Goal: Task Accomplishment & Management: Manage account settings

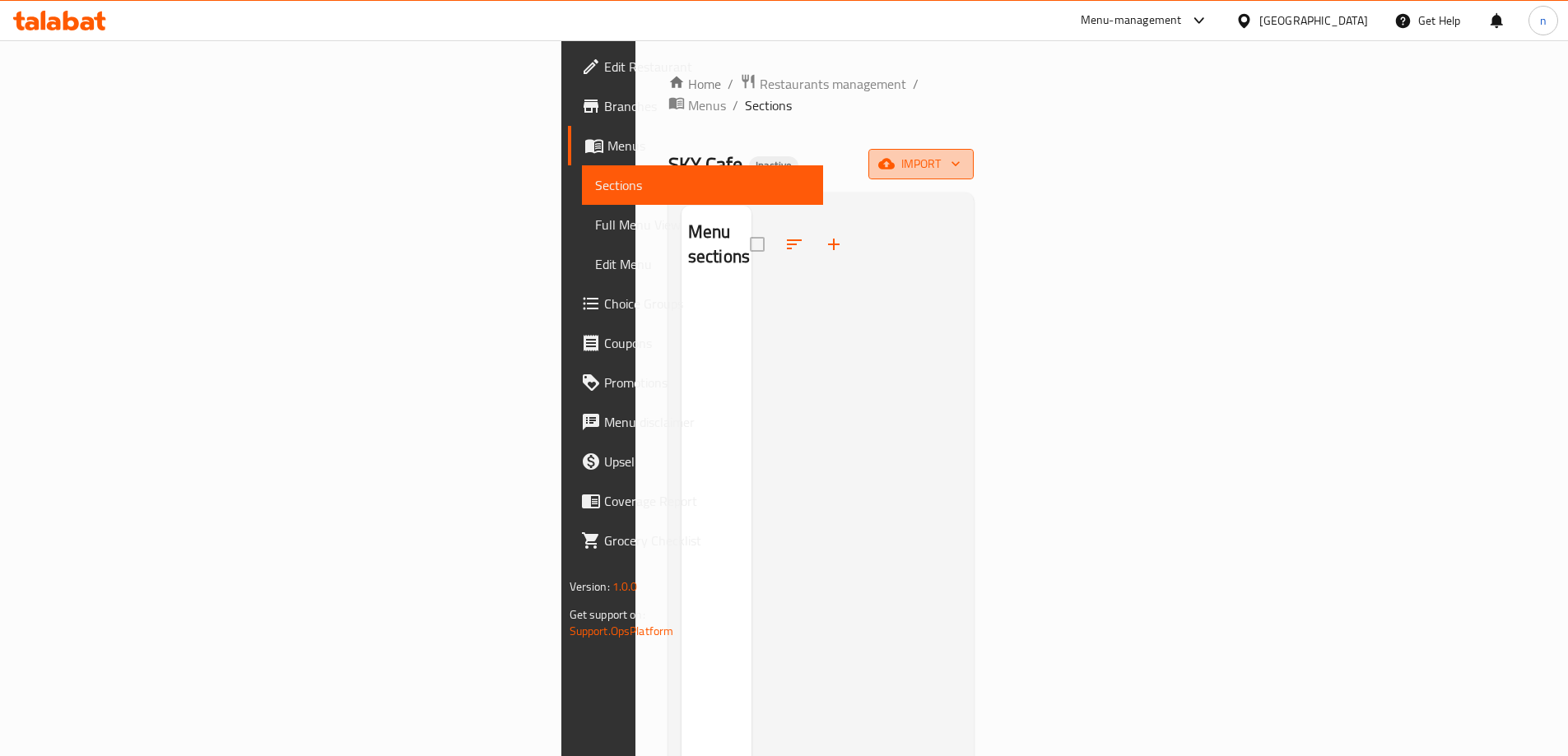
click at [960, 154] on span "import" at bounding box center [920, 163] width 79 height 21
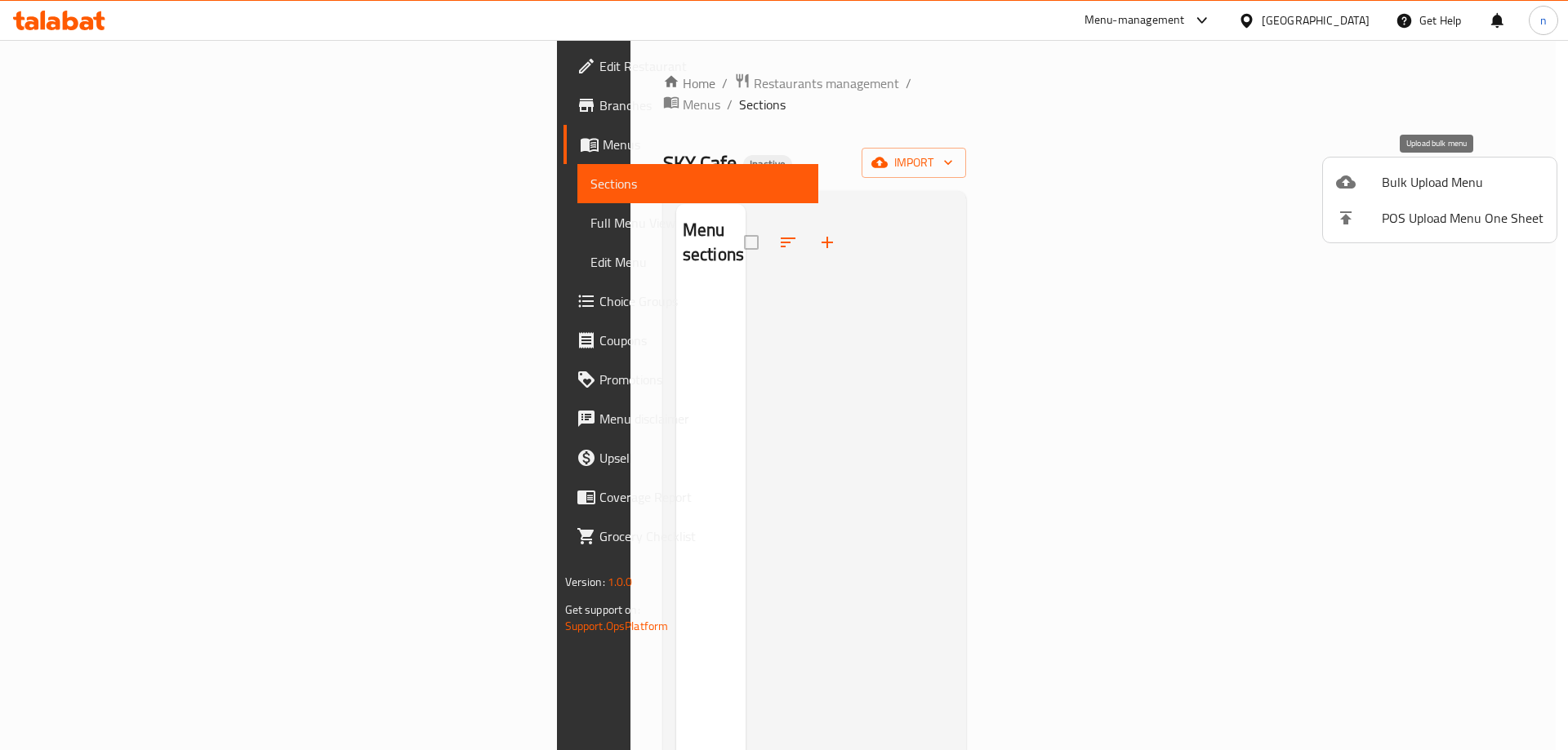
click at [1430, 186] on span "Bulk Upload Menu" at bounding box center [1462, 182] width 161 height 20
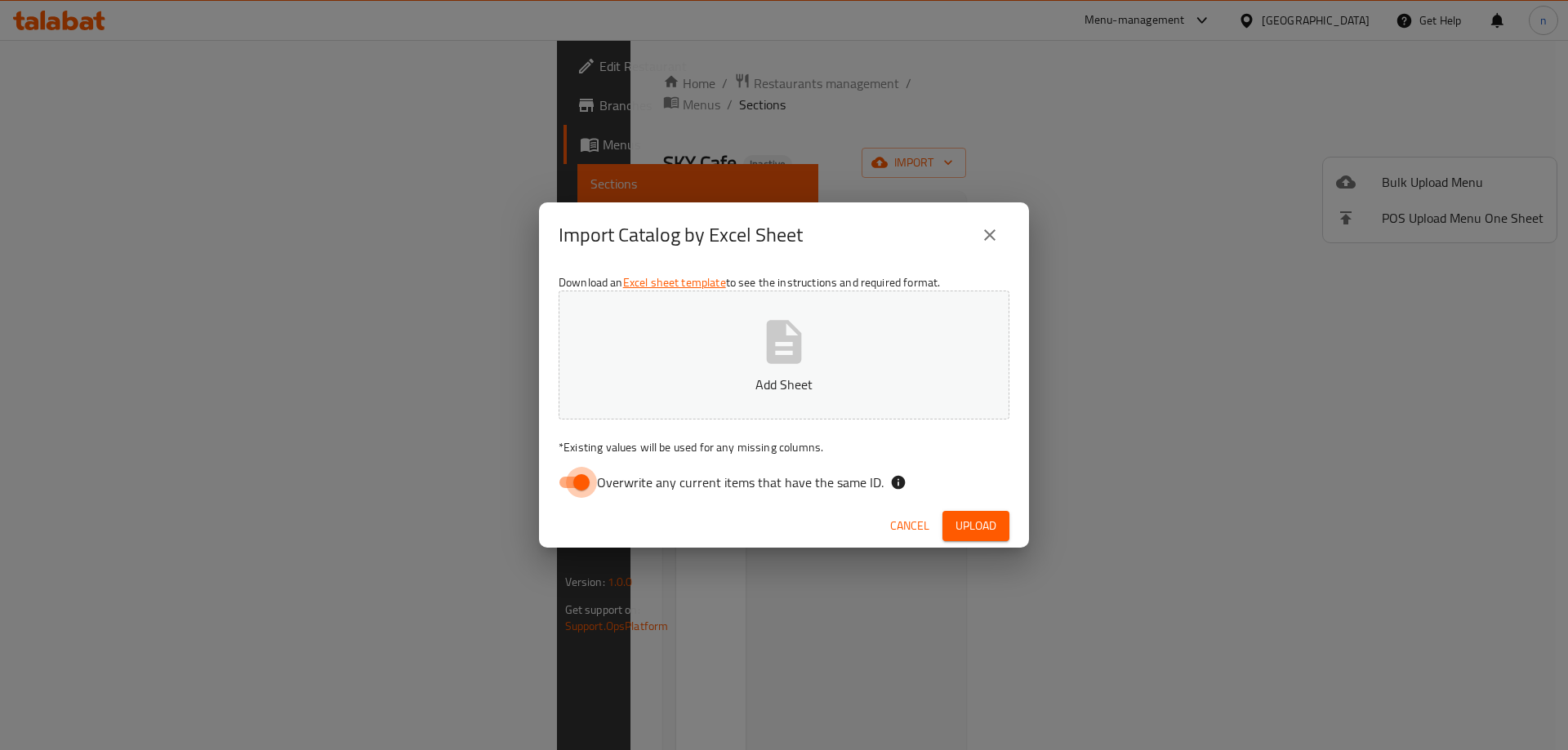
click at [572, 487] on input "Overwrite any current items that have the same ID." at bounding box center [582, 482] width 93 height 31
checkbox input "false"
click at [738, 374] on button "Add Sheet" at bounding box center [784, 355] width 451 height 129
click at [721, 376] on p "Add Sheet" at bounding box center [784, 384] width 400 height 20
click at [994, 530] on span "Upload" at bounding box center [976, 526] width 41 height 21
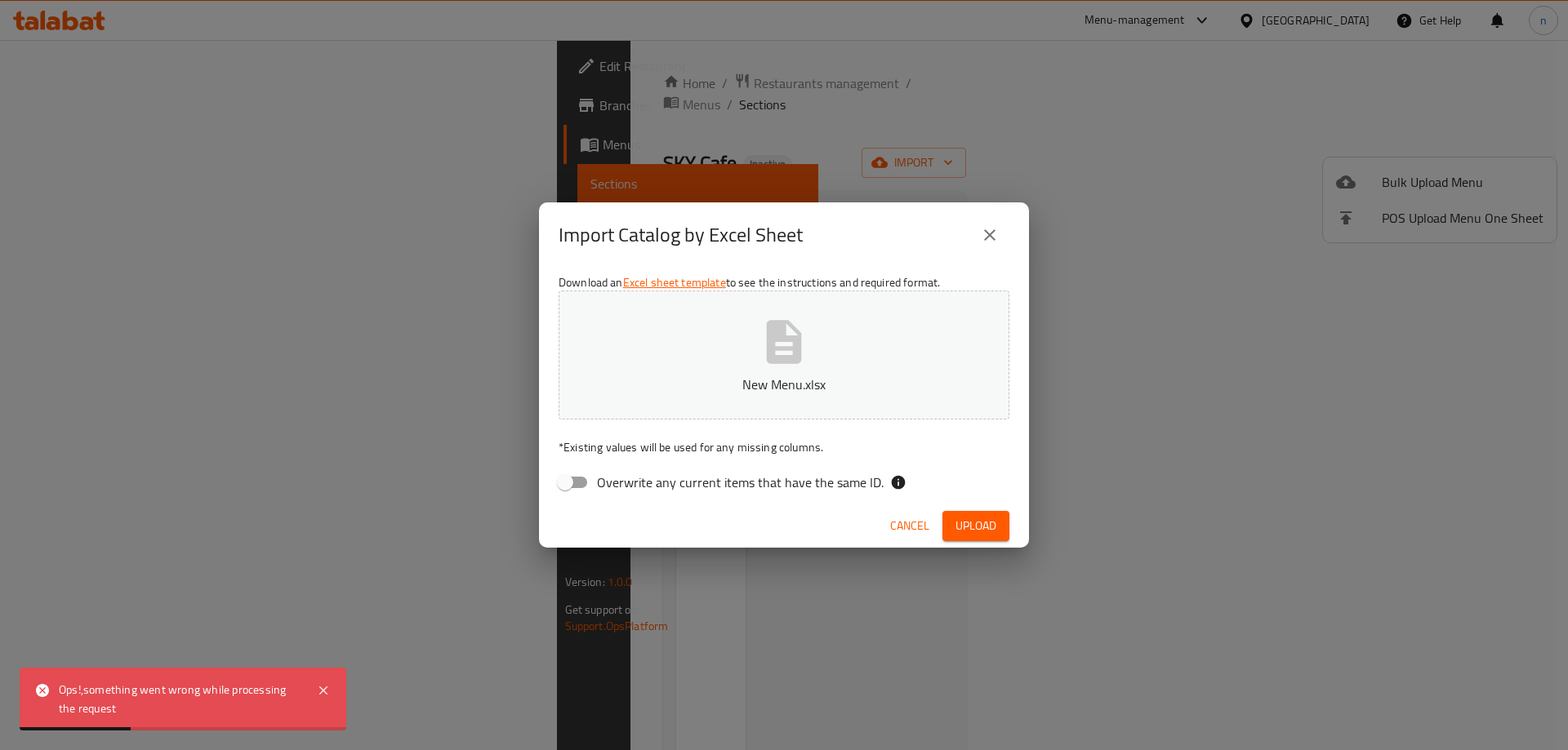
click at [994, 530] on span "Upload" at bounding box center [976, 526] width 41 height 21
click at [996, 239] on icon "close" at bounding box center [990, 235] width 20 height 20
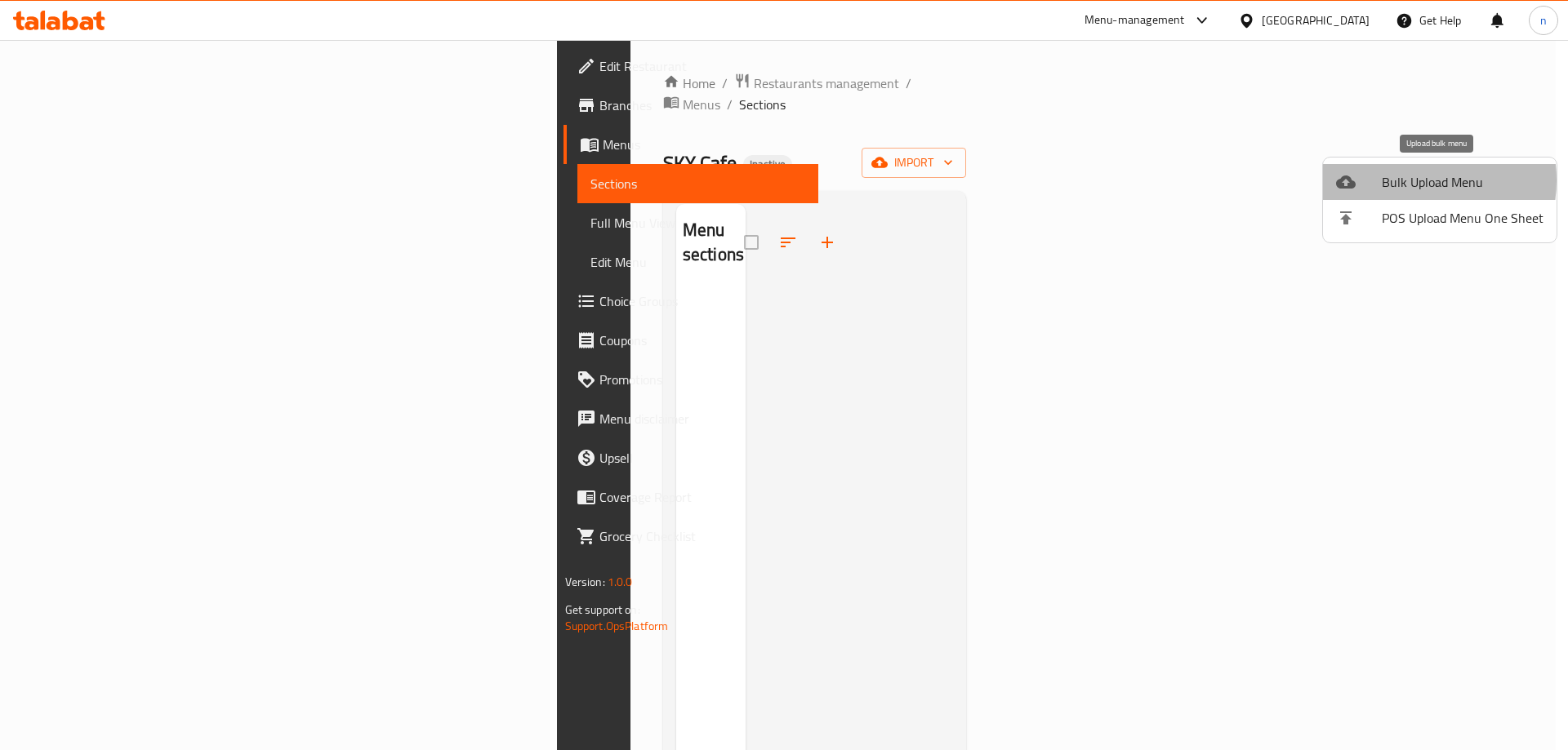
click at [1408, 180] on span "Bulk Upload Menu" at bounding box center [1462, 182] width 161 height 20
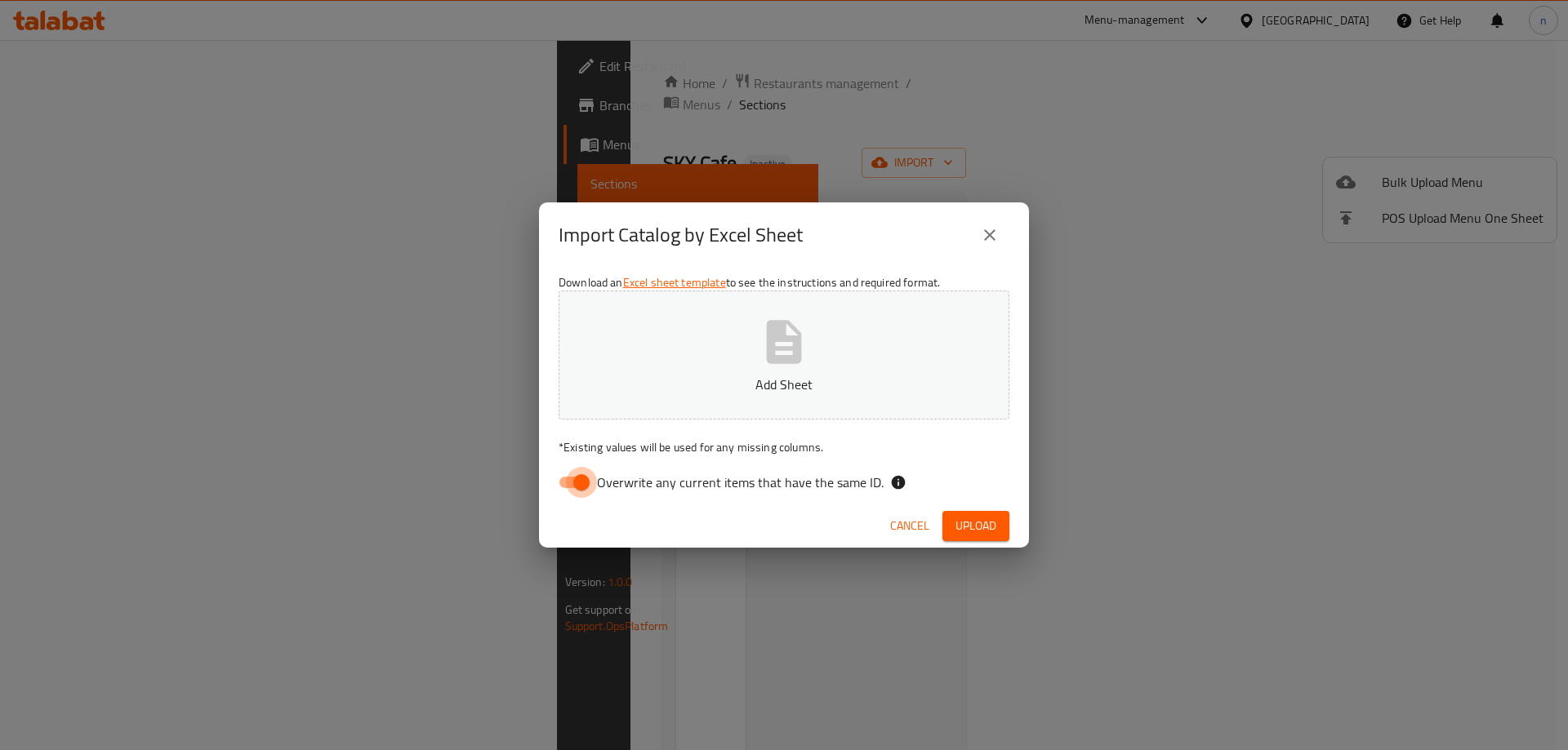
click at [567, 487] on input "Overwrite any current items that have the same ID." at bounding box center [582, 482] width 93 height 31
checkbox input "false"
click at [739, 364] on button "Add Sheet" at bounding box center [784, 355] width 451 height 129
click at [976, 525] on span "Upload" at bounding box center [976, 526] width 41 height 21
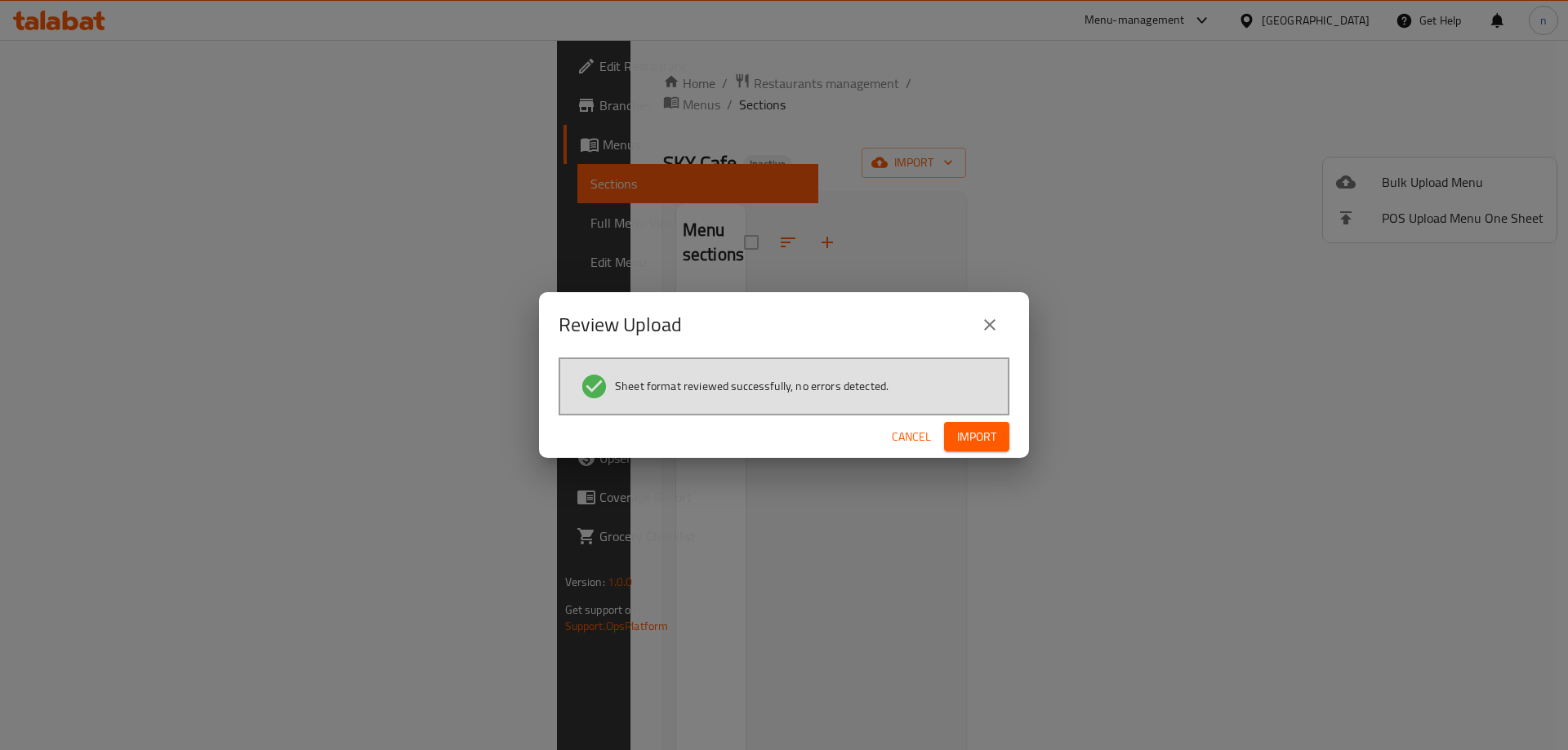
click at [986, 444] on span "Import" at bounding box center [977, 436] width 39 height 21
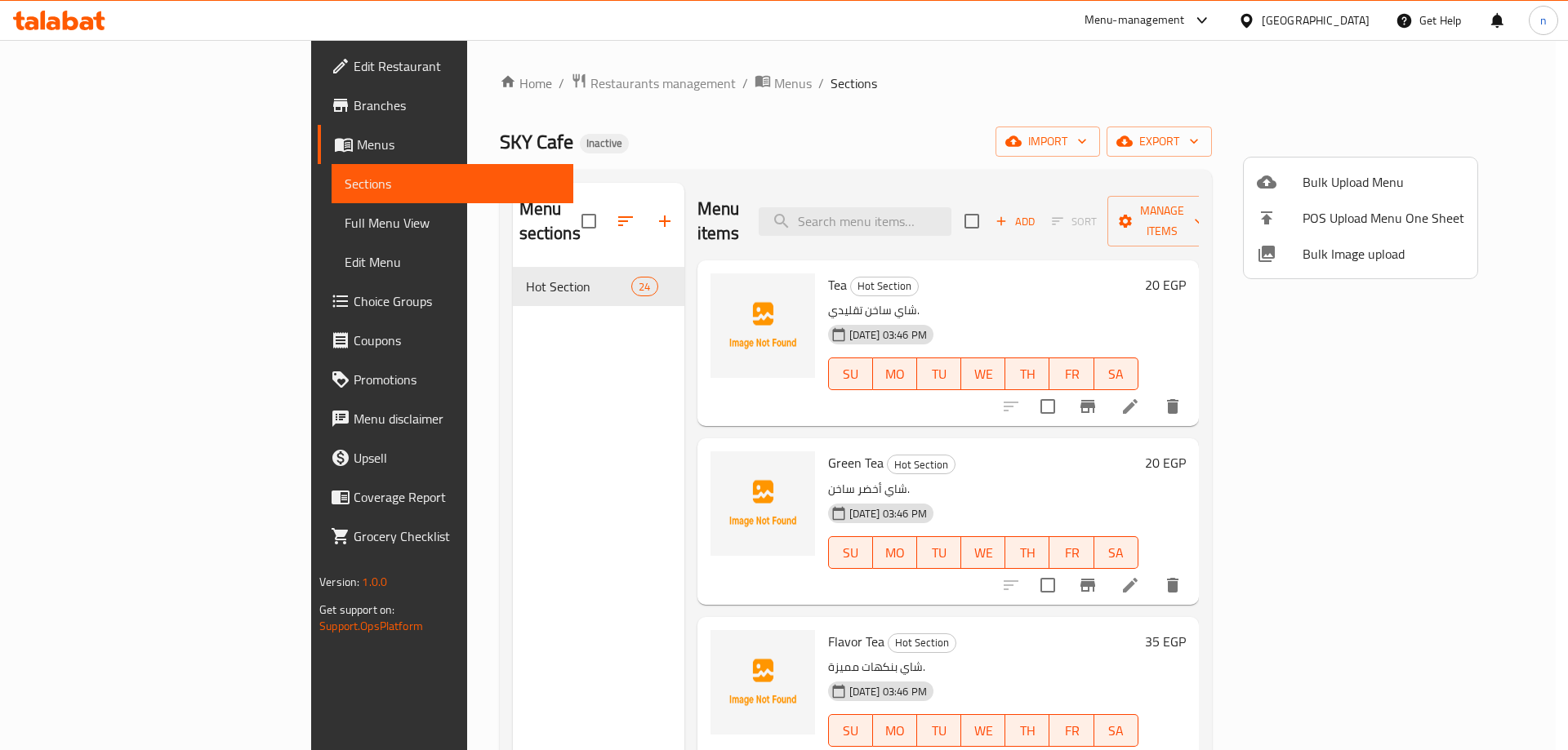
click at [93, 224] on div at bounding box center [784, 375] width 1568 height 750
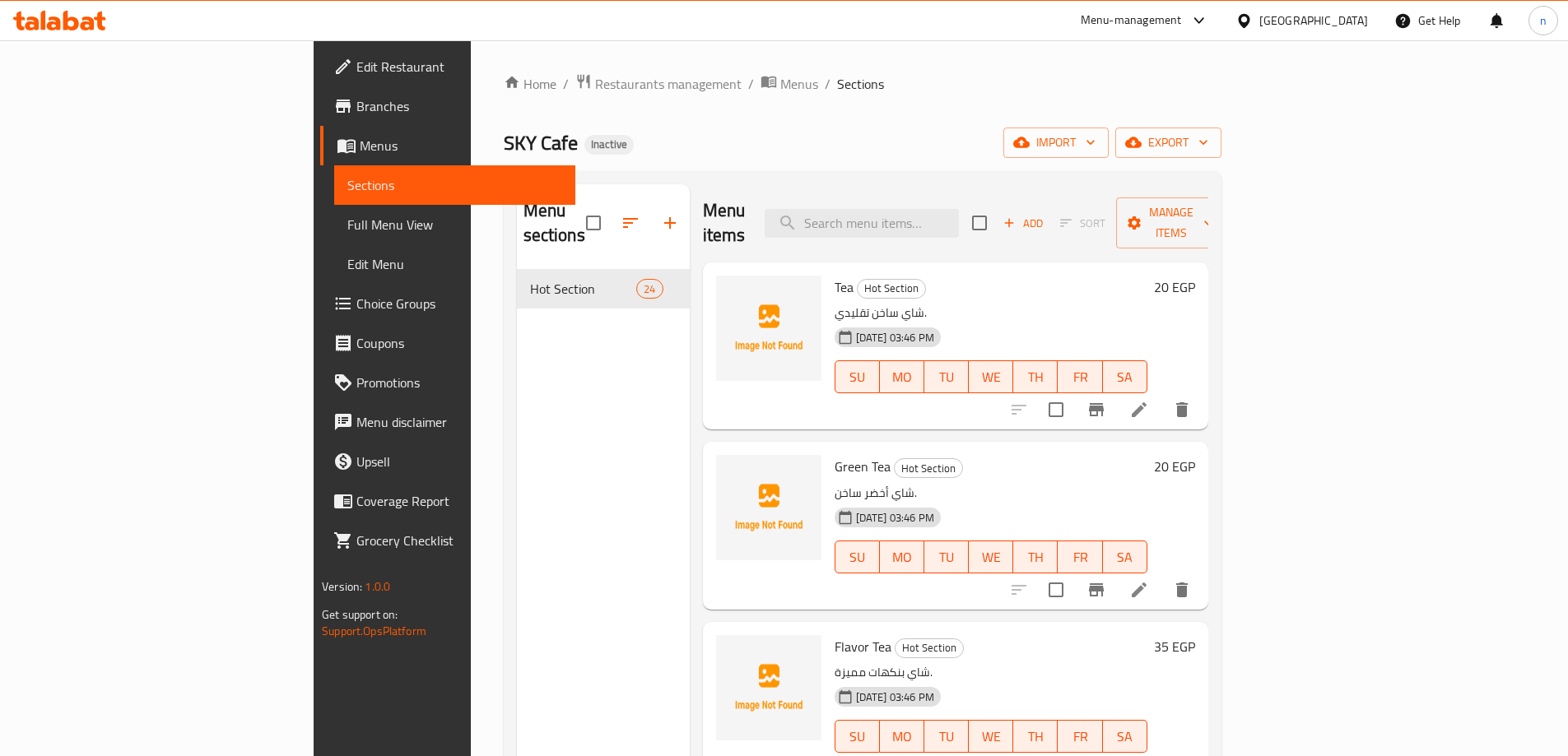
click at [347, 226] on span "Full Menu View" at bounding box center [454, 225] width 215 height 20
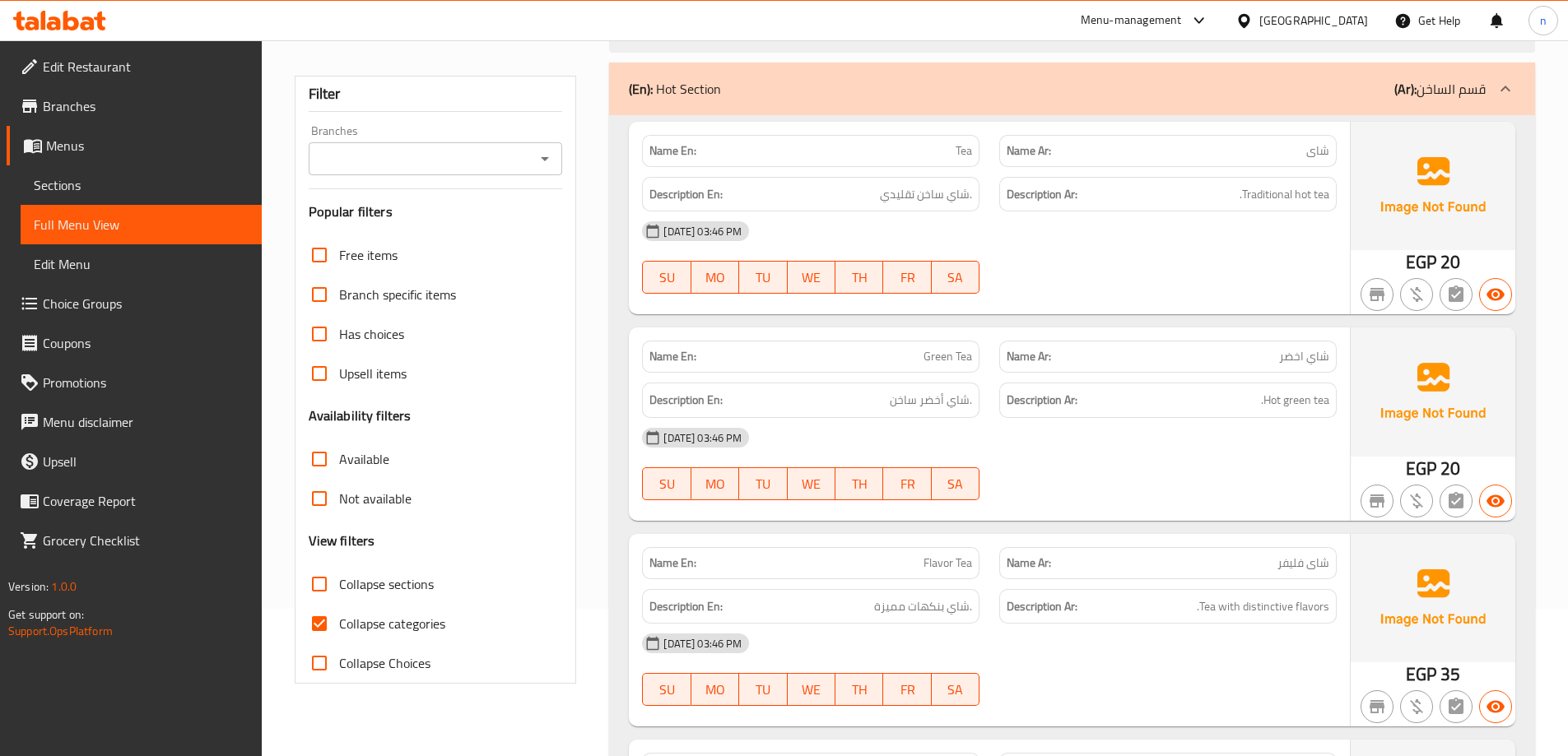
scroll to position [164, 0]
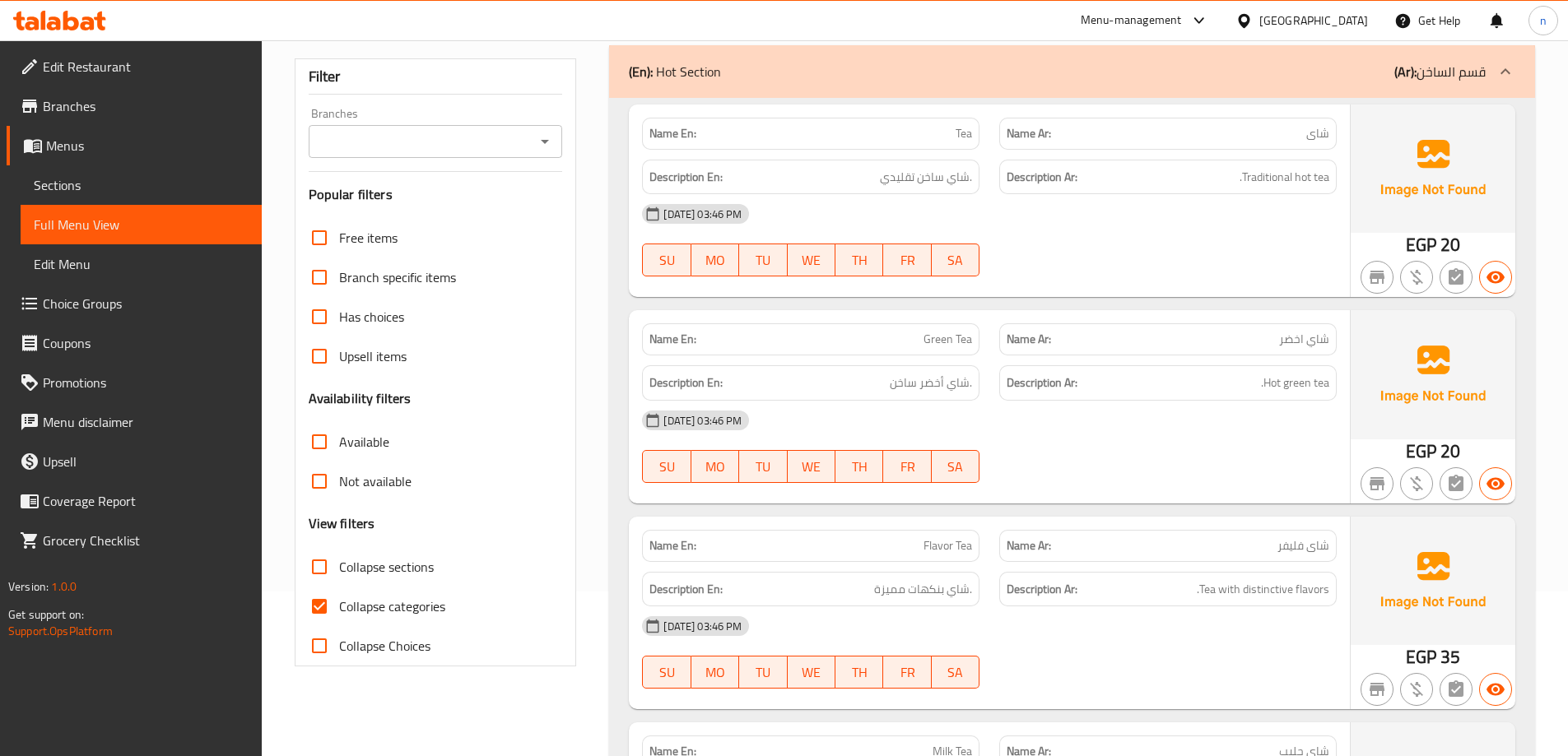
click at [319, 603] on input "Collapse categories" at bounding box center [320, 607] width 40 height 40
checkbox input "false"
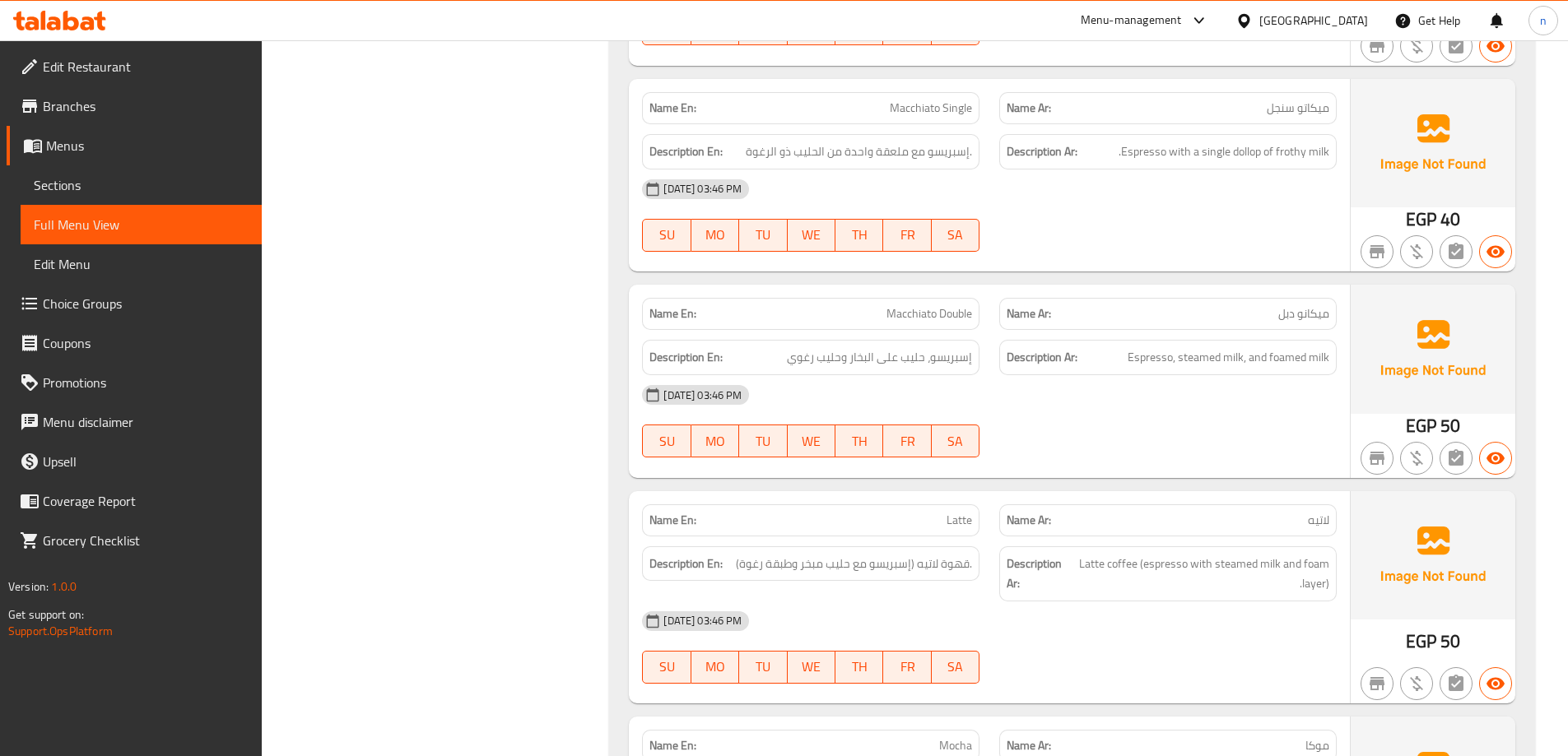
scroll to position [4362, 0]
click at [880, 151] on span "إسبريسو مع ملعقة واحدة من الحليب ذو الرغوة." at bounding box center [858, 151] width 227 height 21
click at [898, 150] on span "إسبريسو مع ملعقة واحدة من الحليب ذو الرغوة." at bounding box center [858, 151] width 227 height 21
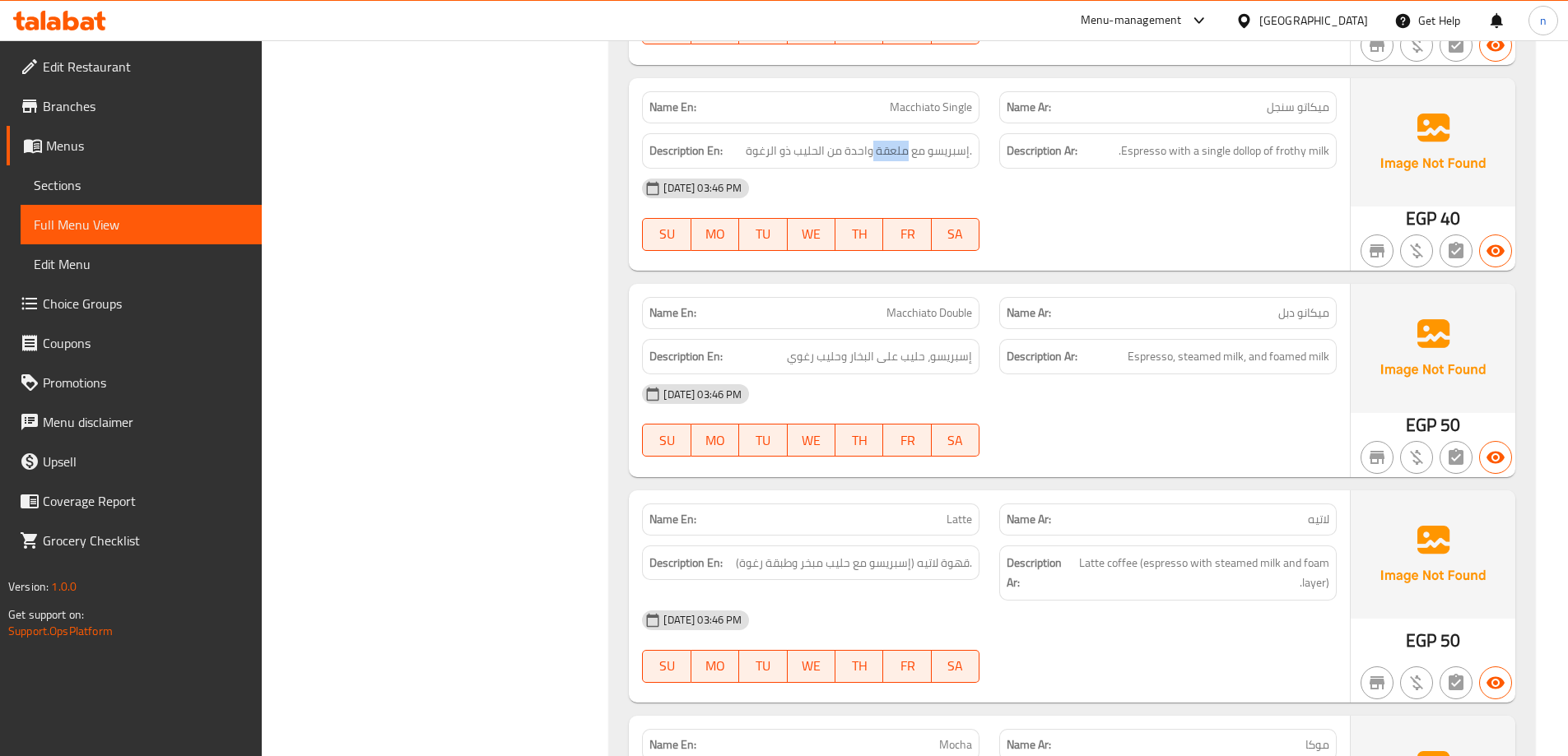
copy span "ملعقة"
click at [945, 106] on span "Macchiato Single" at bounding box center [930, 107] width 82 height 17
copy span "Macchiato Single"
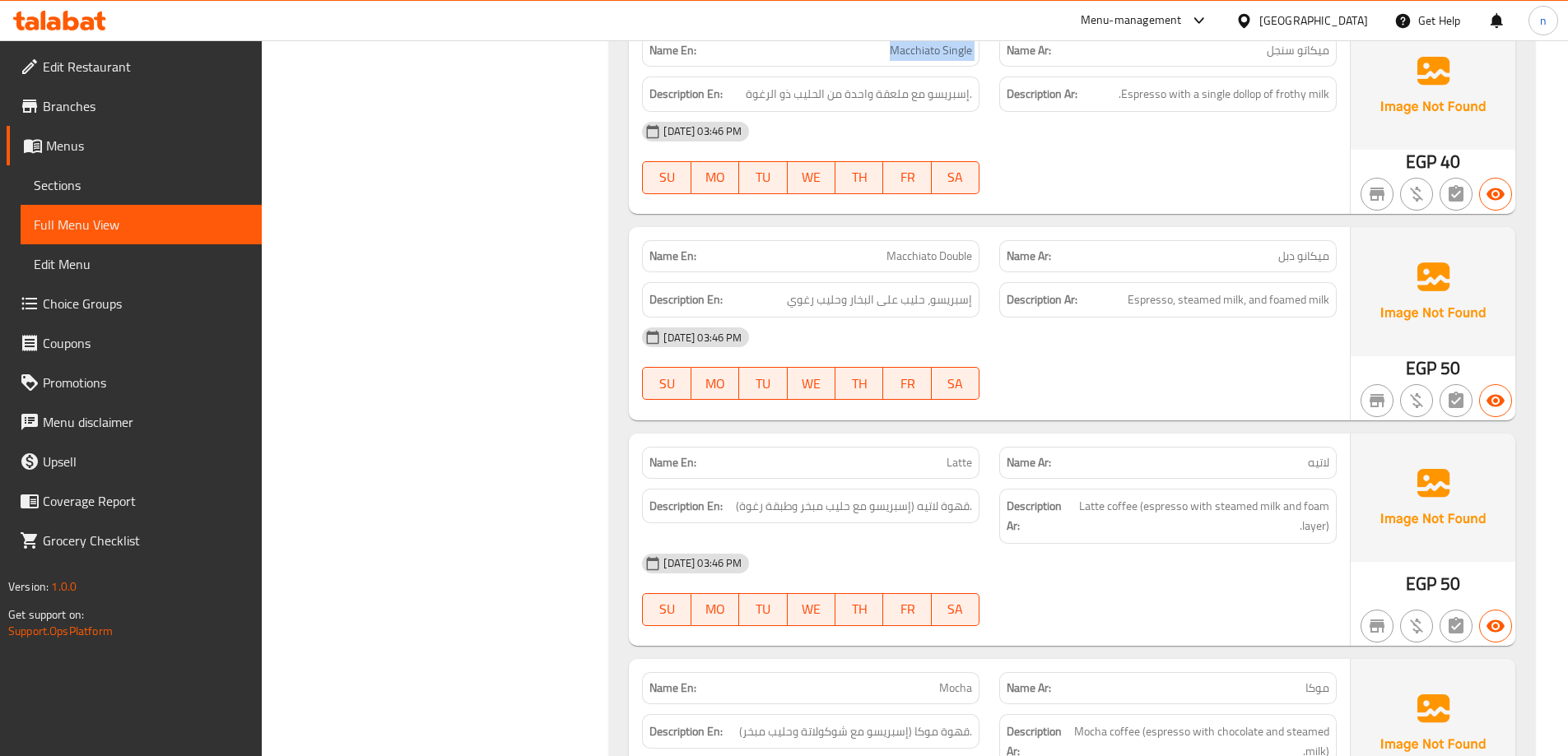
scroll to position [4444, 0]
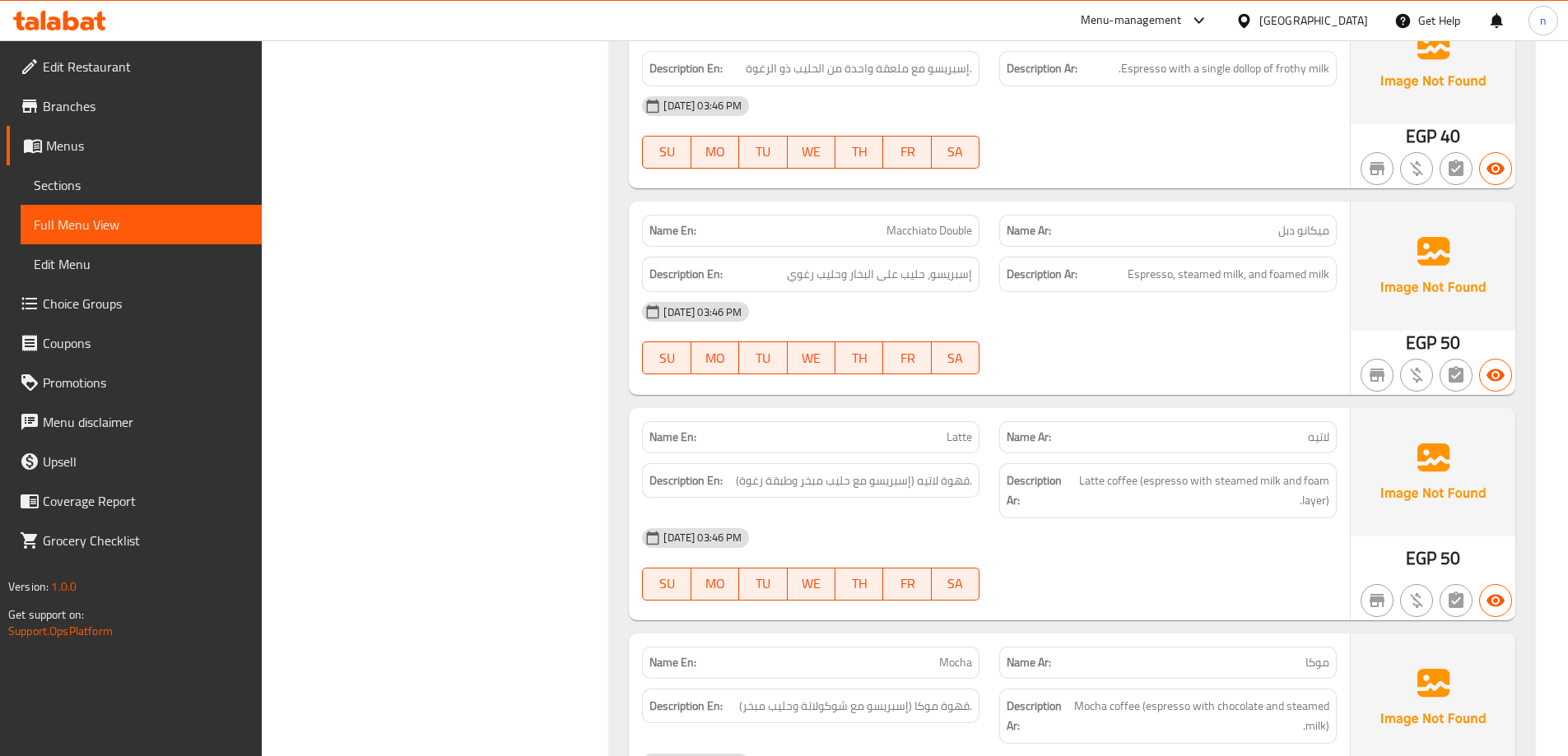
click at [950, 236] on span "Macchiato Double" at bounding box center [929, 230] width 86 height 17
copy span "Macchiato Double"
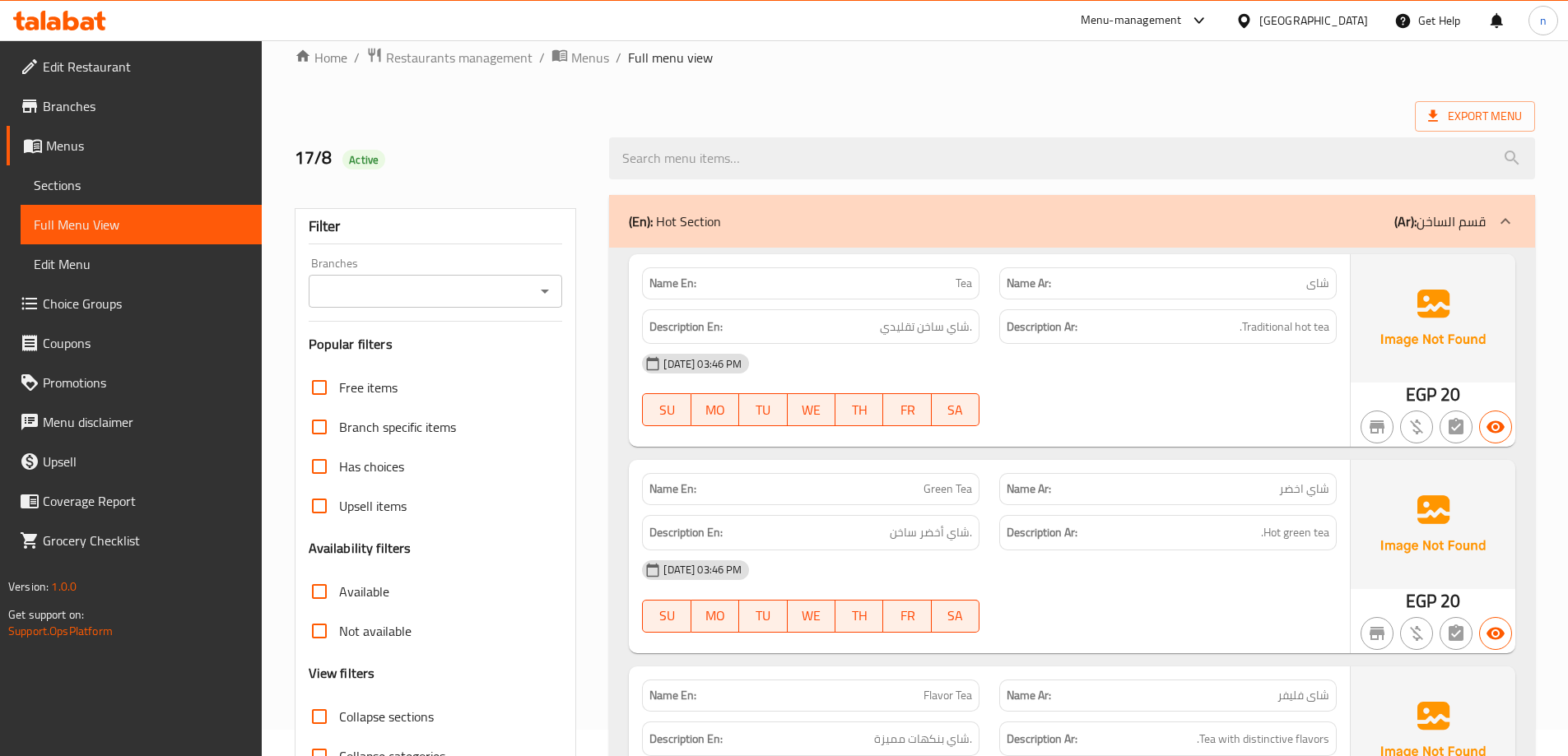
scroll to position [0, 0]
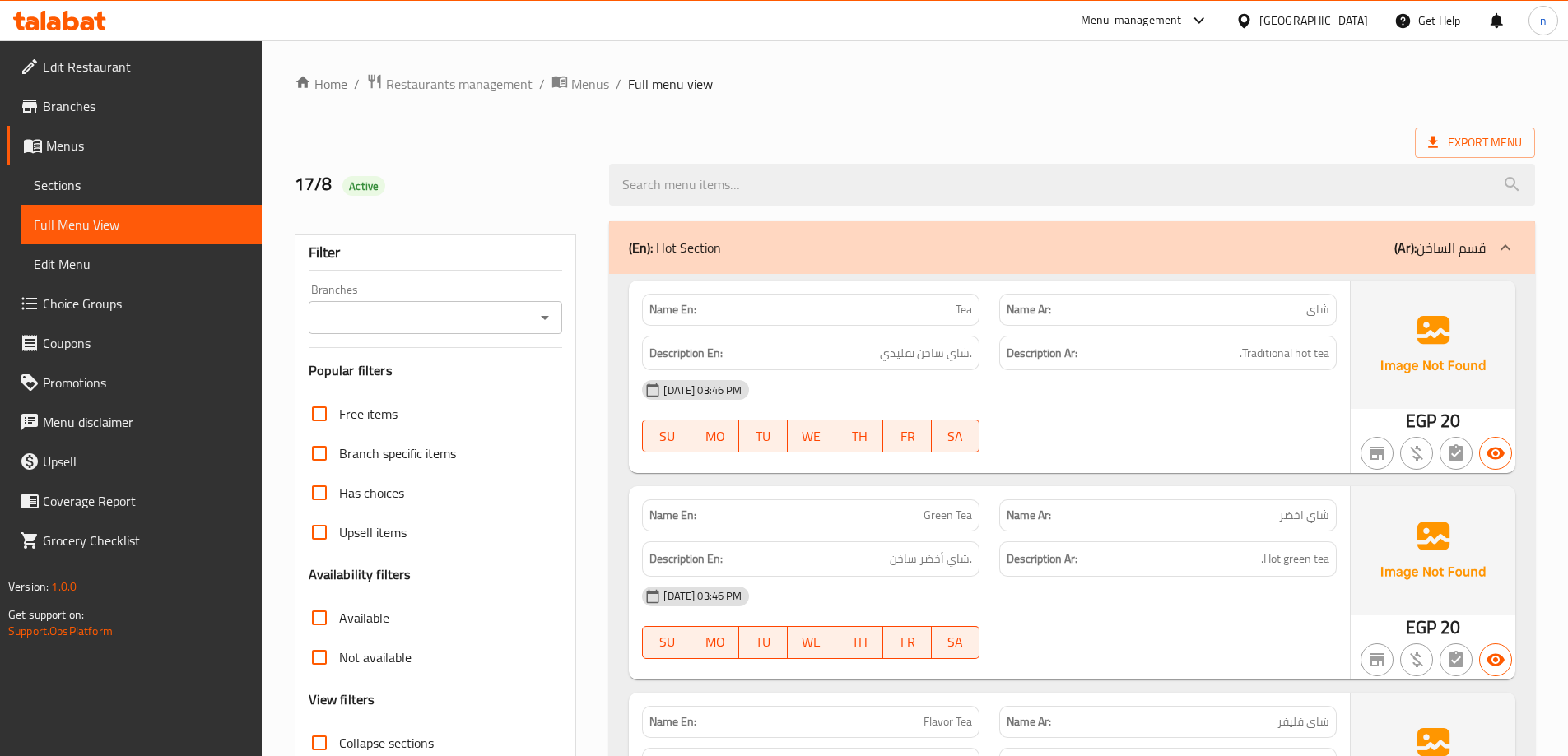
click at [46, 141] on span "Menus" at bounding box center [147, 145] width 202 height 20
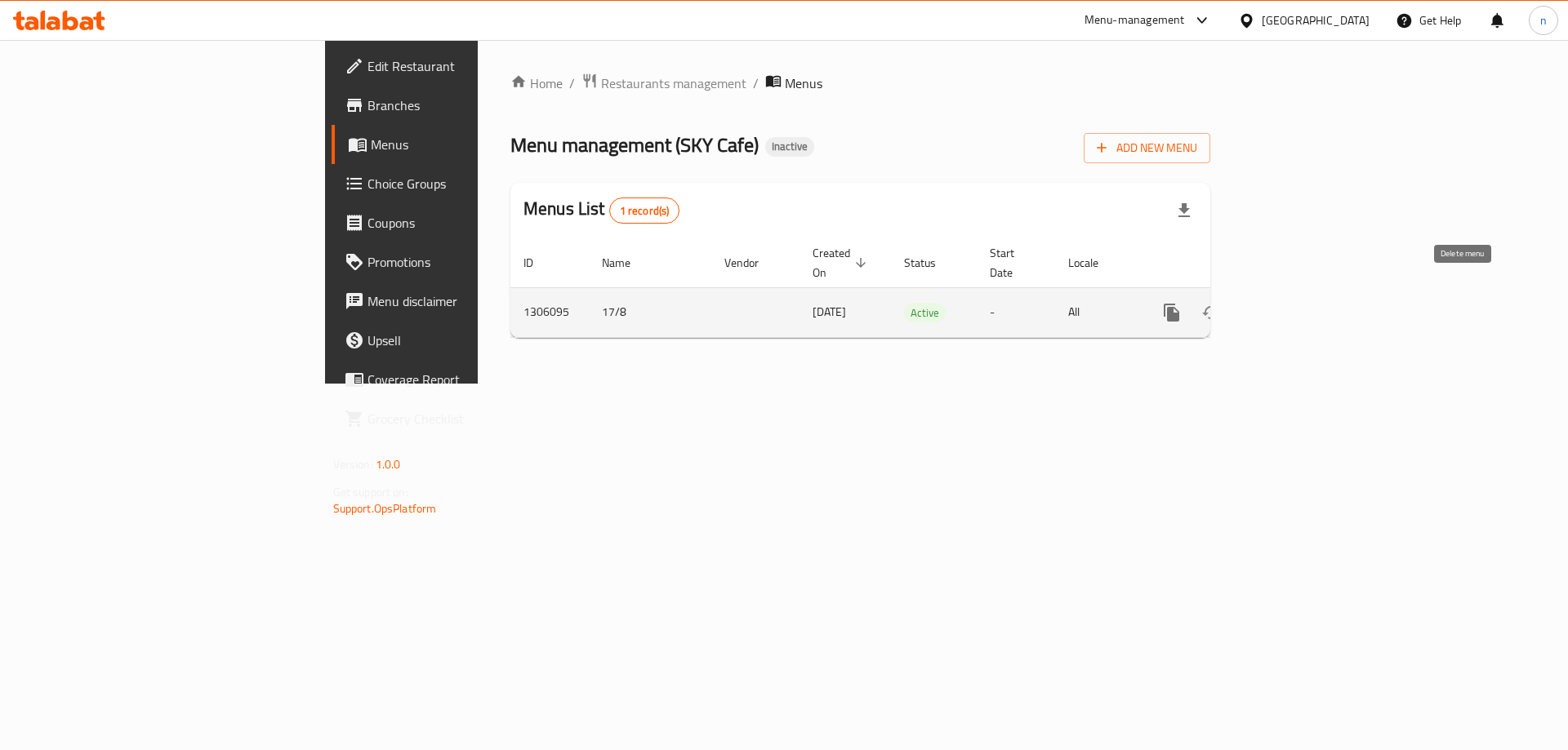
click at [1270, 293] on button "enhanced table" at bounding box center [1251, 313] width 39 height 39
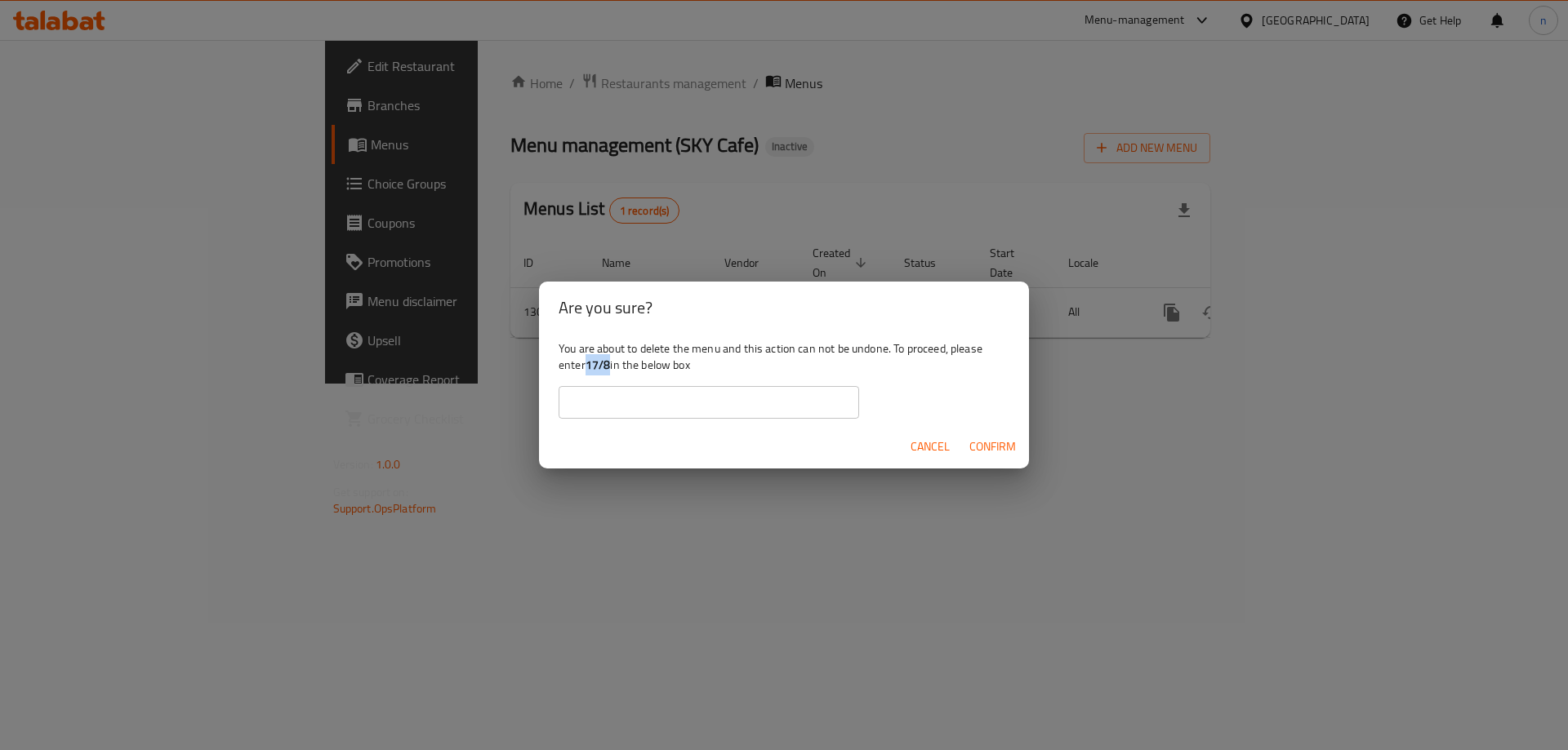
drag, startPoint x: 587, startPoint y: 362, endPoint x: 611, endPoint y: 362, distance: 24.0
click at [611, 362] on b "17/8" at bounding box center [598, 365] width 25 height 22
copy b "17/8"
click at [615, 406] on input "text" at bounding box center [708, 402] width 300 height 32
paste input "17/8"
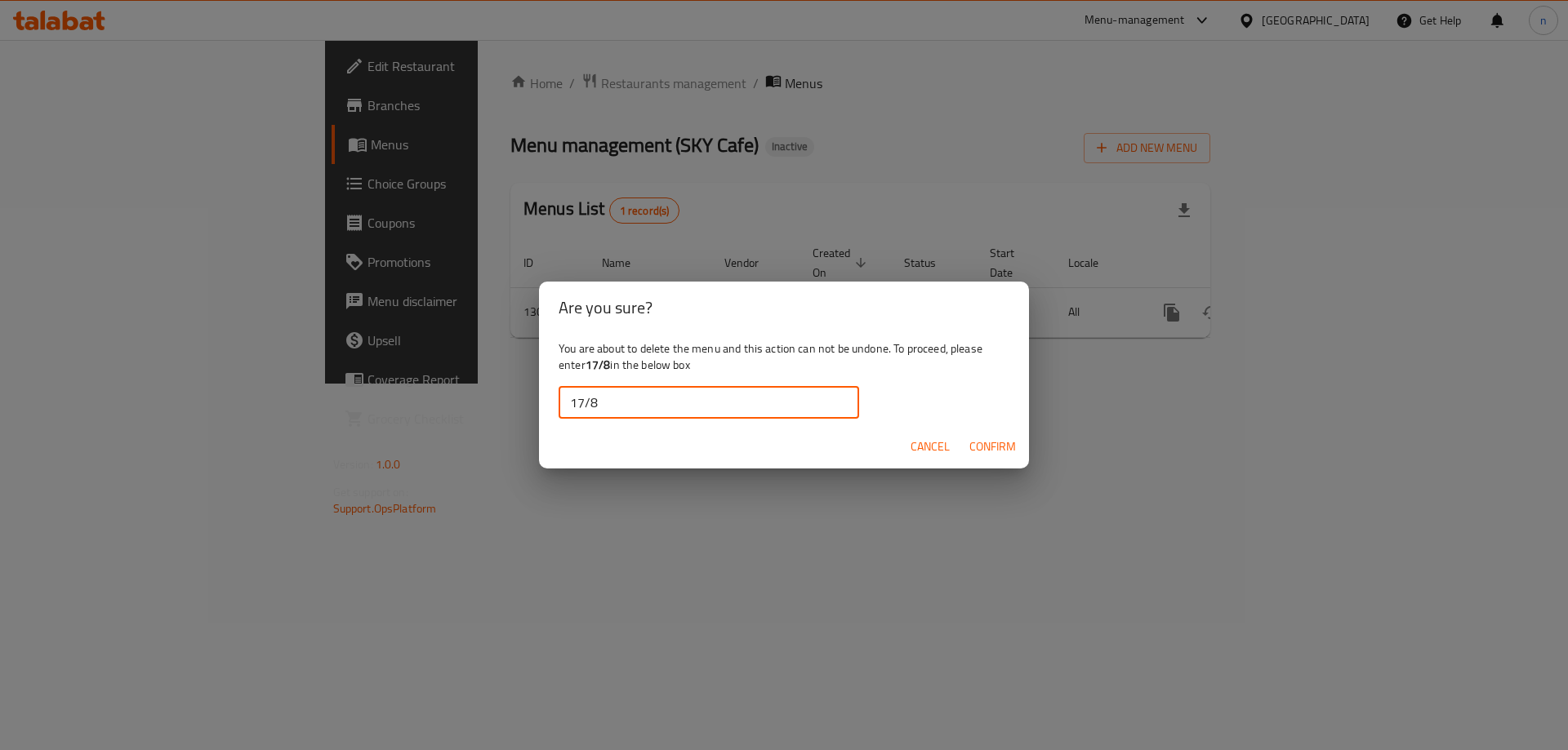
type input "17/8"
click at [993, 444] on span "Confirm" at bounding box center [992, 446] width 47 height 21
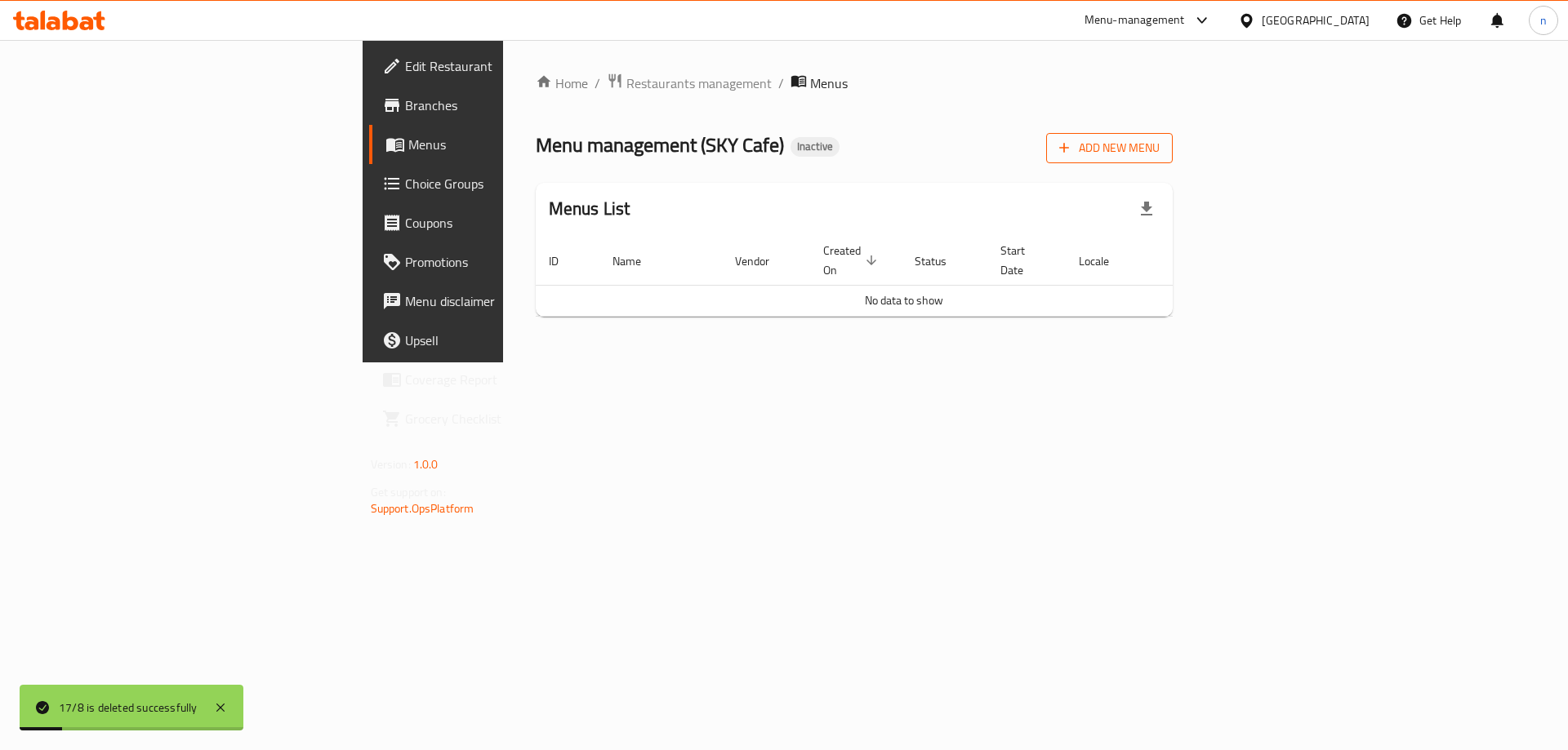
click at [1160, 156] on span "Add New Menu" at bounding box center [1110, 148] width 100 height 21
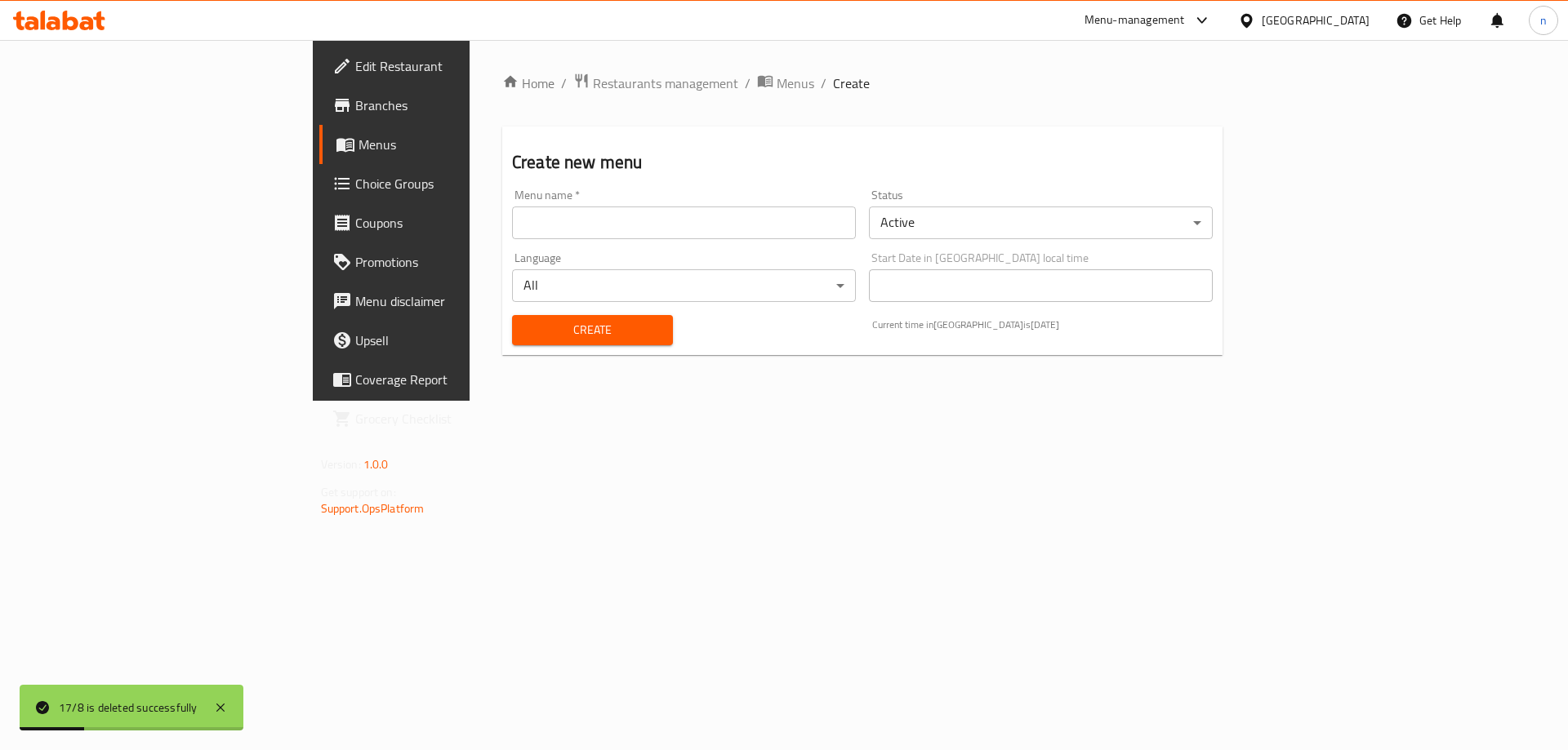
click at [561, 213] on input "text" at bounding box center [684, 222] width 344 height 32
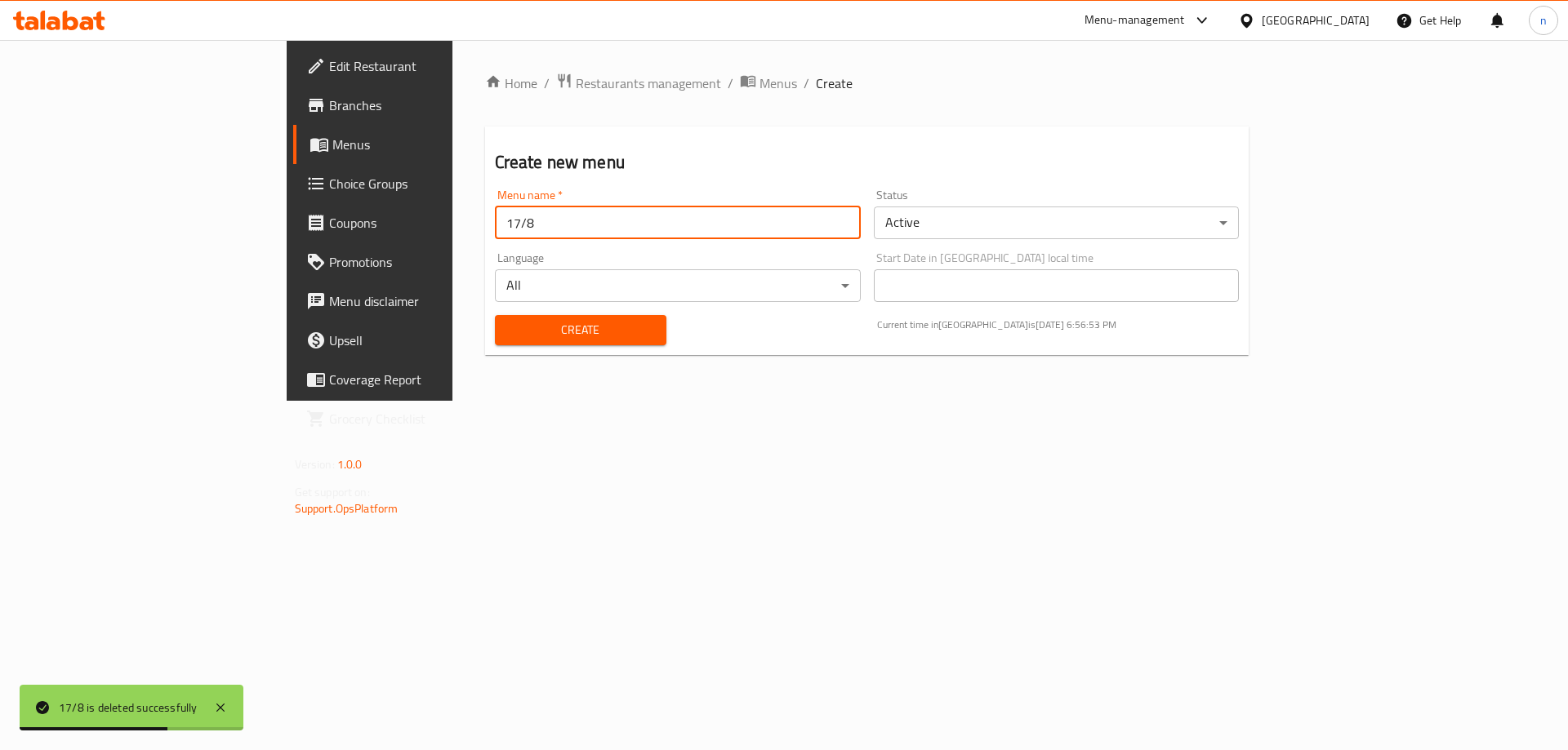
type input "17/8"
click at [532, 330] on span "Create" at bounding box center [581, 330] width 145 height 21
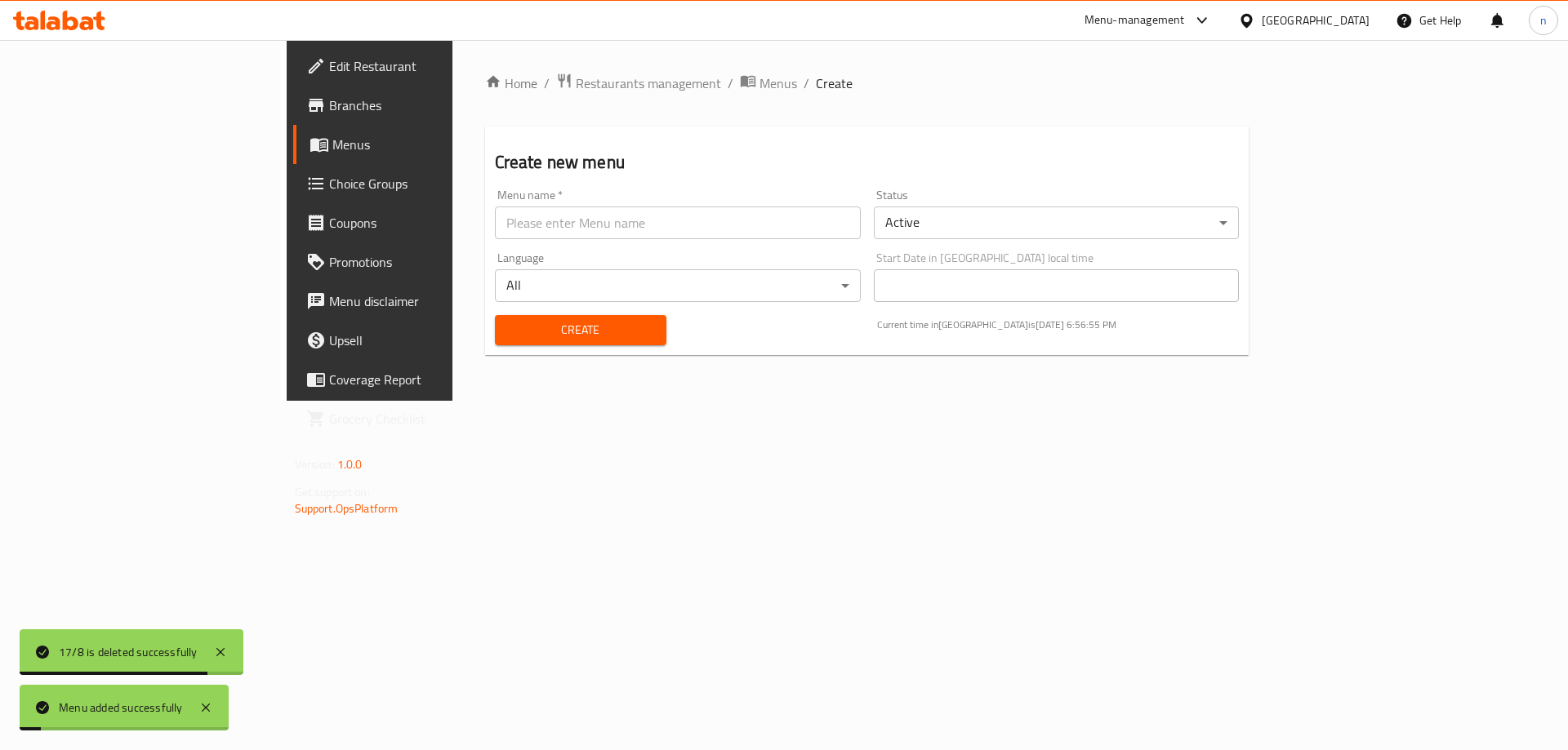
click at [333, 136] on span "Menus" at bounding box center [434, 144] width 204 height 20
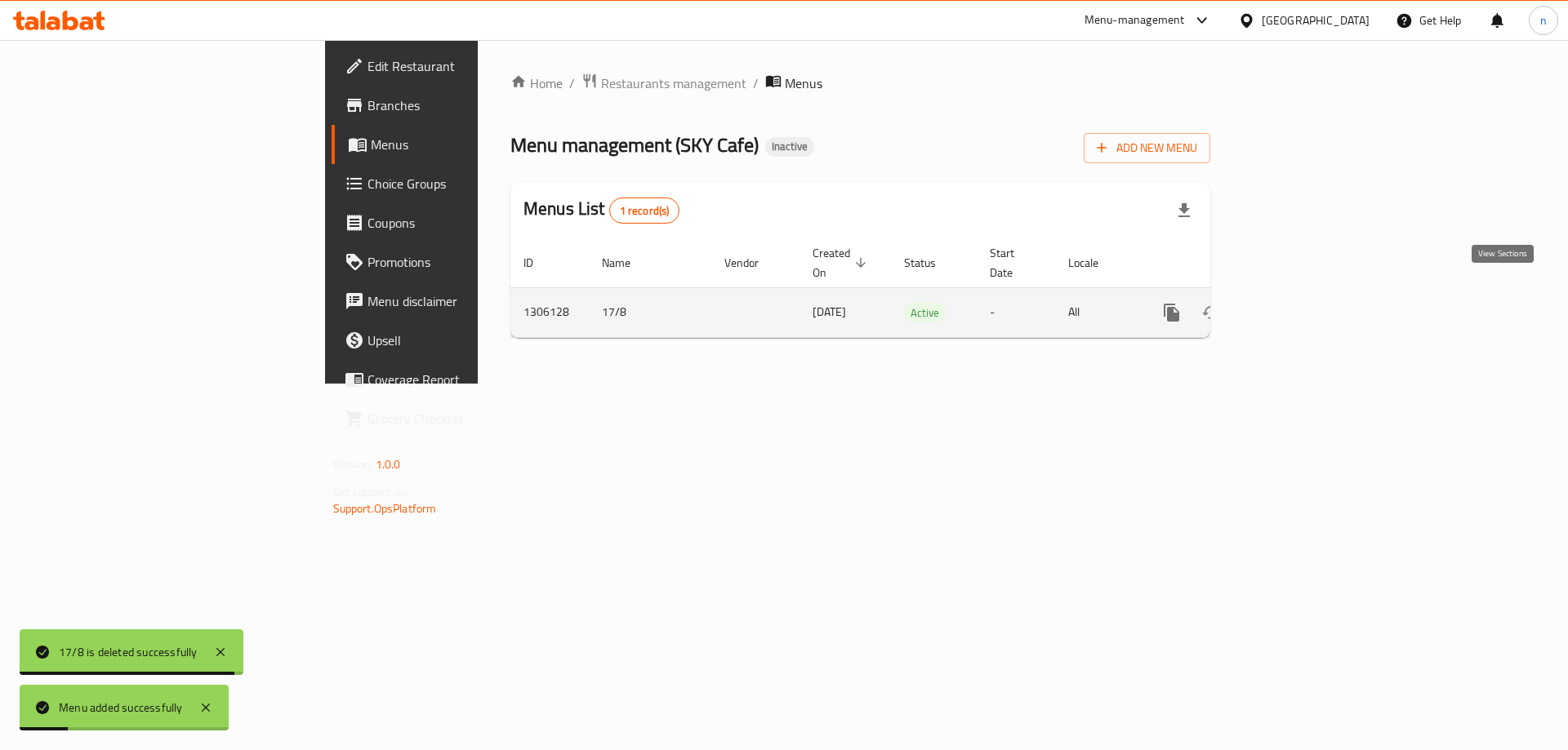
click at [1299, 303] on icon "enhanced table" at bounding box center [1290, 313] width 20 height 20
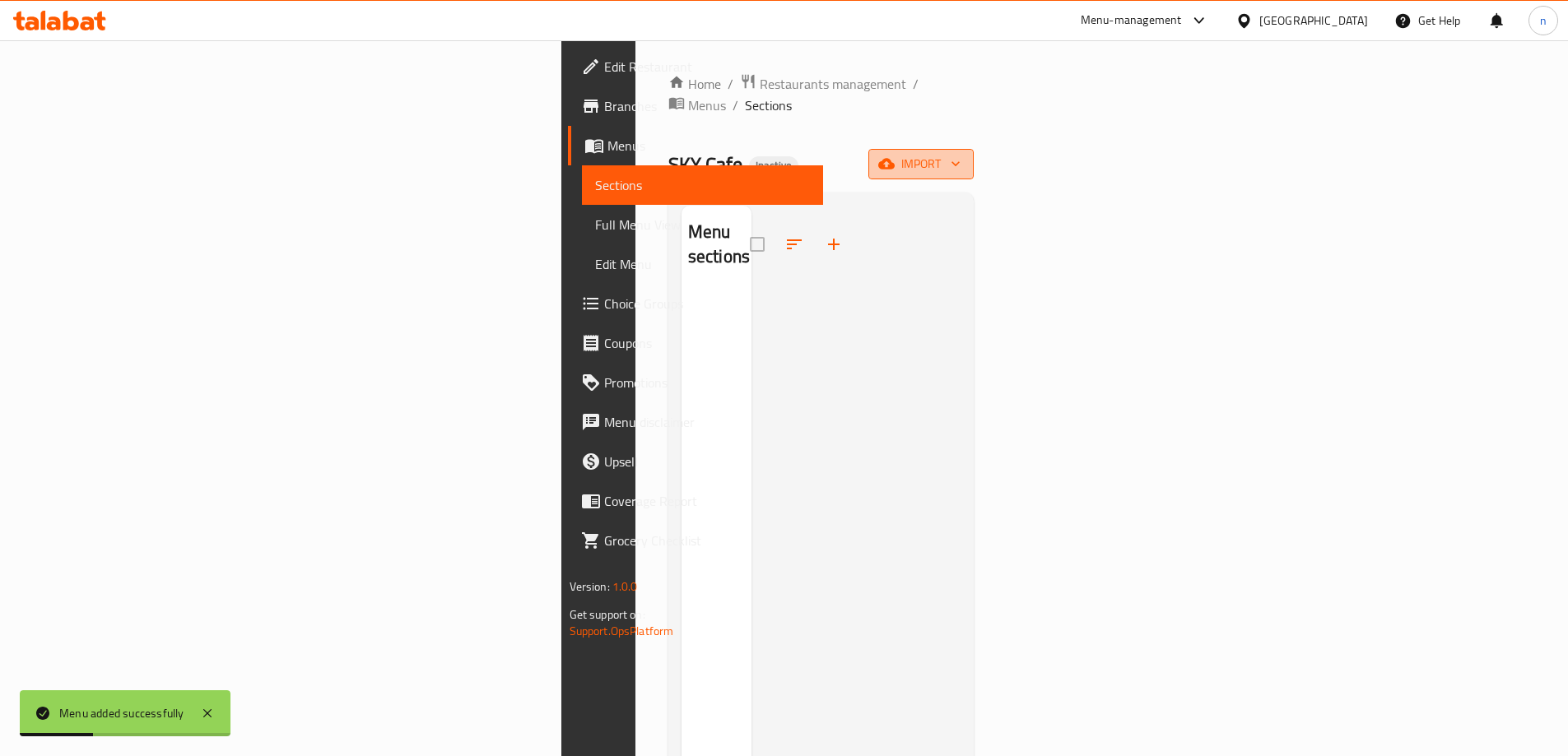
click at [960, 154] on span "import" at bounding box center [920, 163] width 79 height 21
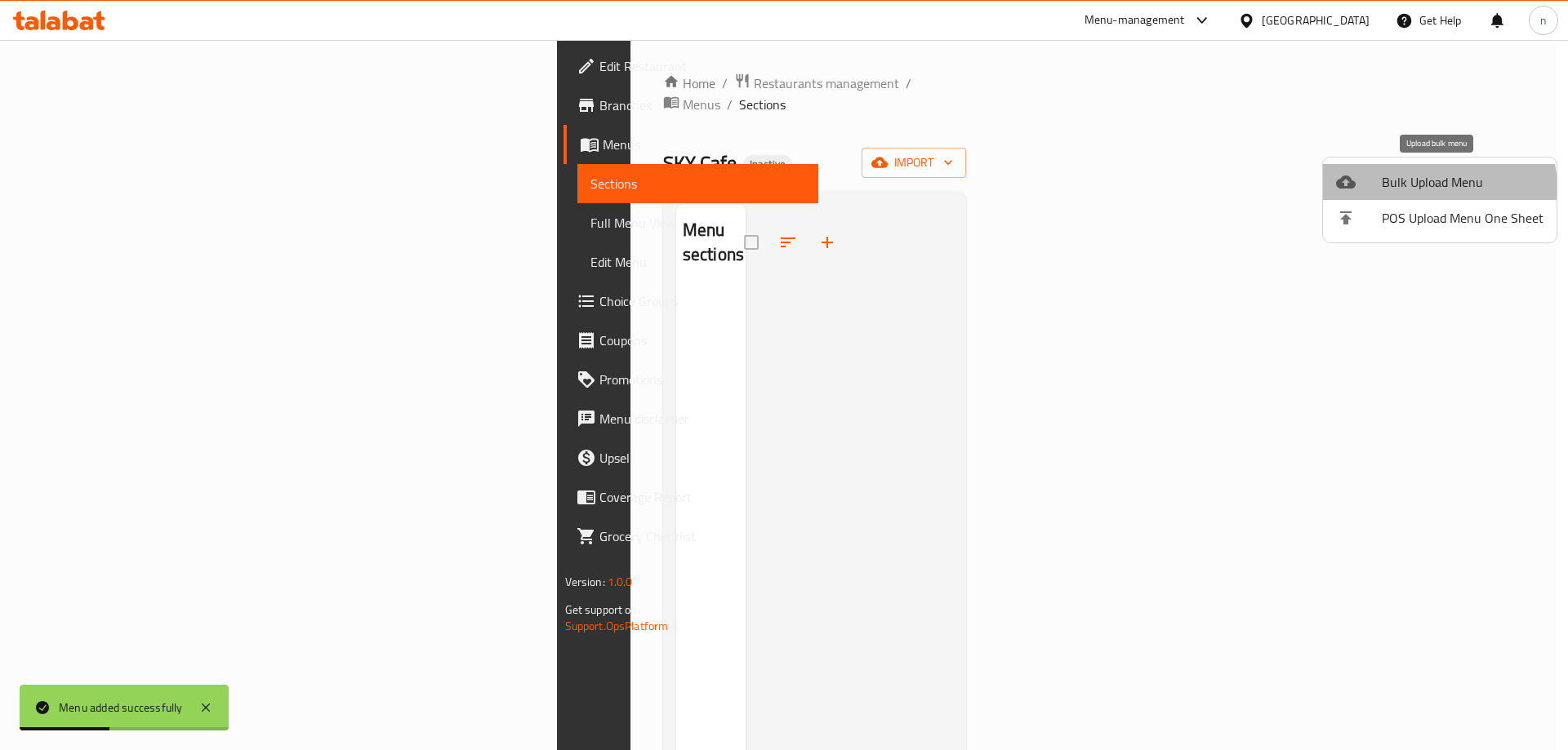
click at [1432, 188] on span "Bulk Upload Menu" at bounding box center [1462, 182] width 161 height 20
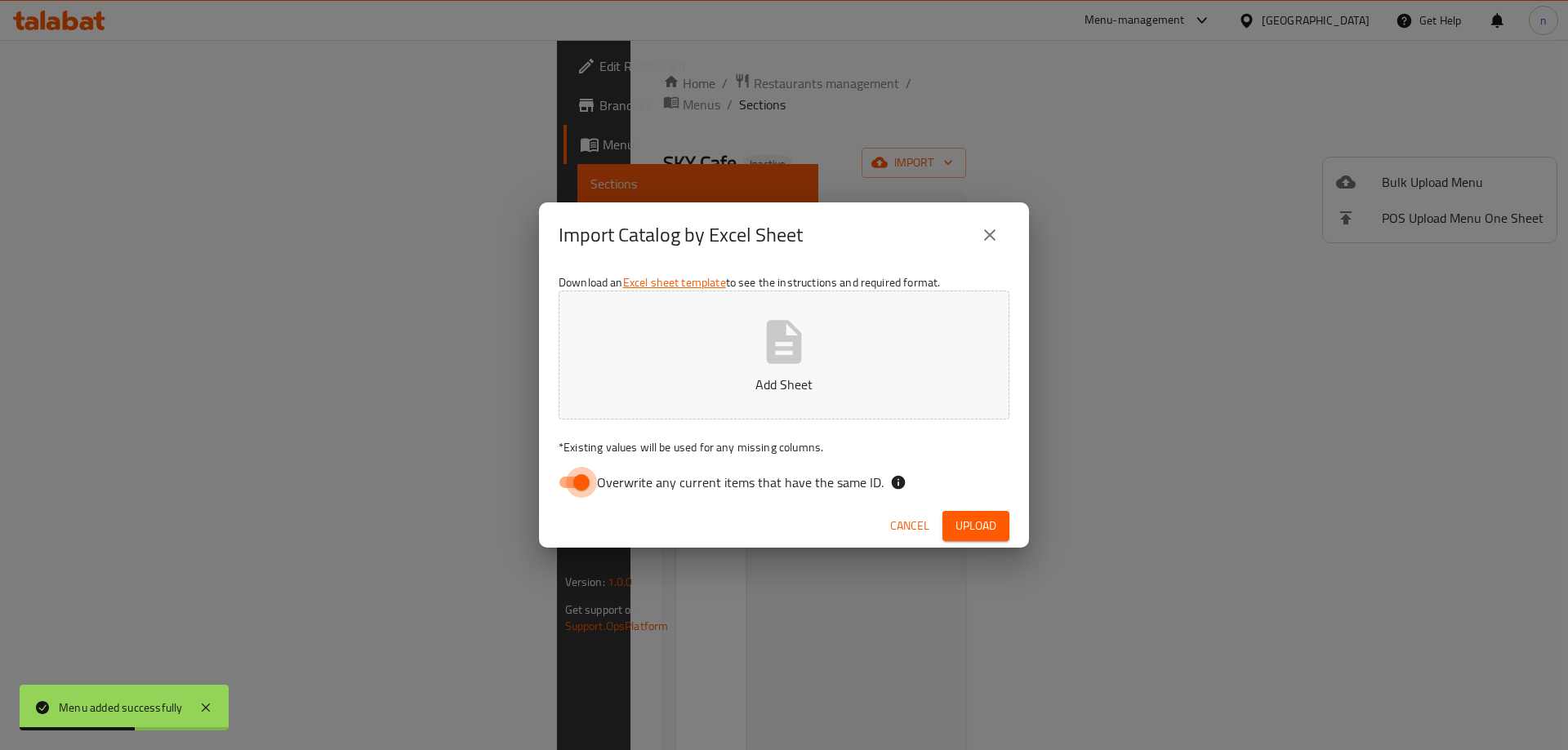
click at [585, 478] on input "Overwrite any current items that have the same ID." at bounding box center [582, 482] width 93 height 31
checkbox input "false"
click at [774, 325] on icon "button" at bounding box center [784, 341] width 35 height 43
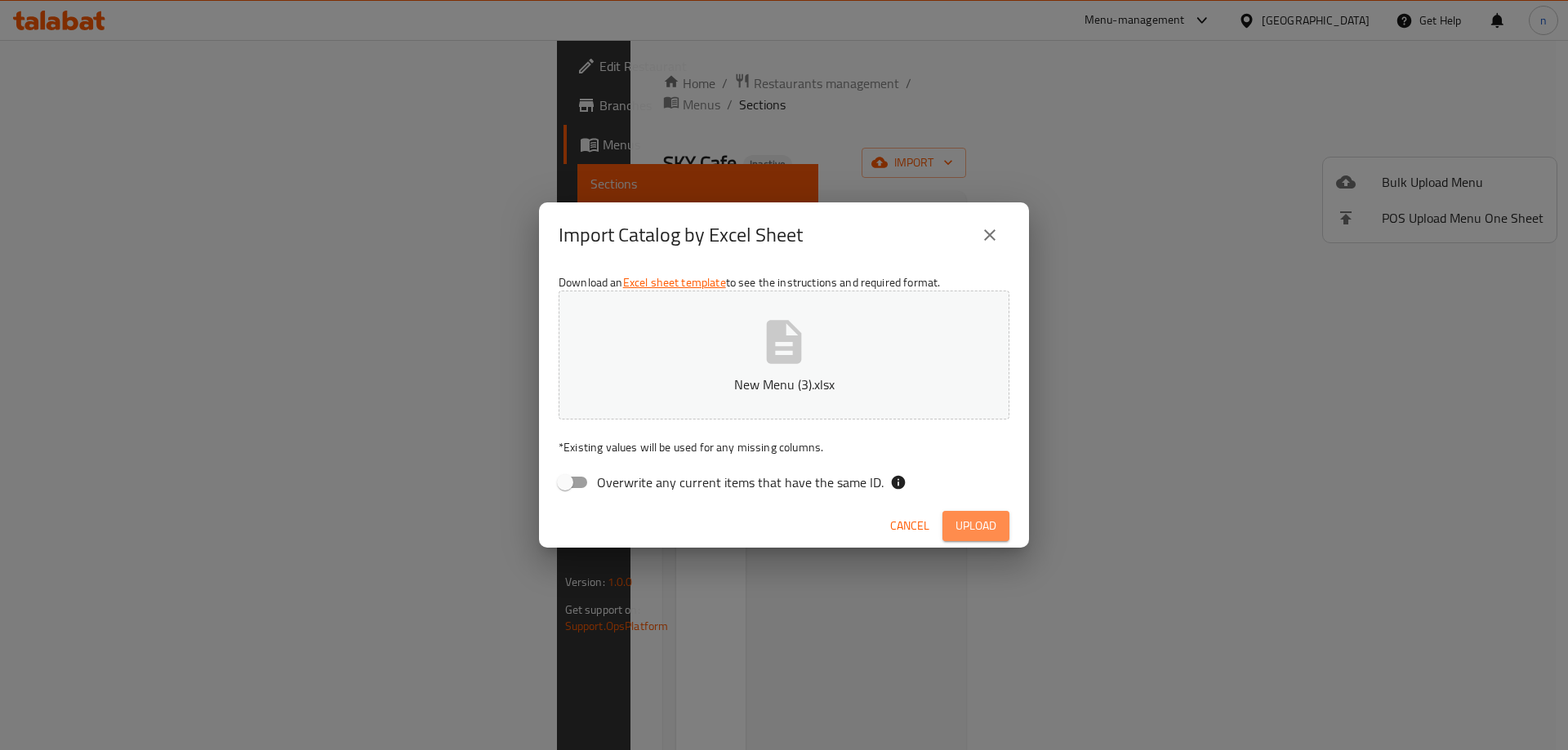
click at [991, 525] on span "Upload" at bounding box center [976, 526] width 41 height 21
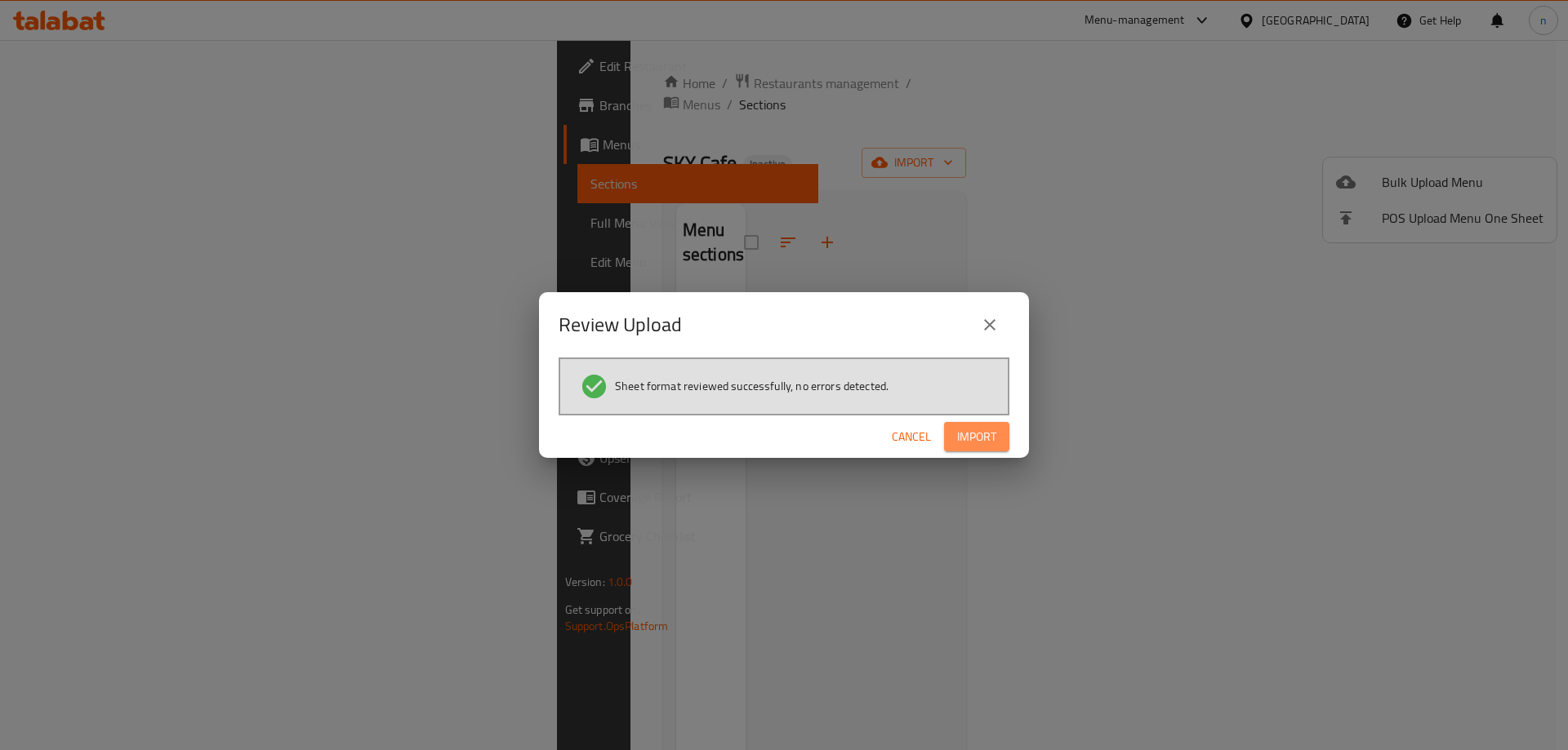
click at [992, 450] on button "Import" at bounding box center [976, 437] width 65 height 30
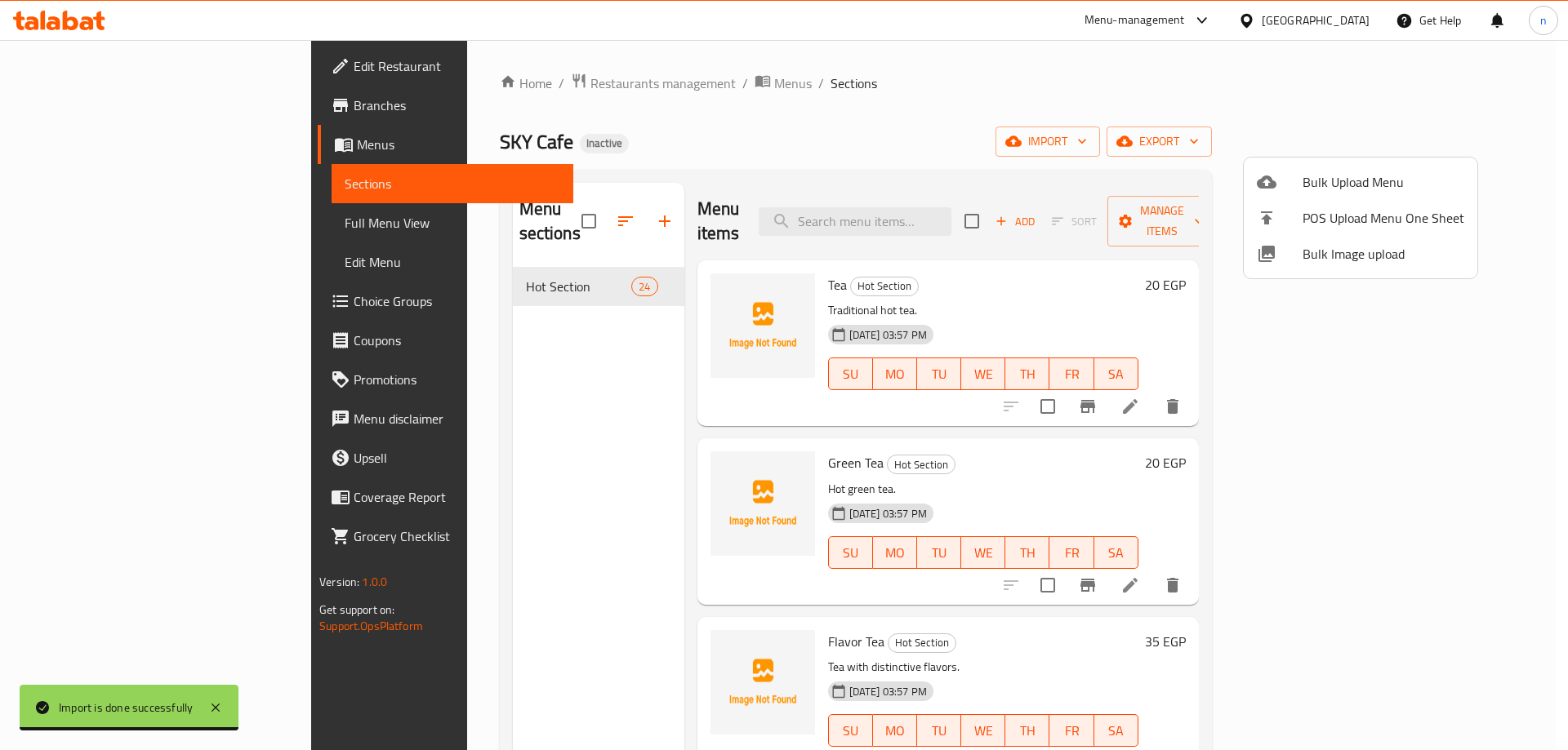
click at [82, 223] on div at bounding box center [784, 375] width 1568 height 750
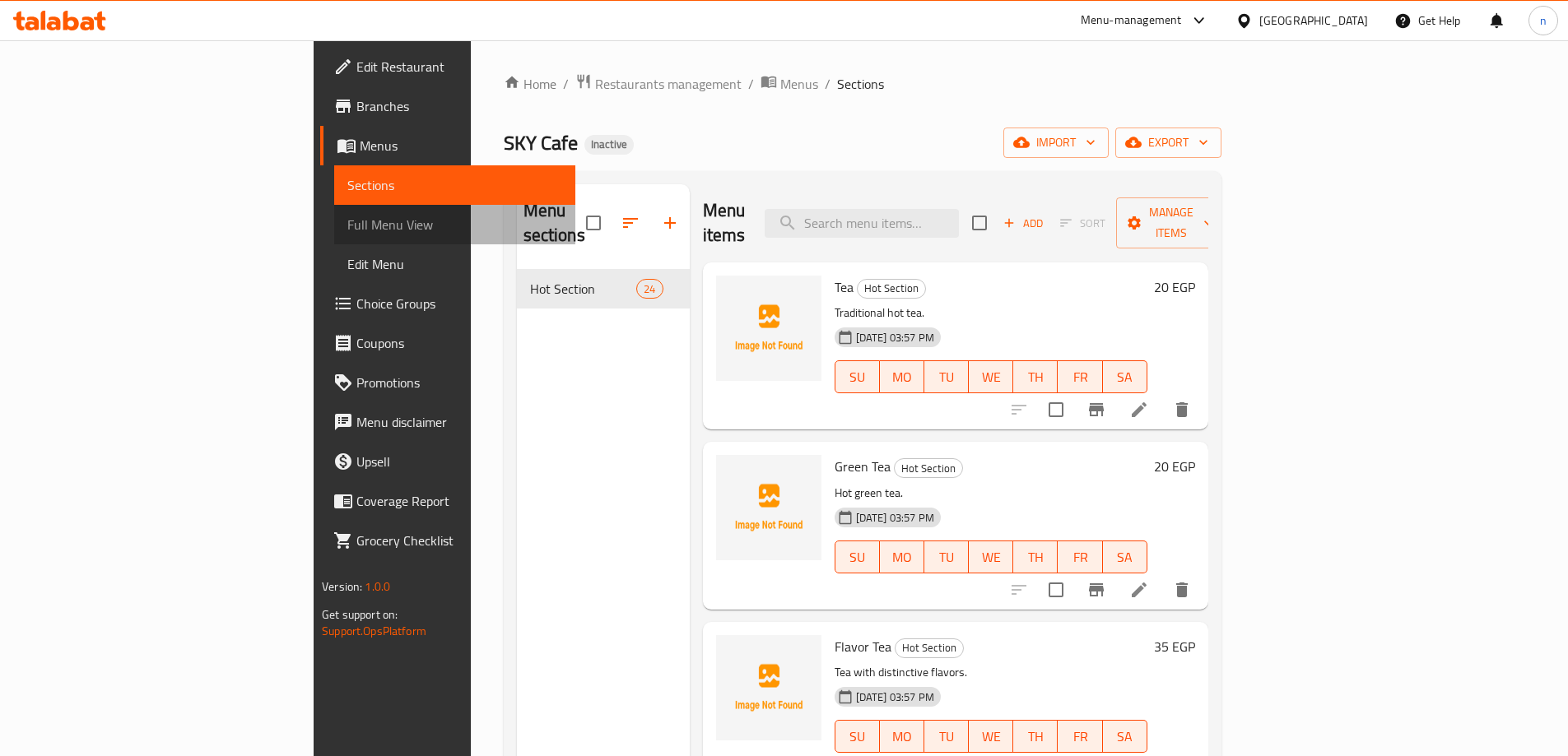
click at [347, 225] on span "Full Menu View" at bounding box center [454, 225] width 215 height 20
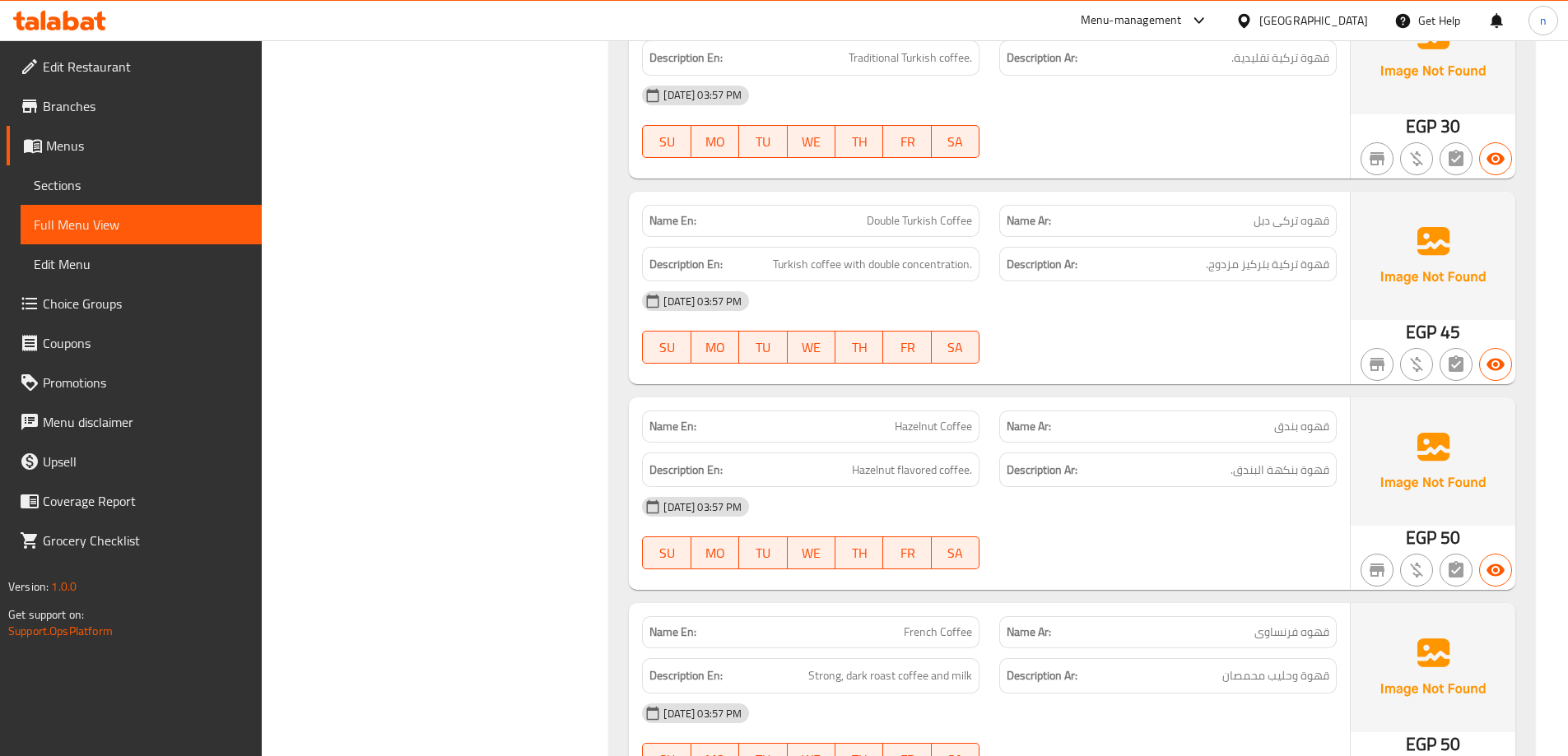
scroll to position [2551, 0]
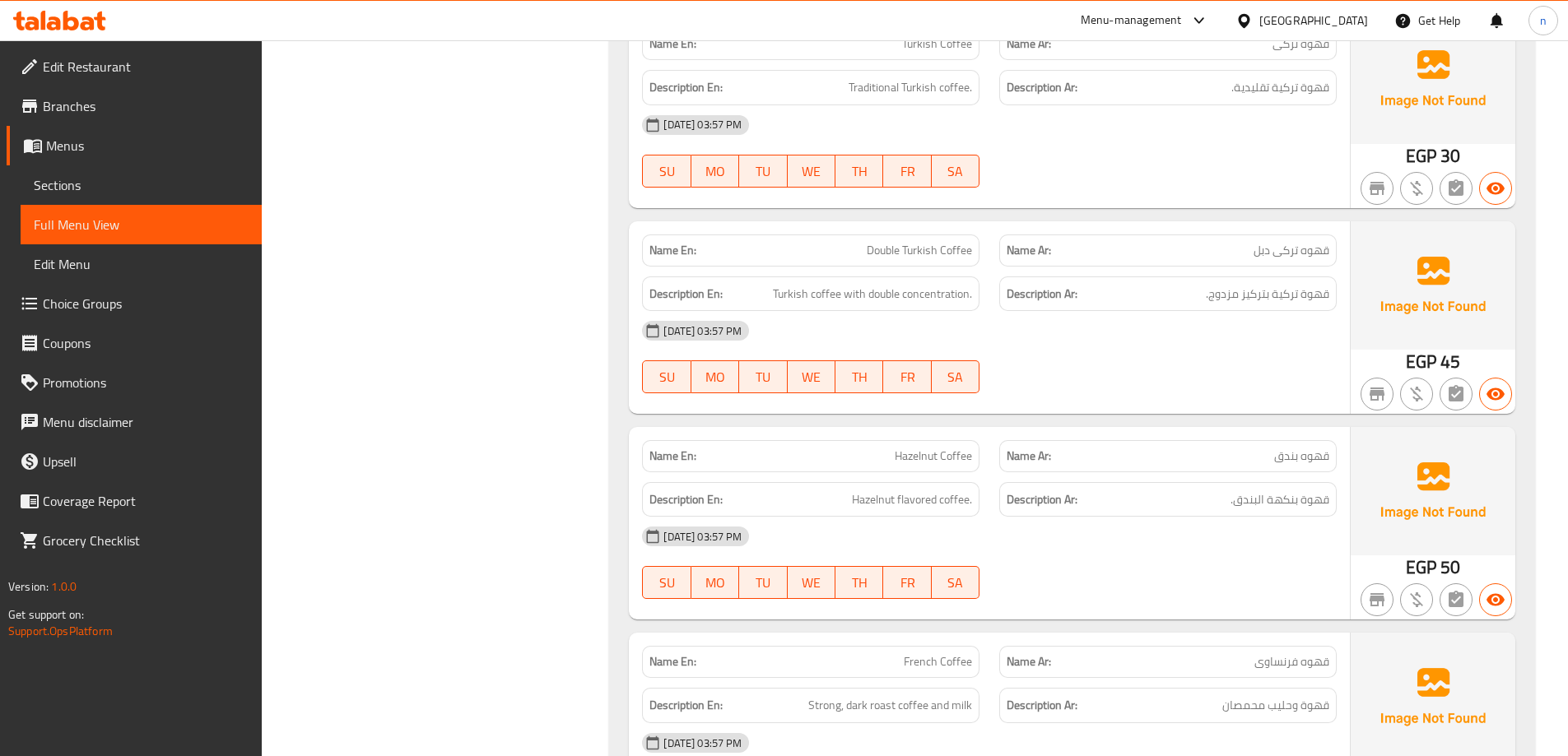
click at [912, 256] on span "Double Turkish Coffee" at bounding box center [919, 250] width 106 height 17
click at [86, 145] on span "Menus" at bounding box center [147, 145] width 202 height 20
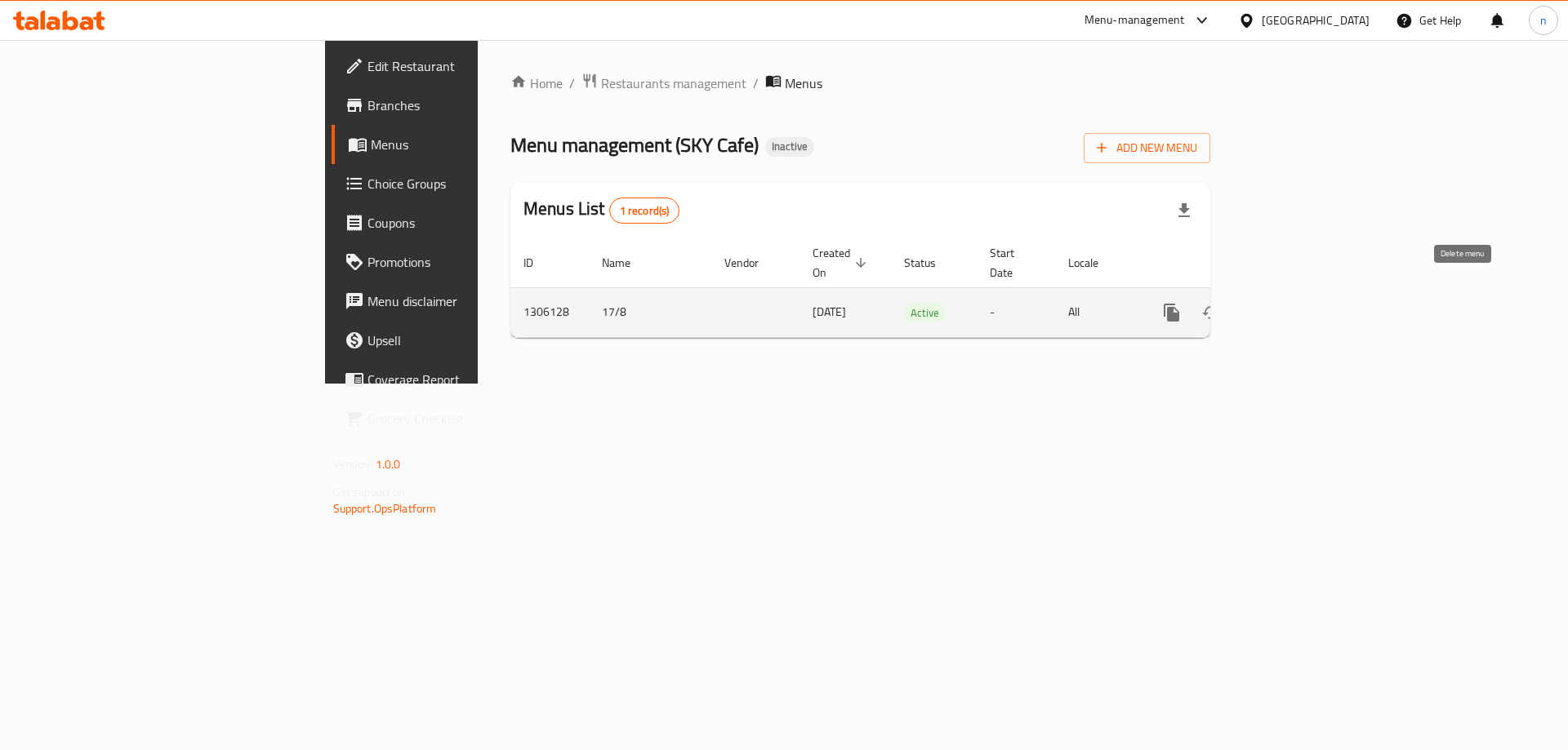
click at [1260, 303] on icon "enhanced table" at bounding box center [1251, 313] width 20 height 20
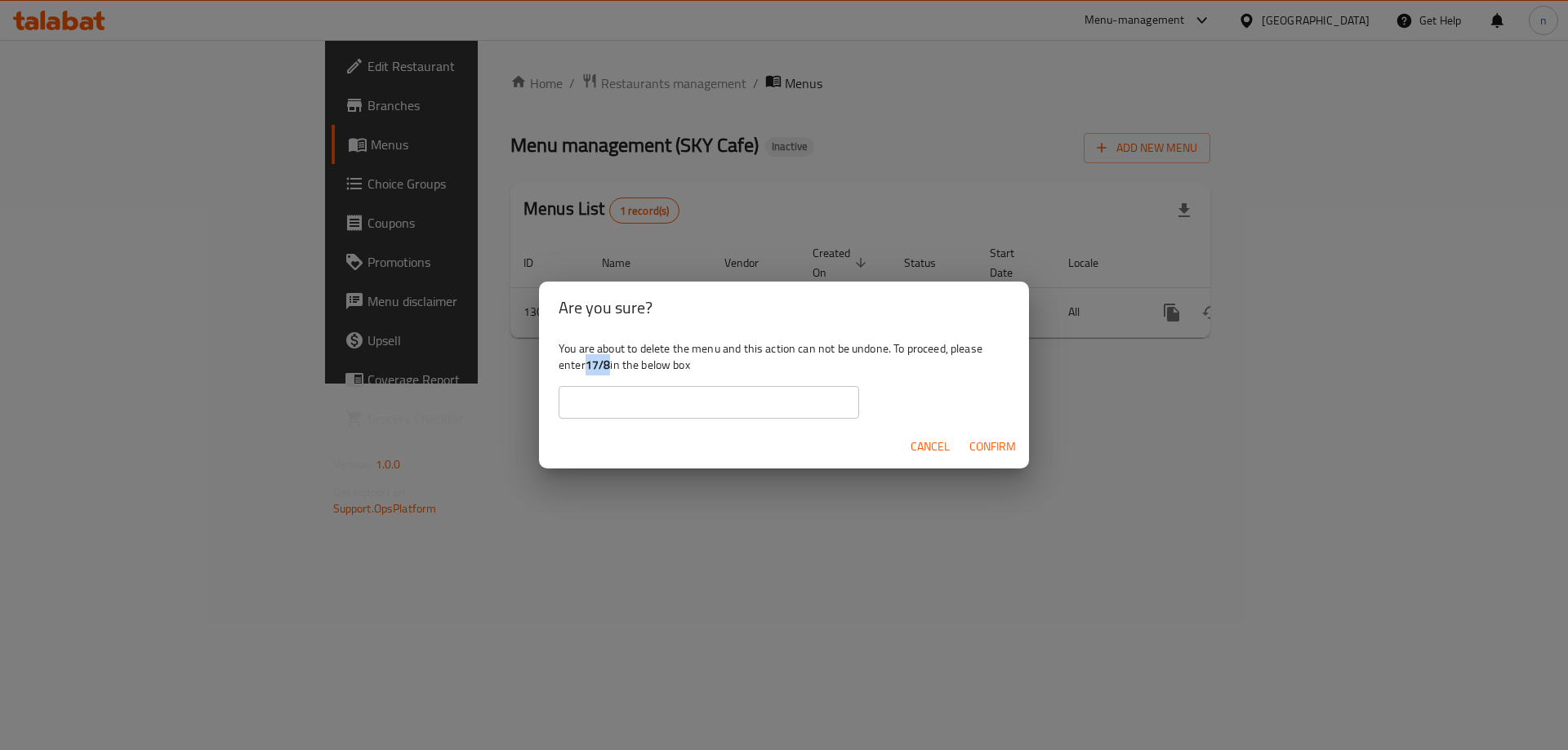
drag, startPoint x: 587, startPoint y: 365, endPoint x: 612, endPoint y: 365, distance: 25.0
click at [612, 365] on div "You are about to delete the menu and this action can not be undone. To proceed,…" at bounding box center [784, 380] width 490 height 91
copy b "17/8"
click at [602, 401] on input "text" at bounding box center [708, 402] width 300 height 32
paste input "17/8"
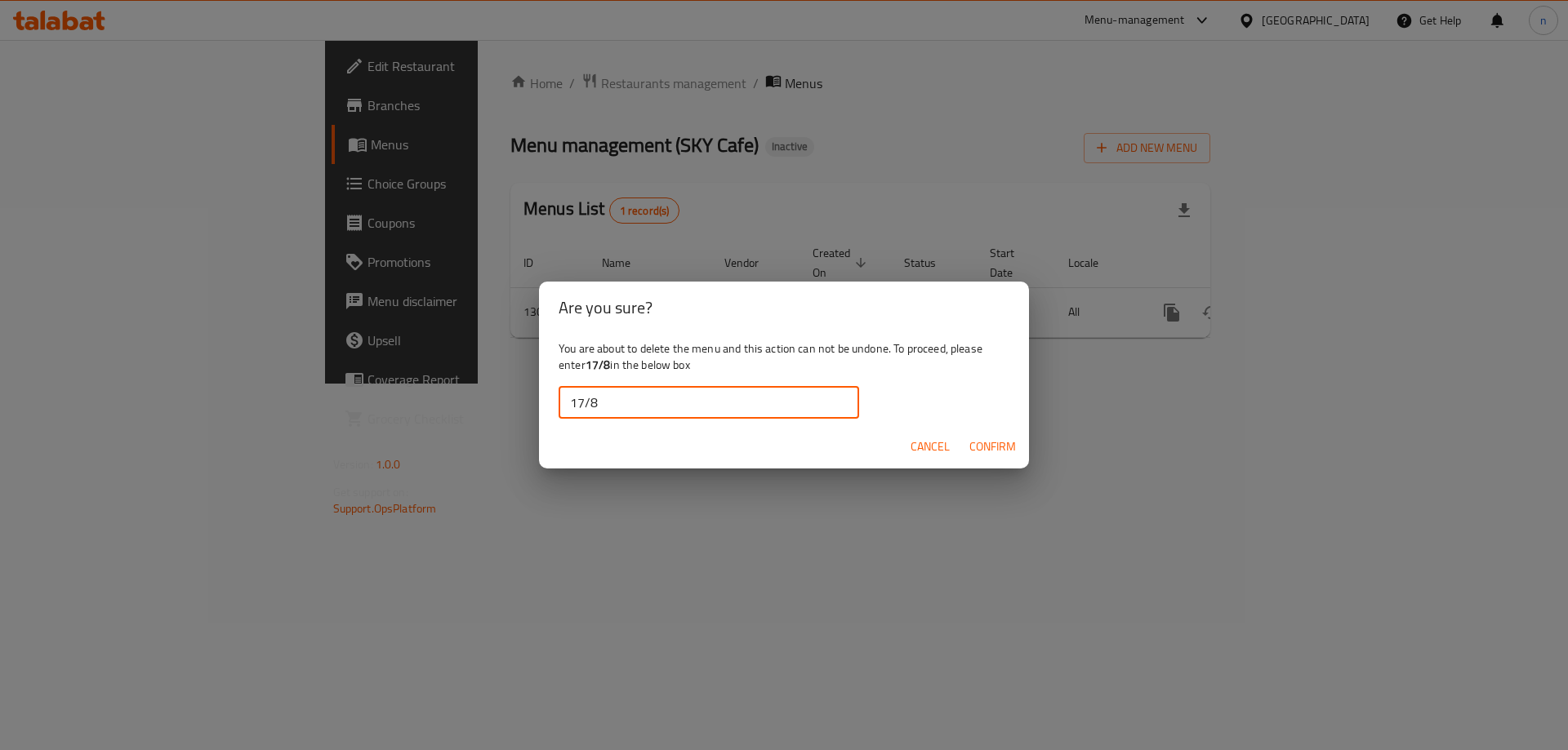
type input "17/8"
click at [986, 444] on span "Confirm" at bounding box center [992, 446] width 47 height 21
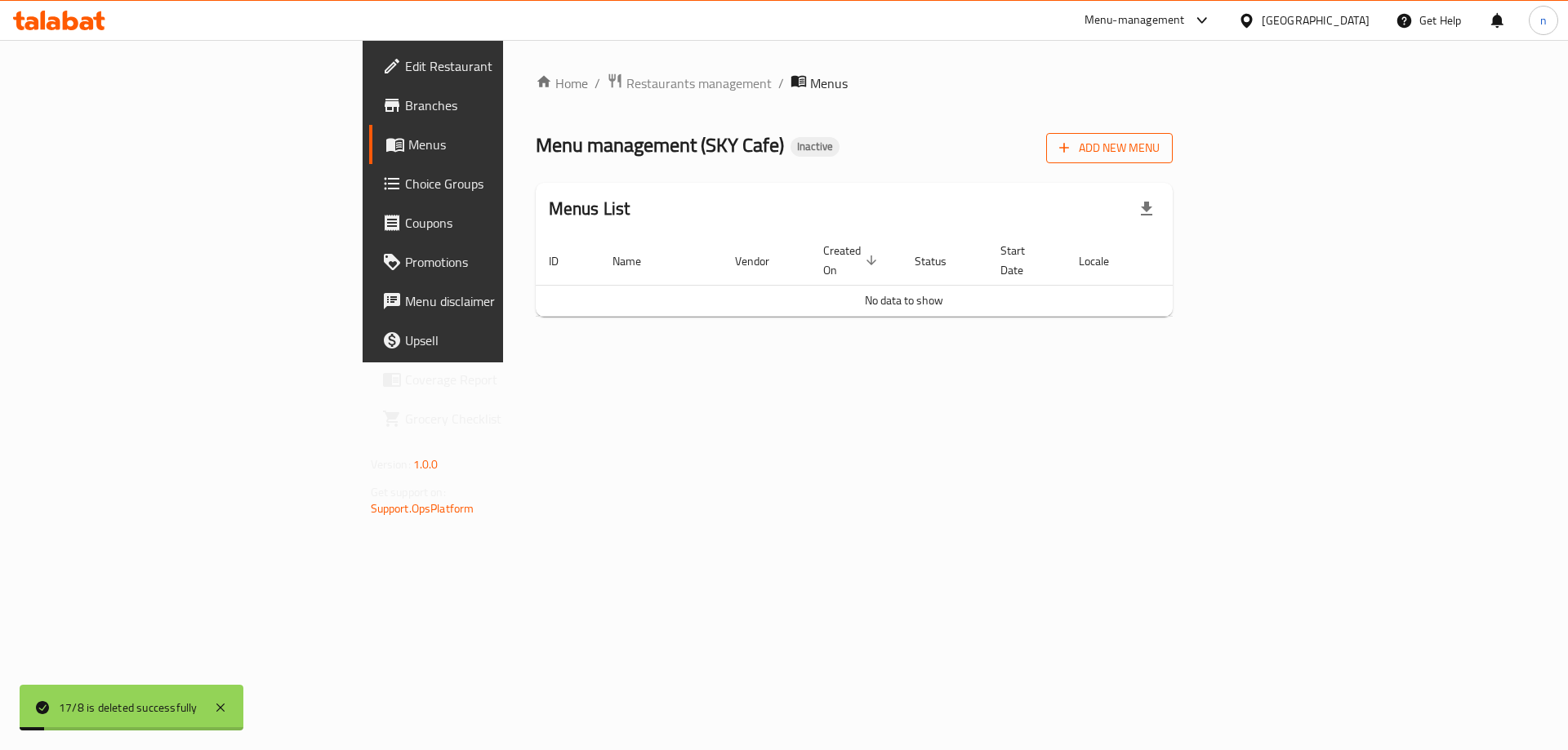
click at [1160, 158] on span "Add New Menu" at bounding box center [1110, 148] width 100 height 21
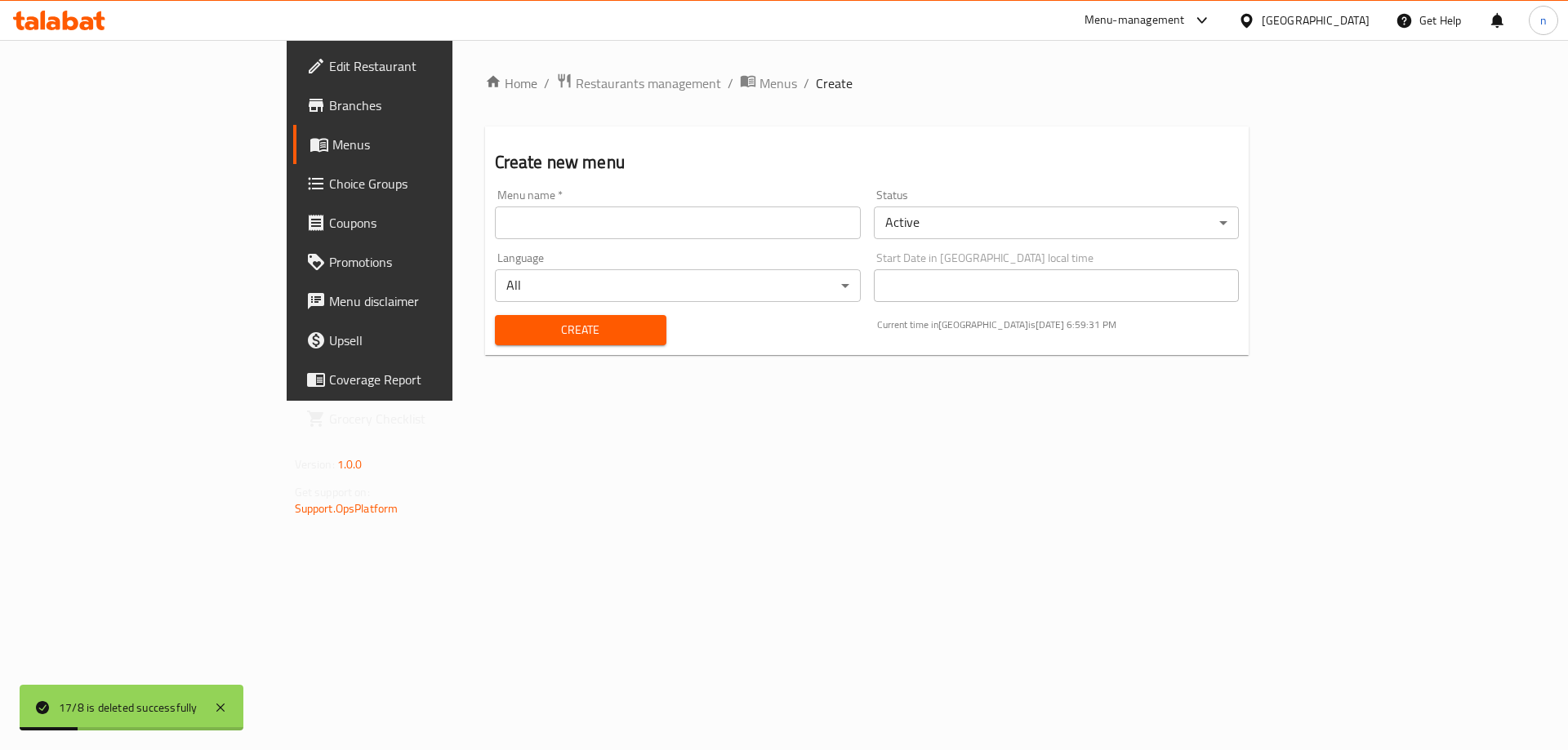
click at [679, 223] on input "text" at bounding box center [678, 222] width 366 height 32
type input "17/8"
click at [528, 338] on span "Create" at bounding box center [581, 330] width 145 height 21
click at [293, 129] on link "Menus" at bounding box center [420, 144] width 256 height 39
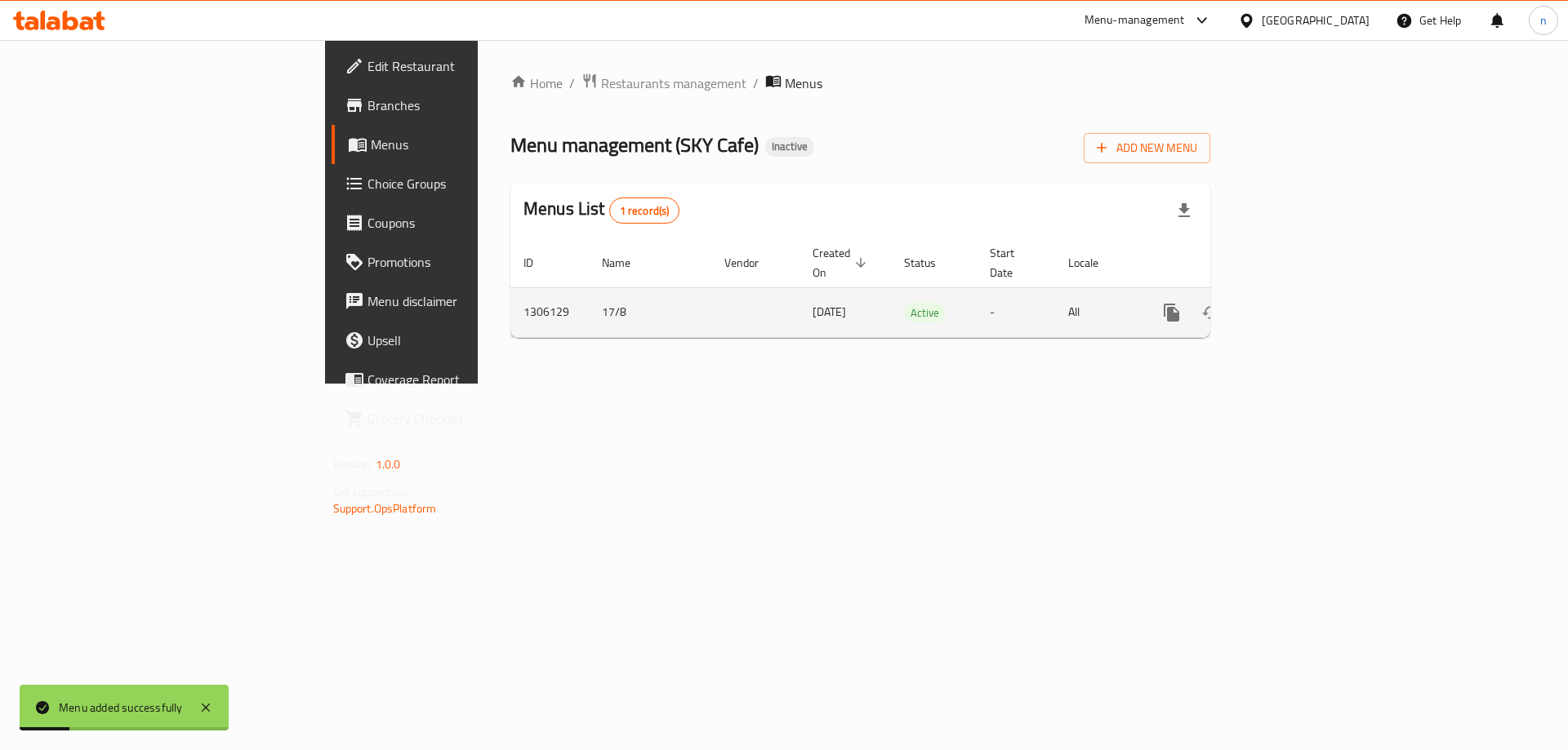
click at [1299, 303] on icon "enhanced table" at bounding box center [1290, 313] width 20 height 20
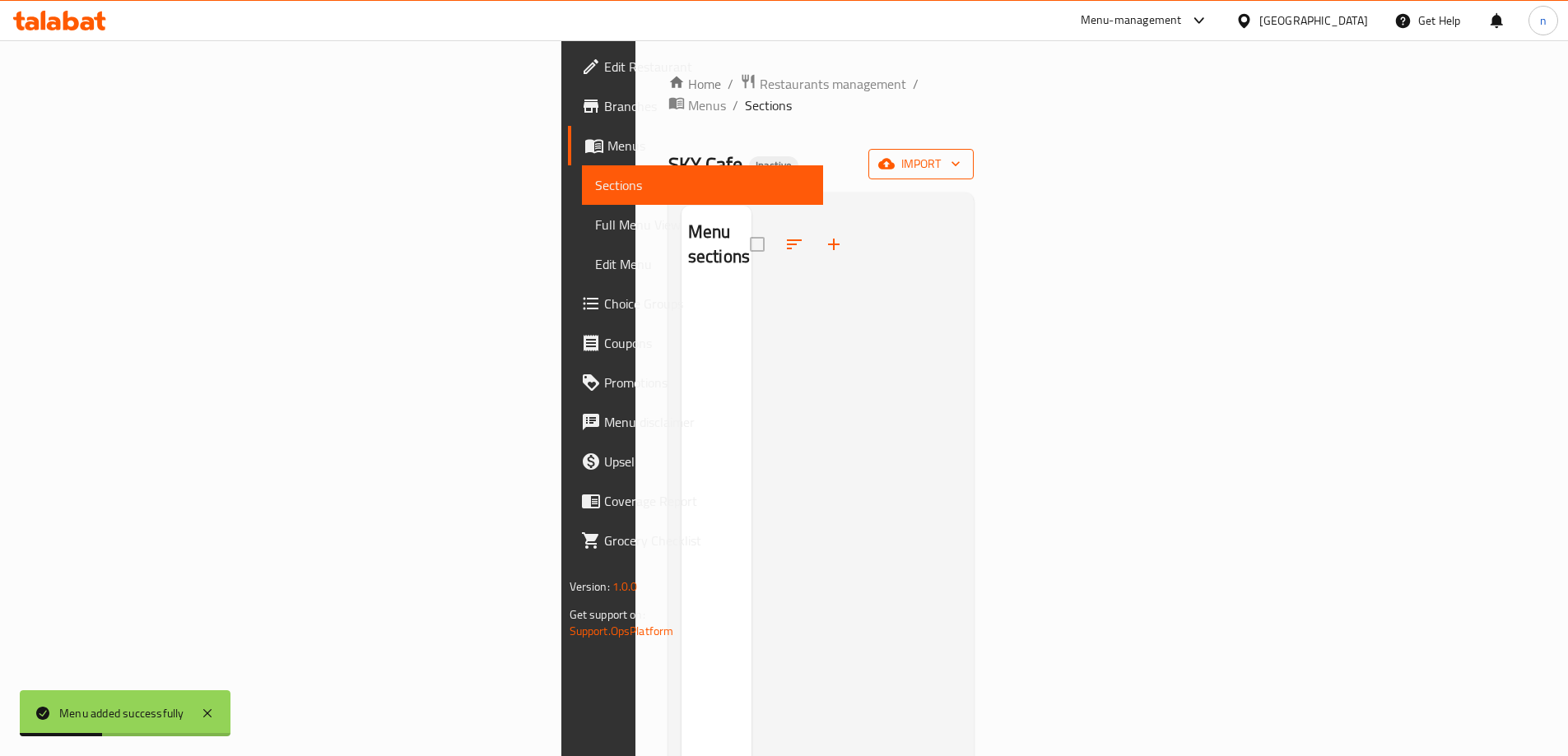
click at [894, 155] on icon "button" at bounding box center [886, 163] width 16 height 16
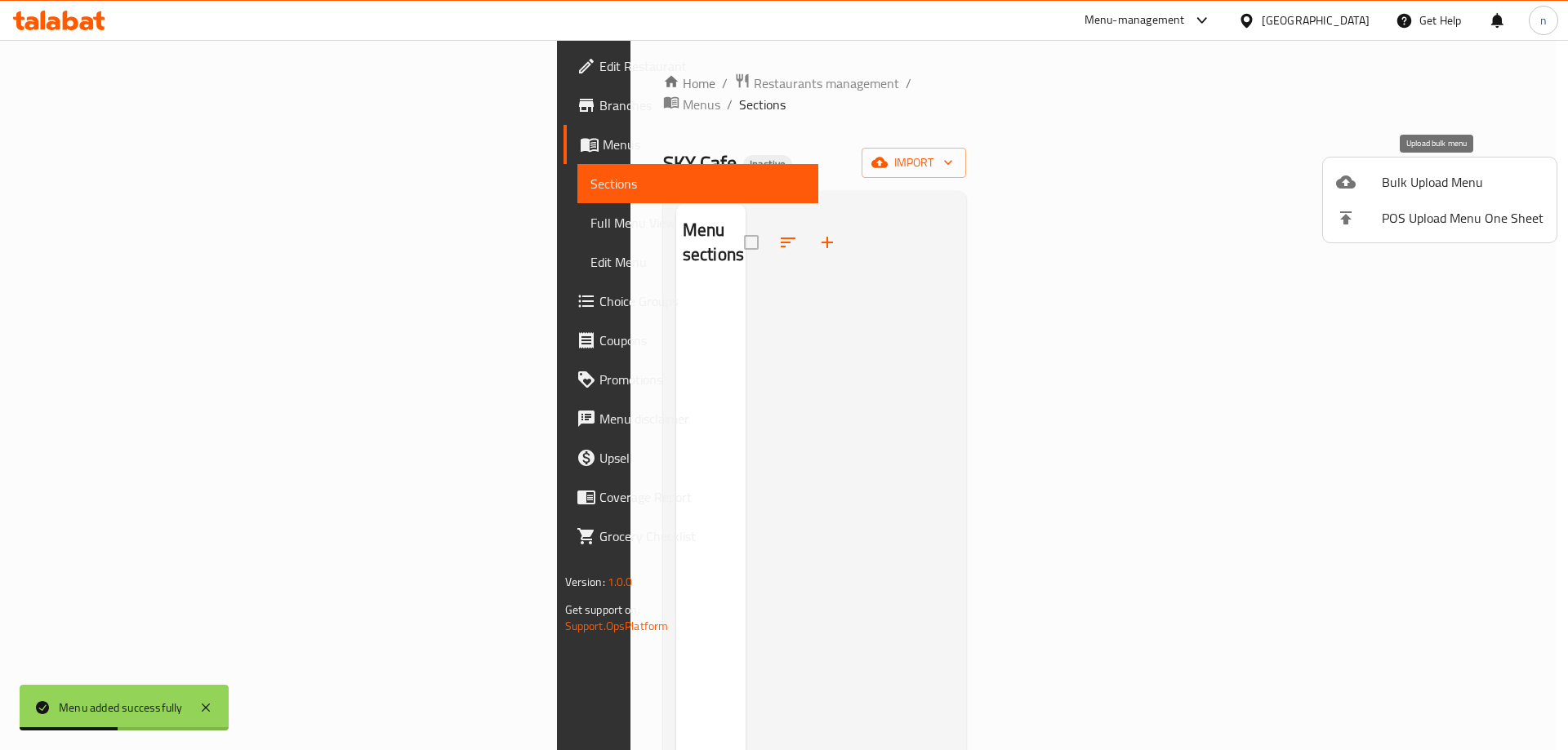
click at [1461, 176] on span "Bulk Upload Menu" at bounding box center [1462, 182] width 161 height 20
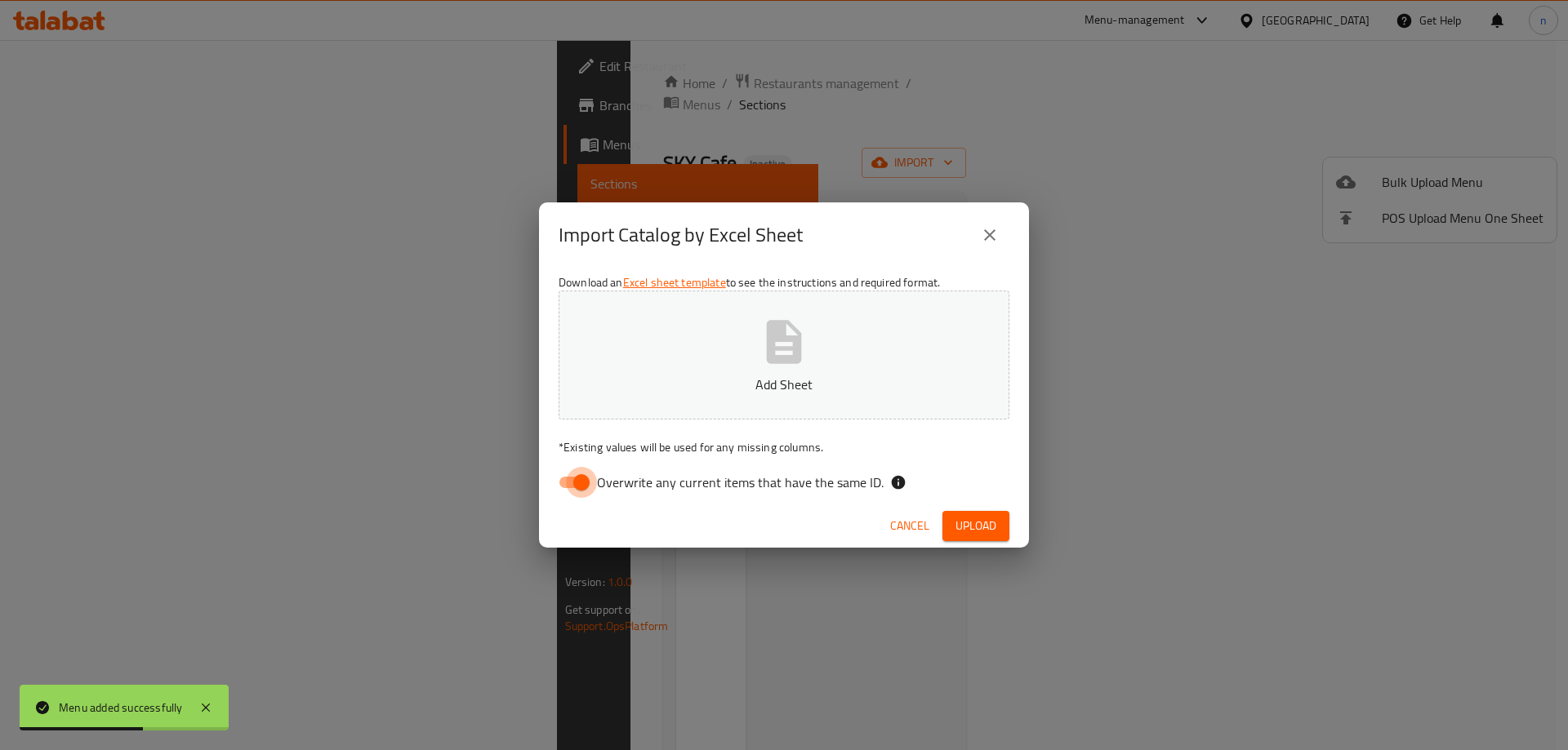
click at [581, 477] on input "Overwrite any current items that have the same ID." at bounding box center [582, 482] width 93 height 31
checkbox input "false"
click at [747, 375] on p "Add Sheet" at bounding box center [784, 384] width 400 height 20
click at [980, 518] on span "Upload" at bounding box center [976, 526] width 41 height 21
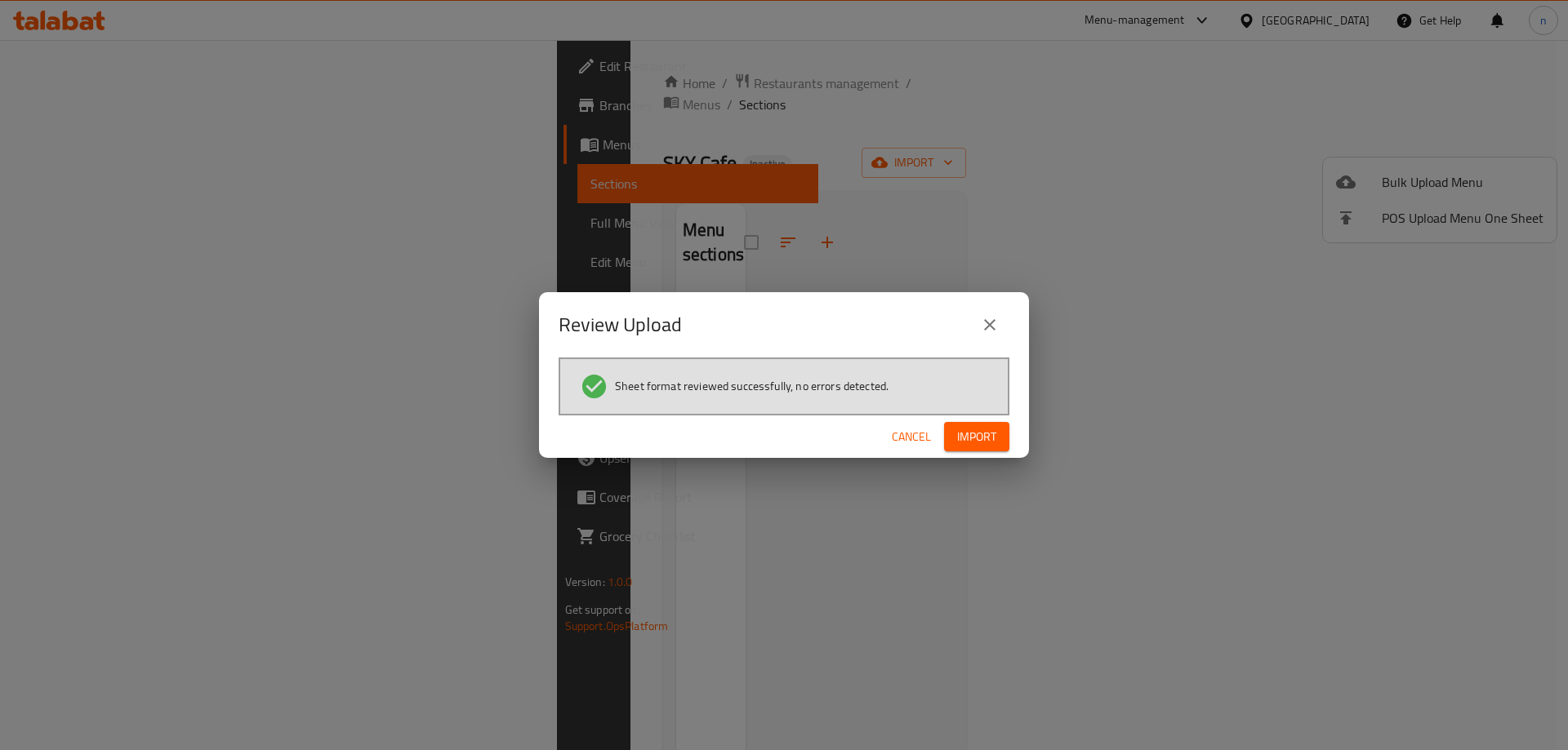
click at [979, 438] on span "Import" at bounding box center [977, 436] width 39 height 21
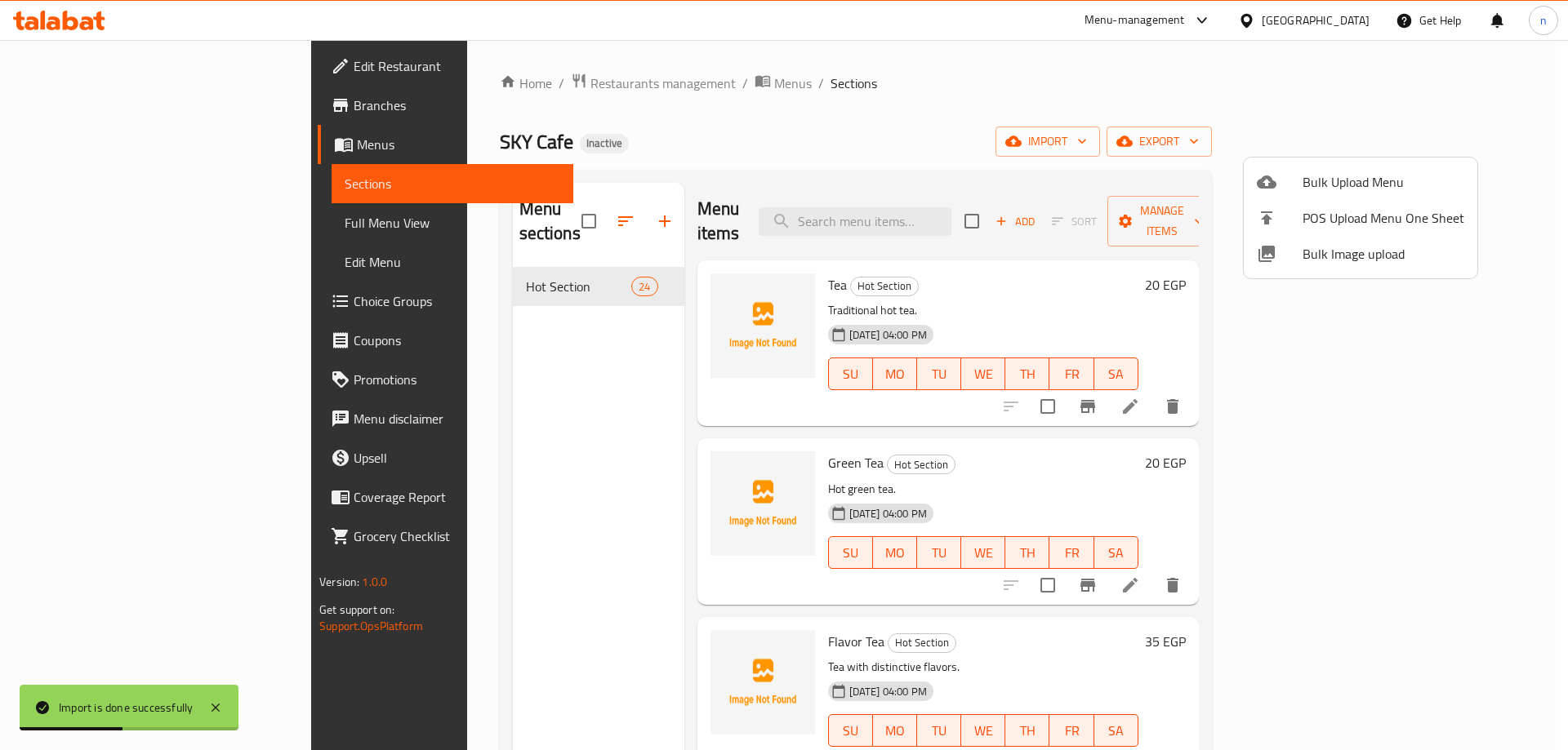
click at [71, 225] on div at bounding box center [784, 375] width 1568 height 750
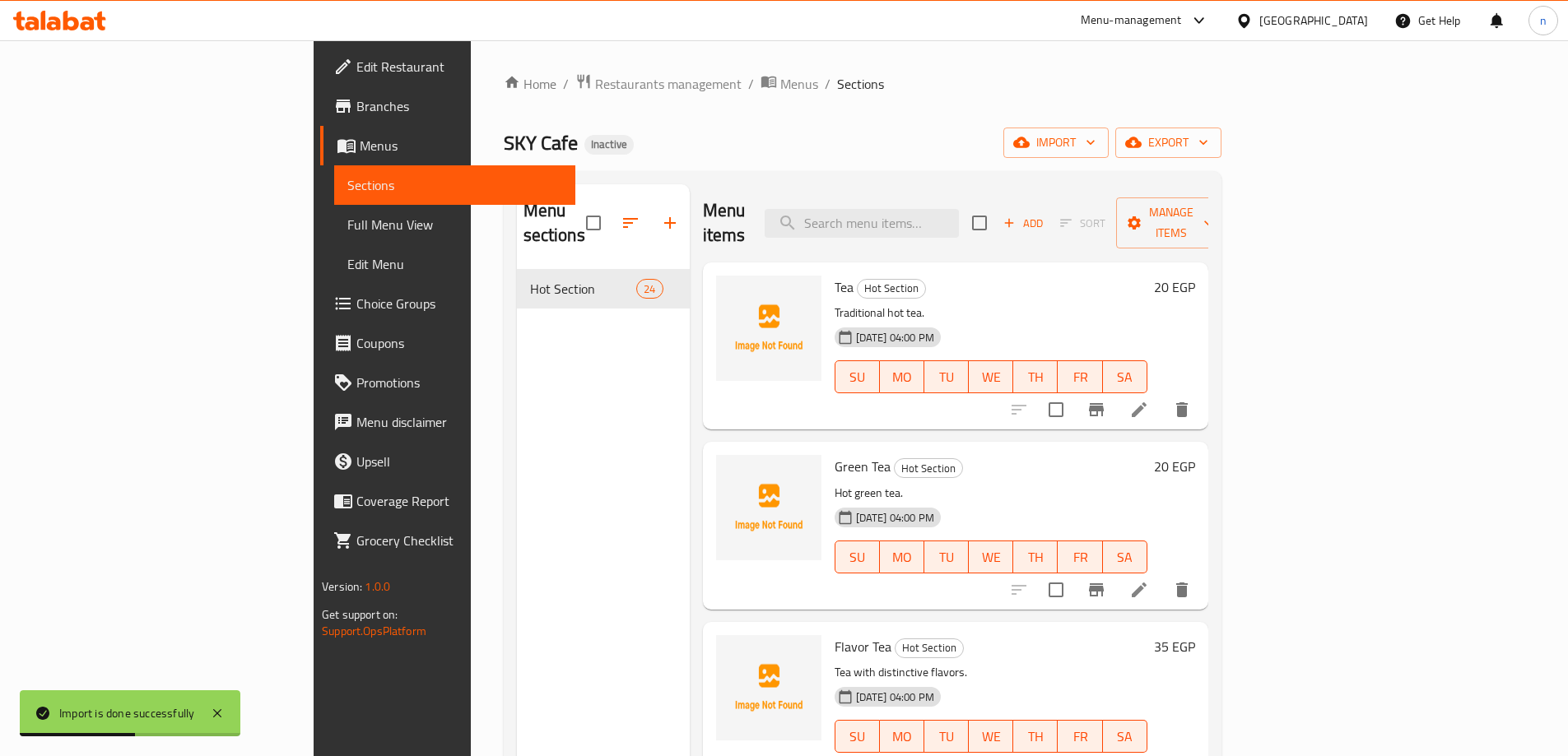
click at [347, 227] on span "Full Menu View" at bounding box center [454, 225] width 215 height 20
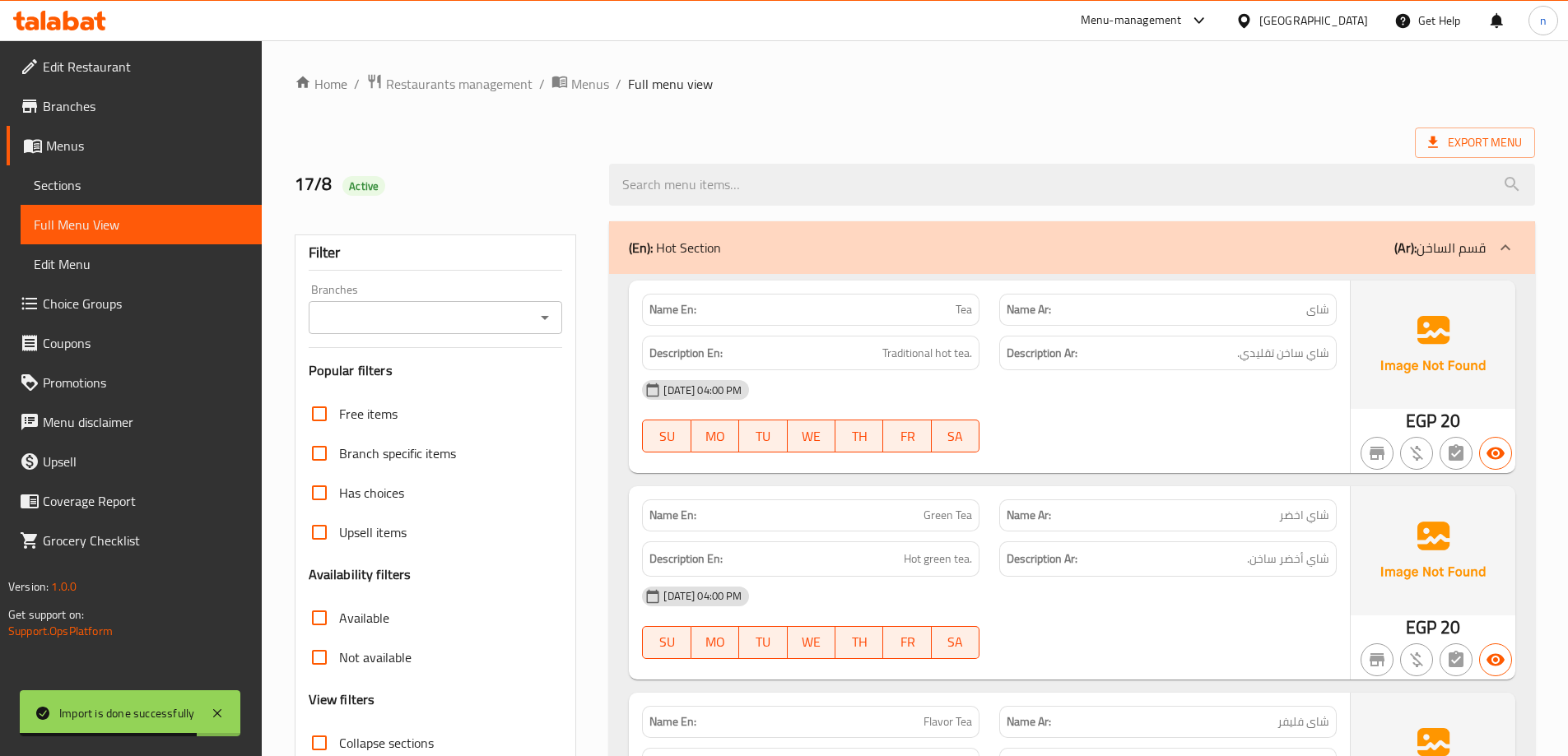
scroll to position [164, 0]
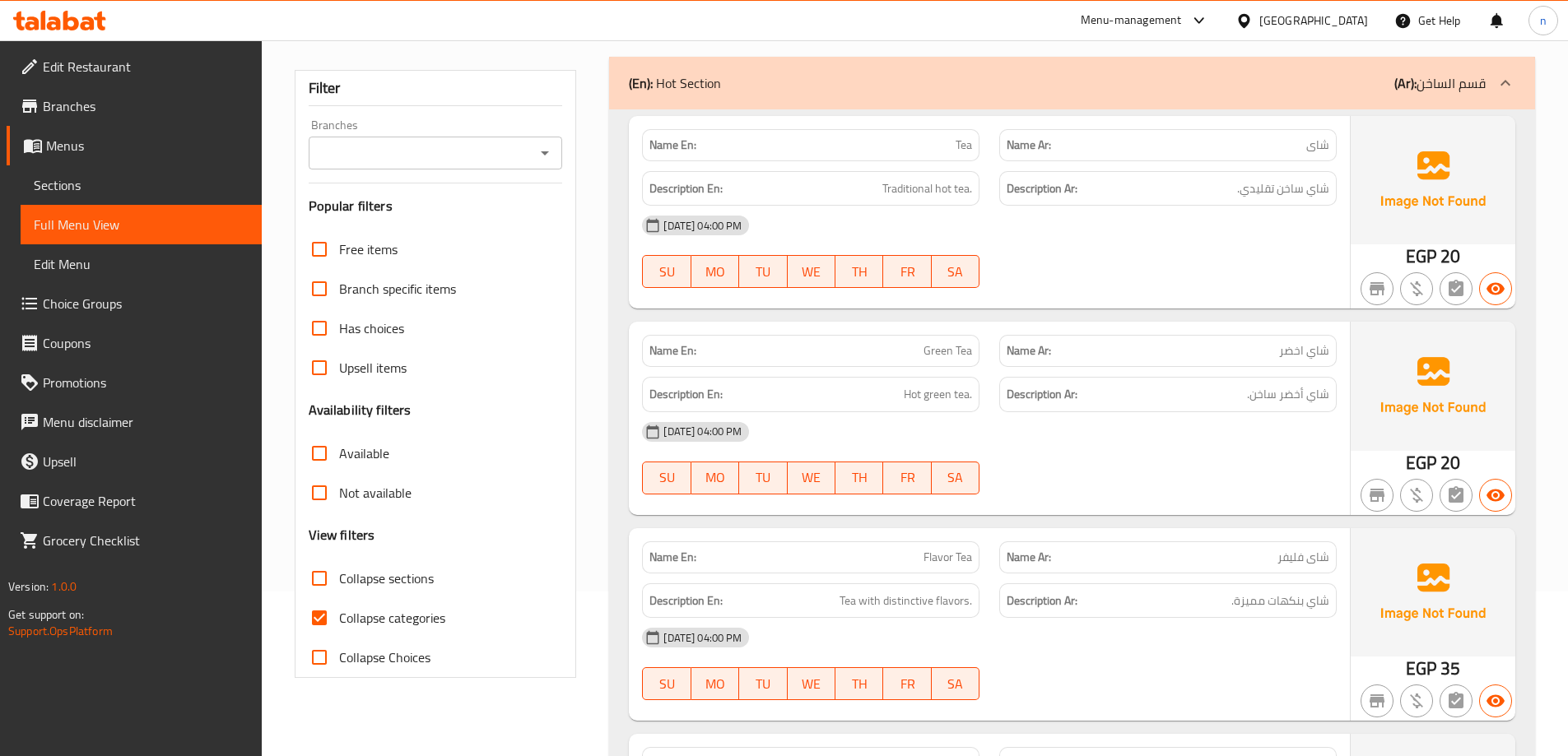
click at [320, 611] on input "Collapse categories" at bounding box center [320, 618] width 40 height 40
checkbox input "false"
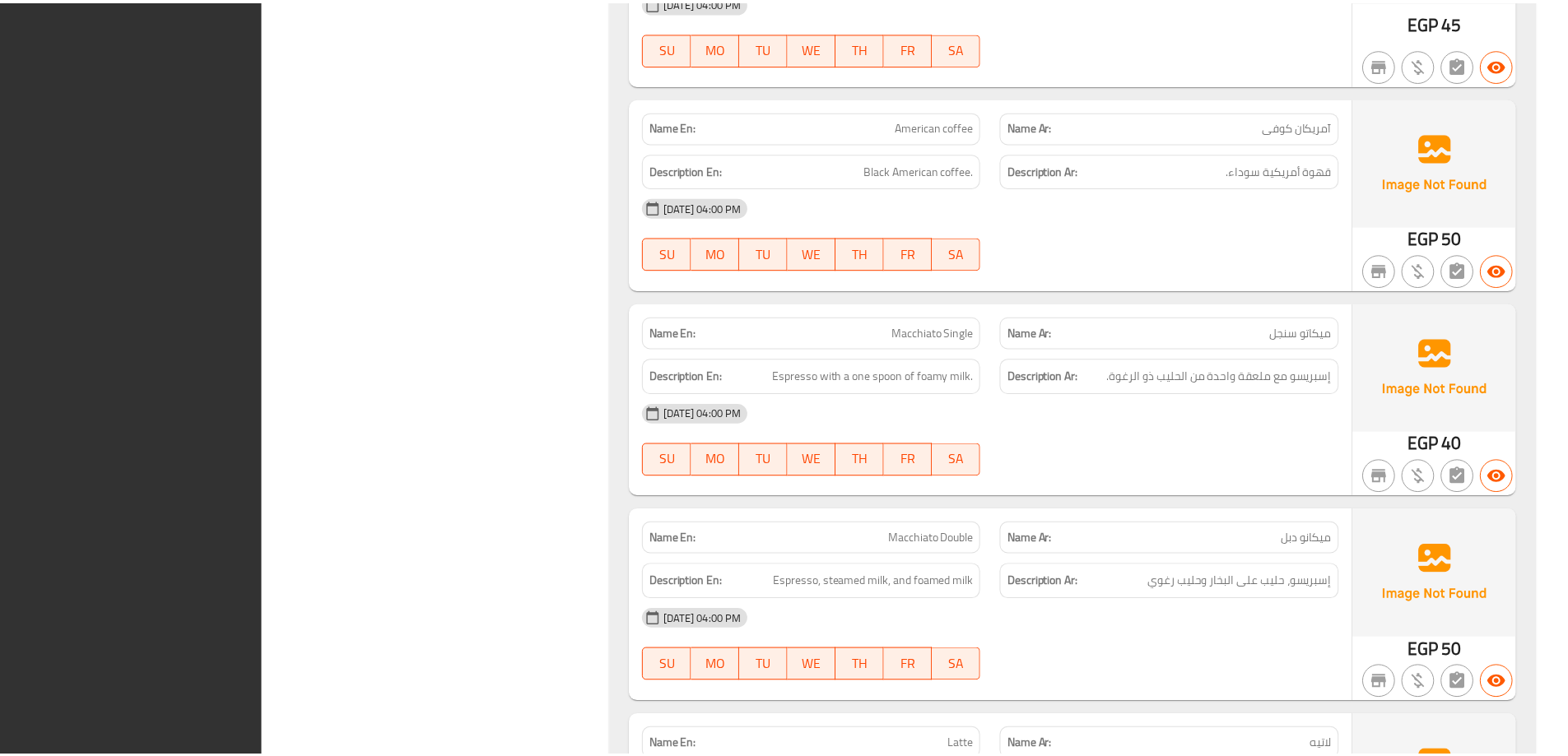
scroll to position [4599, 0]
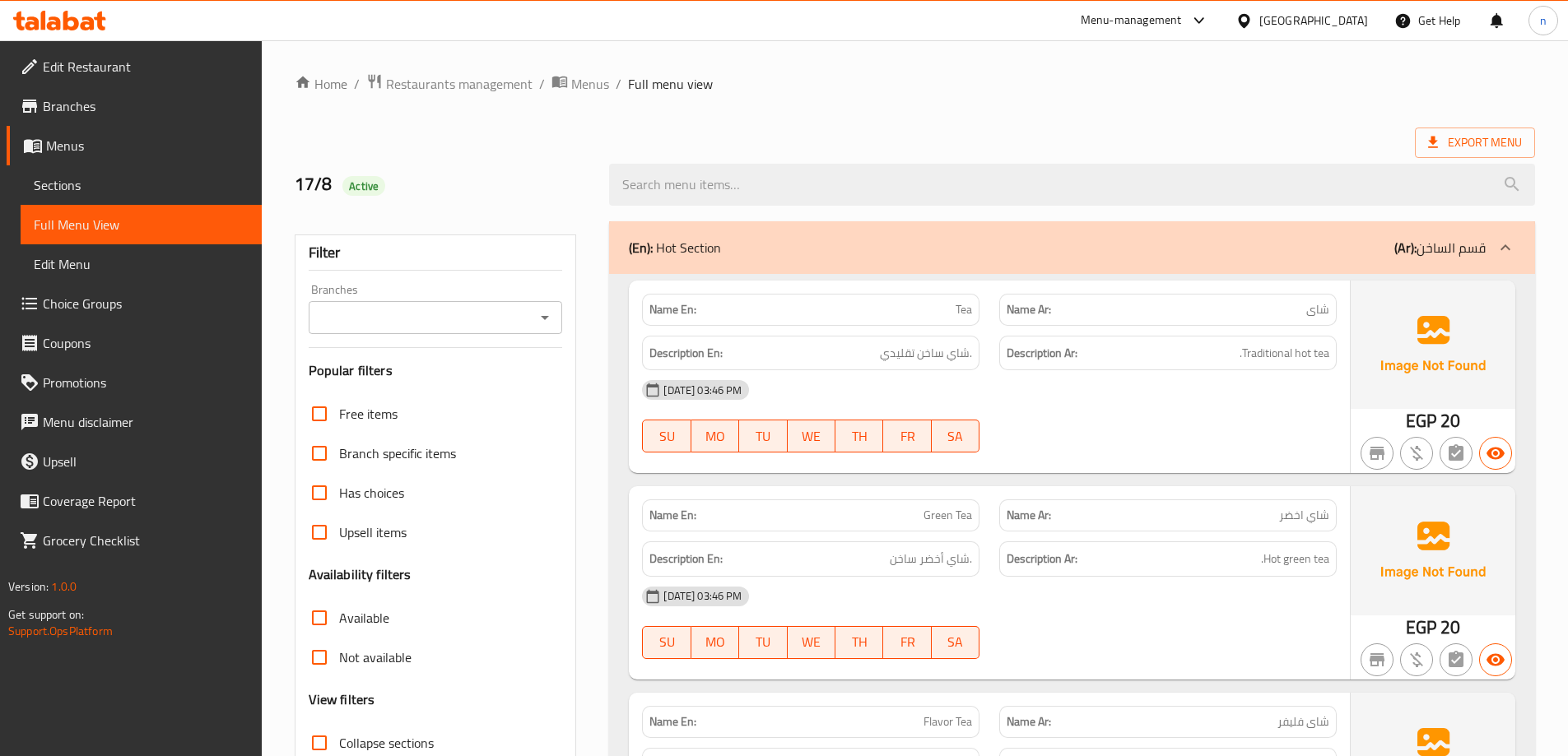
click at [98, 188] on span "Sections" at bounding box center [141, 185] width 215 height 20
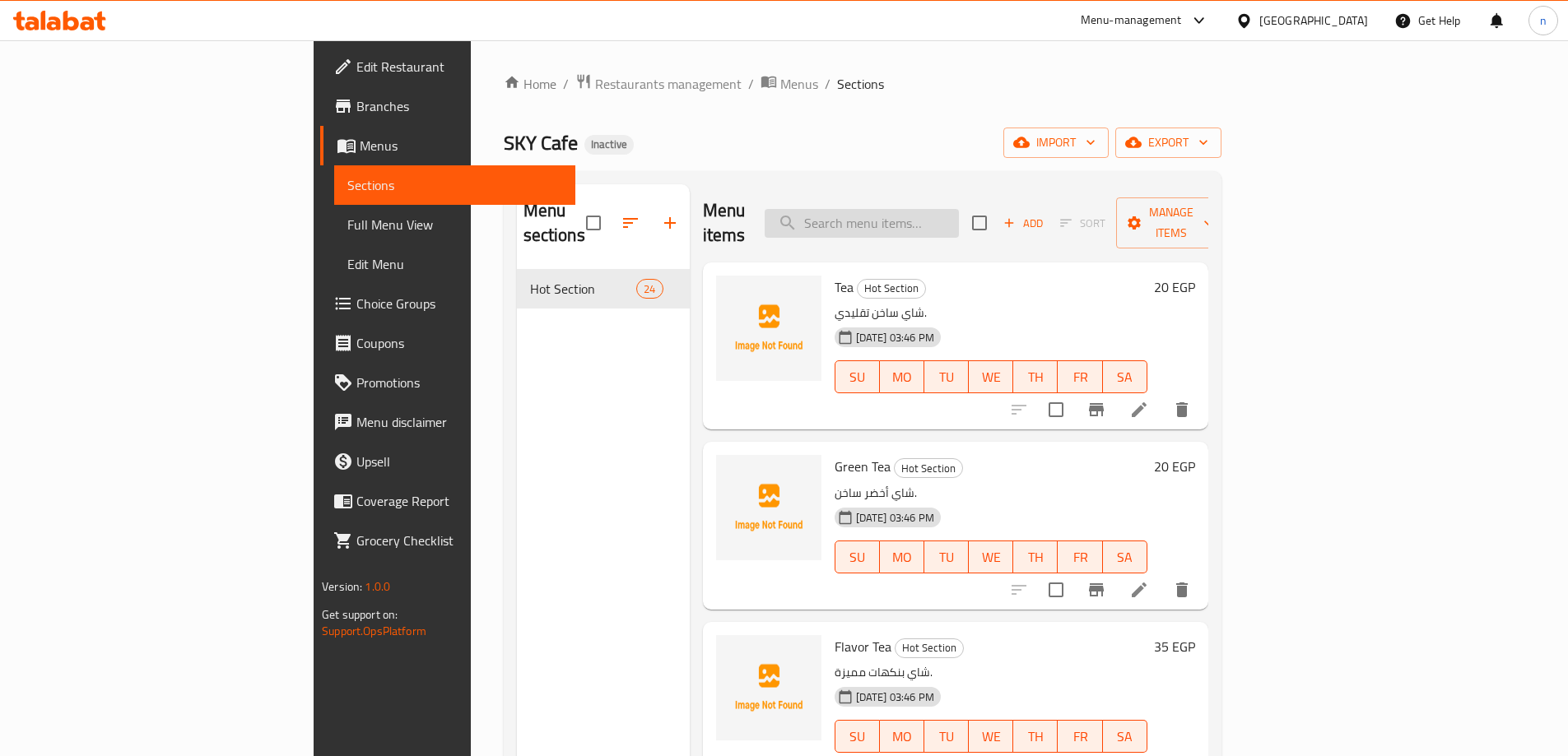
click at [935, 214] on input "search" at bounding box center [861, 223] width 194 height 29
paste input "Macchiato Single"
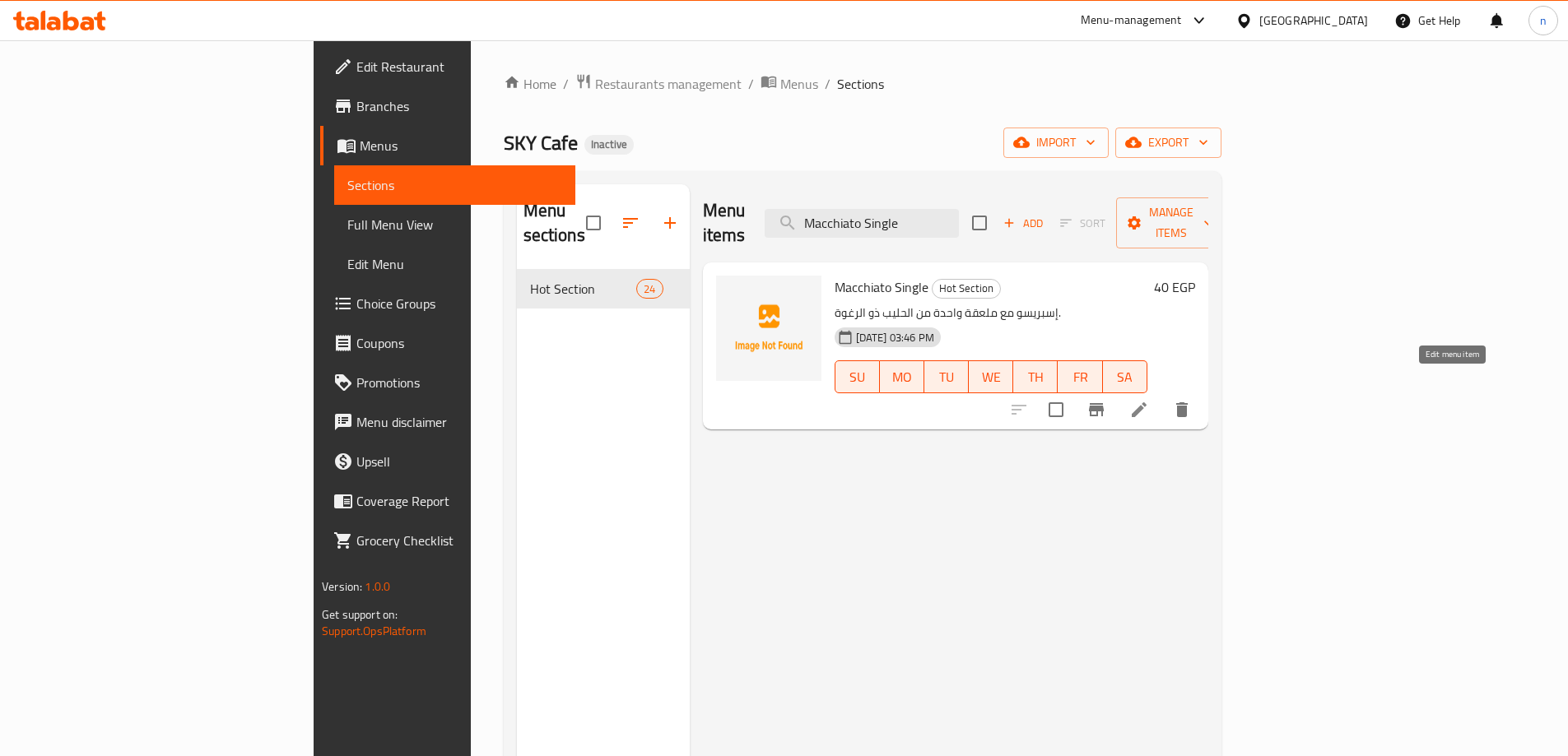
type input "Macchiato Single"
click at [1149, 400] on icon at bounding box center [1139, 410] width 20 height 20
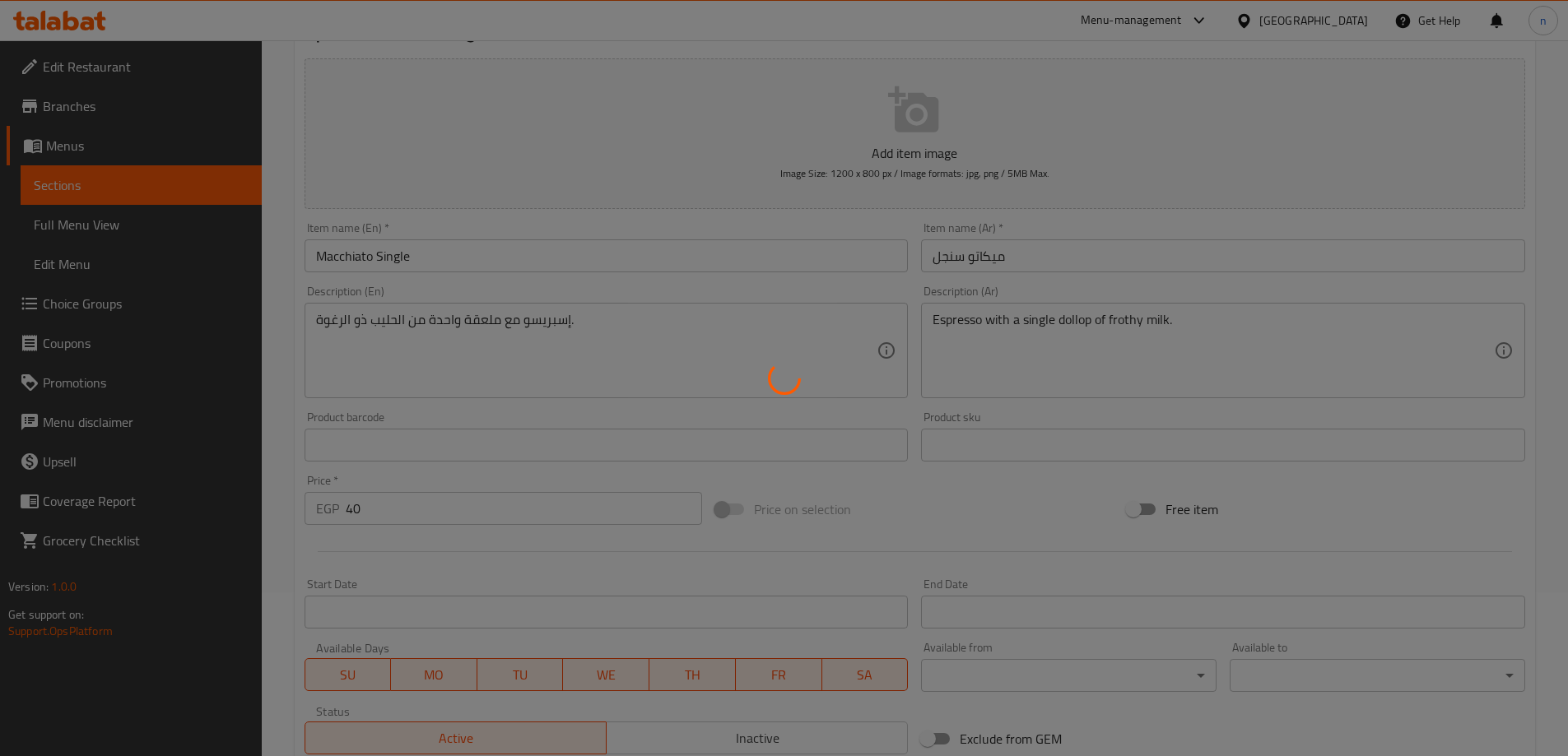
scroll to position [164, 0]
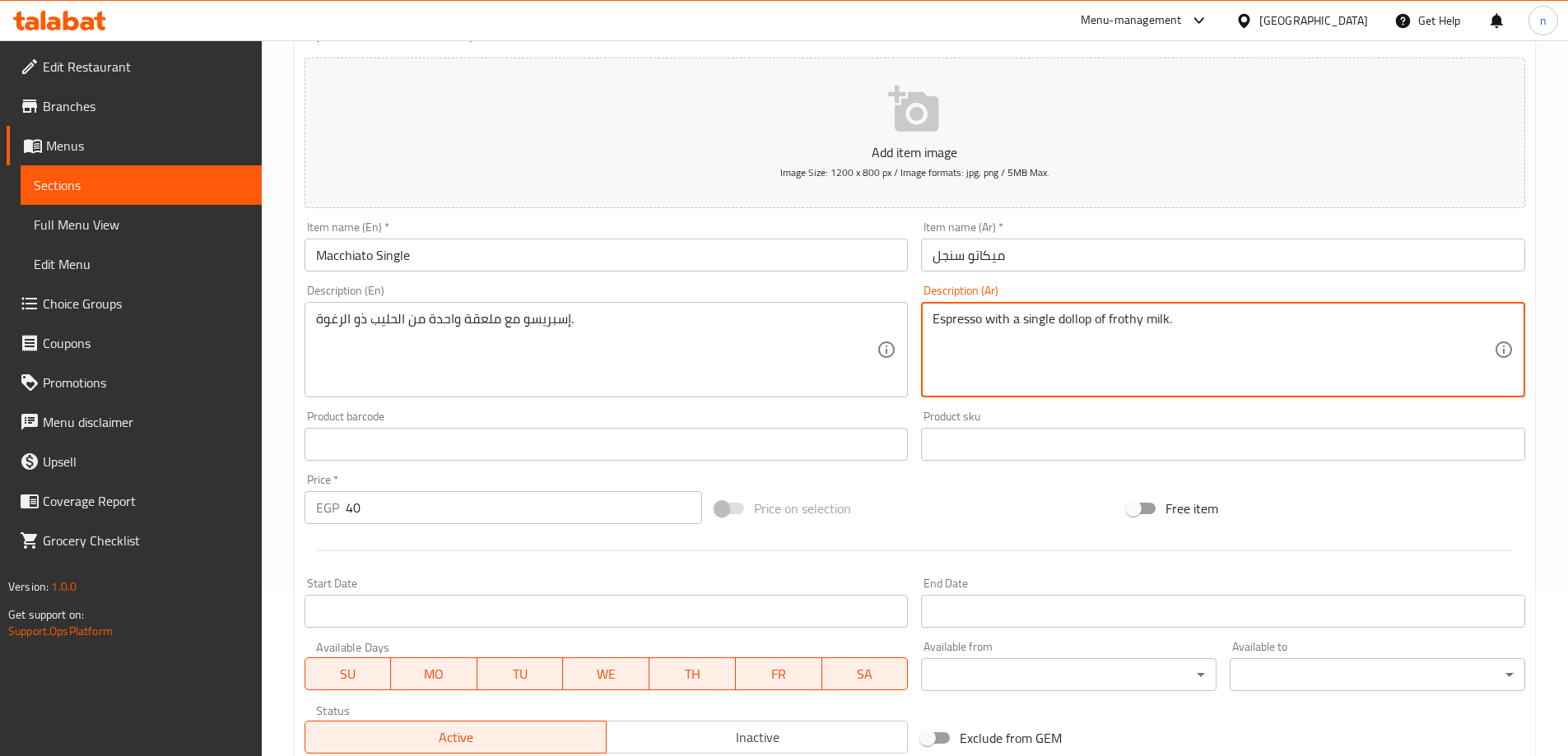
click at [1069, 320] on textarea "Espresso with a single dollop of frothy milk." at bounding box center [1212, 350] width 561 height 79
paste textarea "spoon"
click at [1124, 319] on textarea "Espresso with a single spoon of frothy milk." at bounding box center [1212, 350] width 561 height 79
paste textarea "oamy"
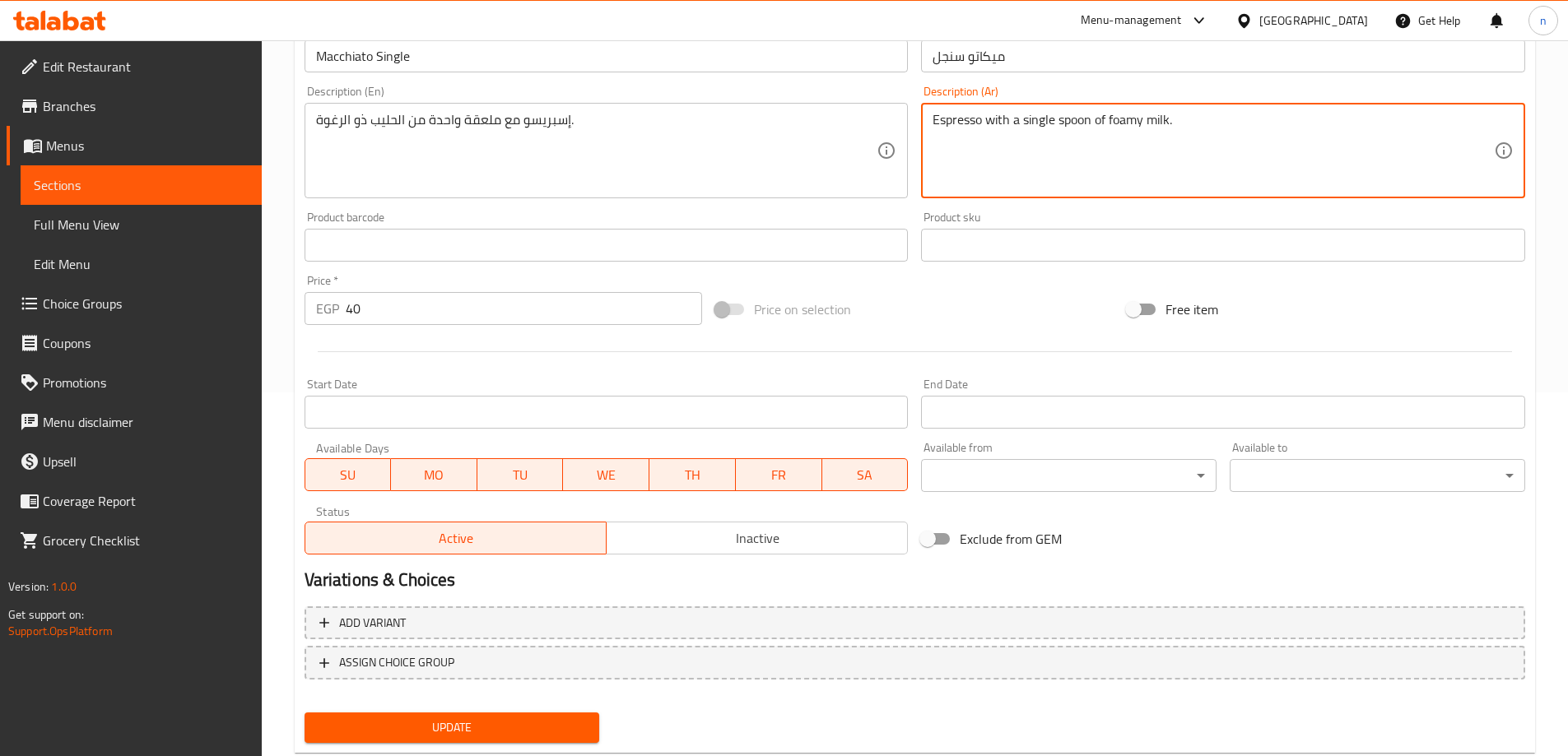
scroll to position [406, 0]
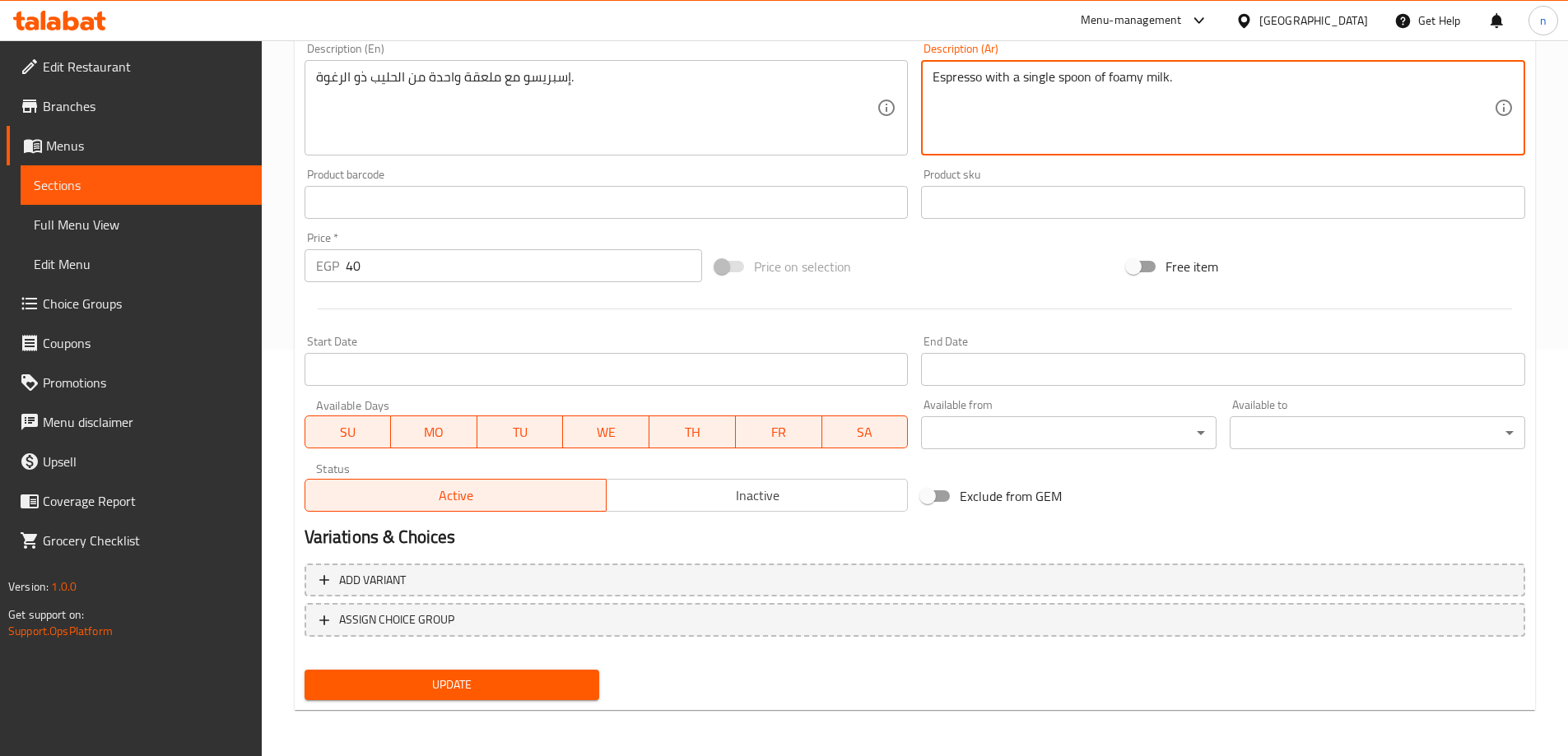
type textarea "Espresso with a single spoon of foamy milk."
click at [523, 693] on span "Update" at bounding box center [453, 685] width 269 height 21
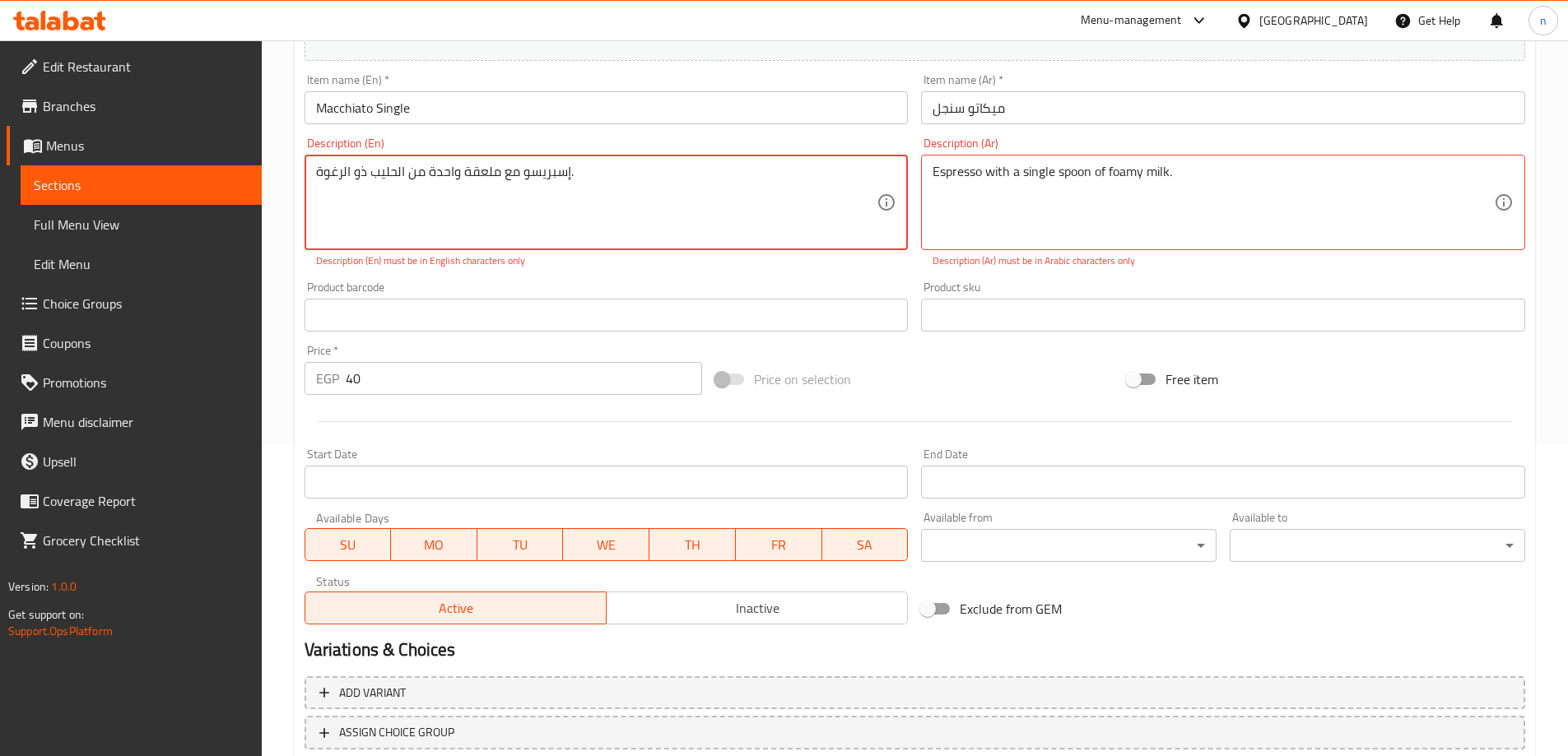
scroll to position [242, 0]
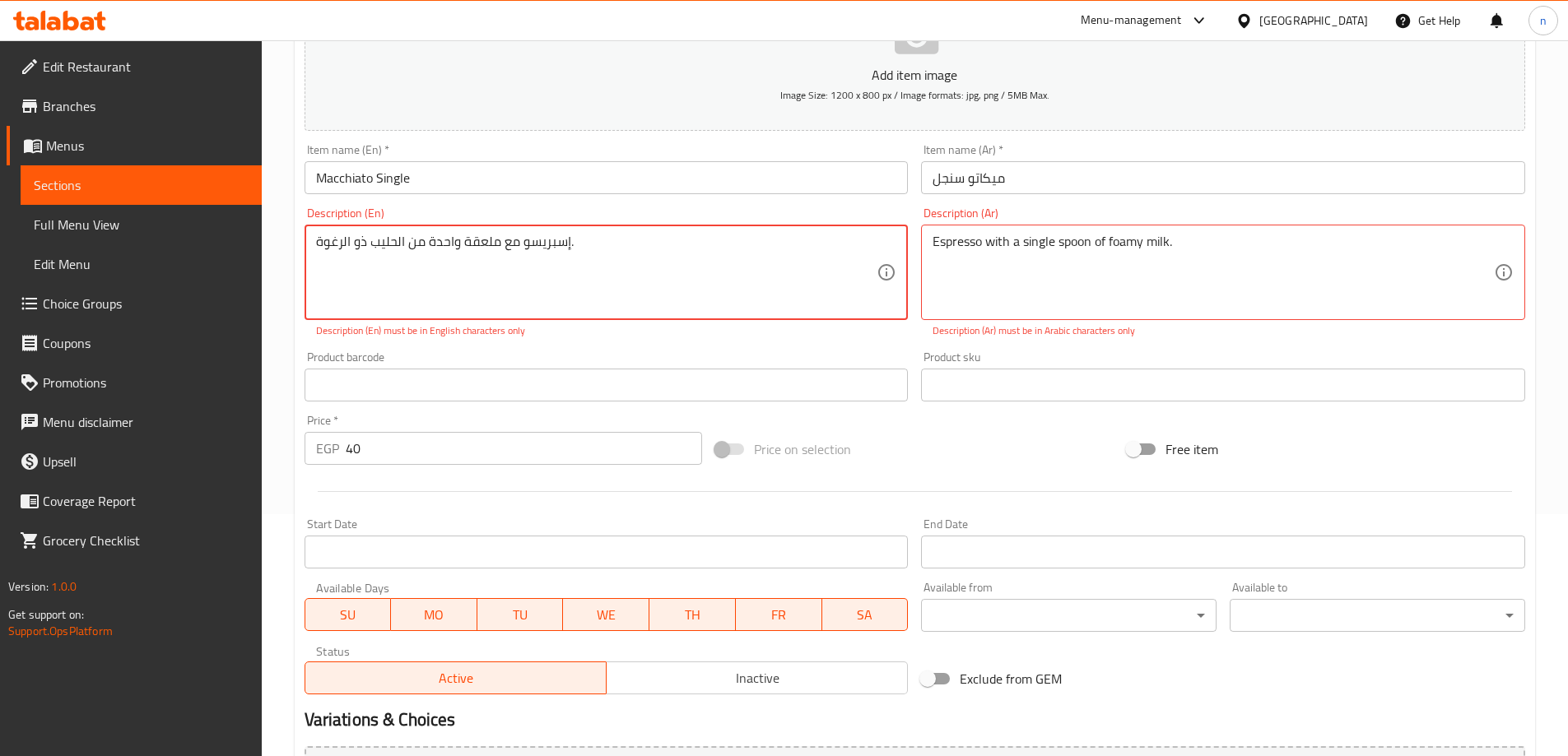
click at [617, 244] on textarea "إسبريسو مع ملعقة واحدة من الحليب ذو الرغوة." at bounding box center [596, 273] width 561 height 79
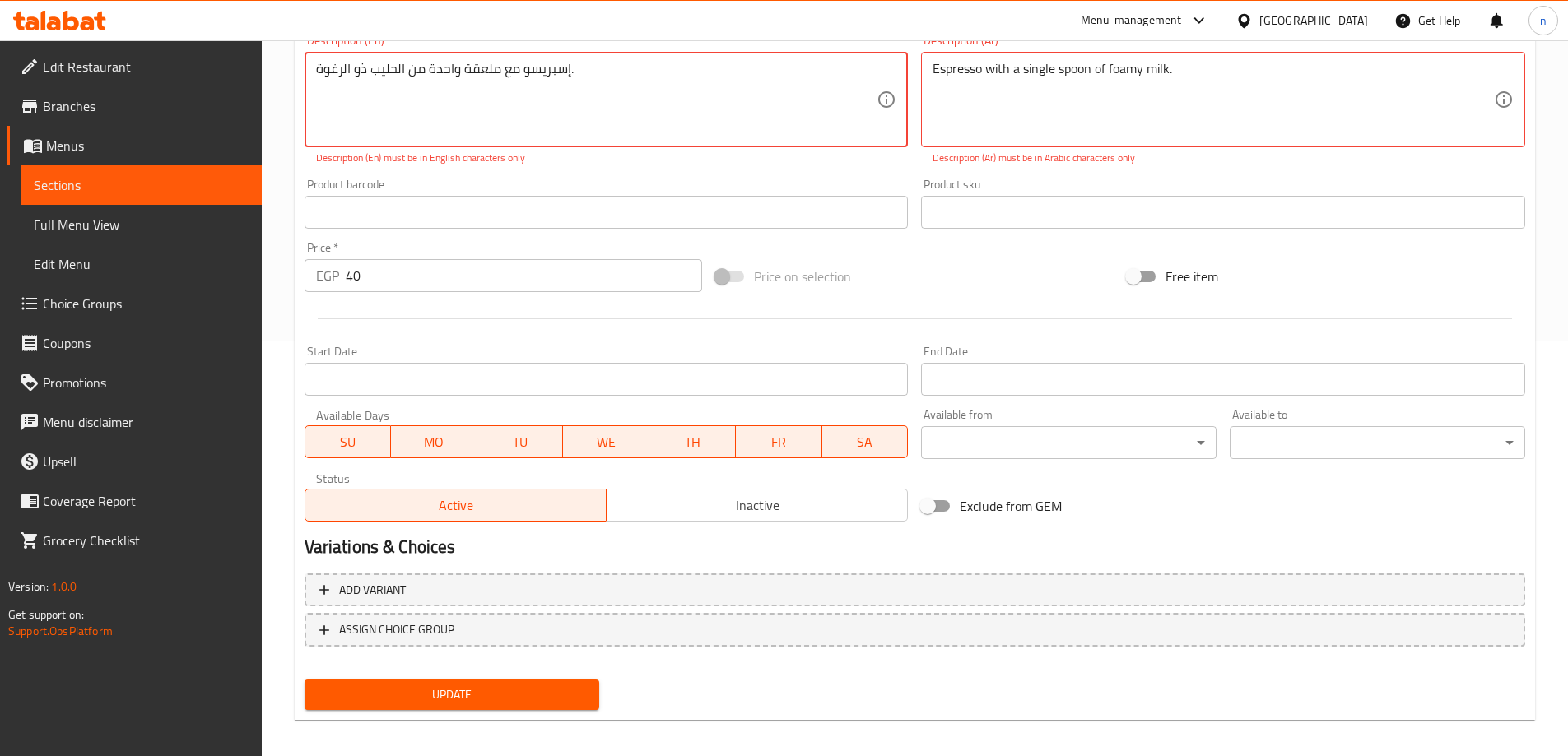
scroll to position [425, 0]
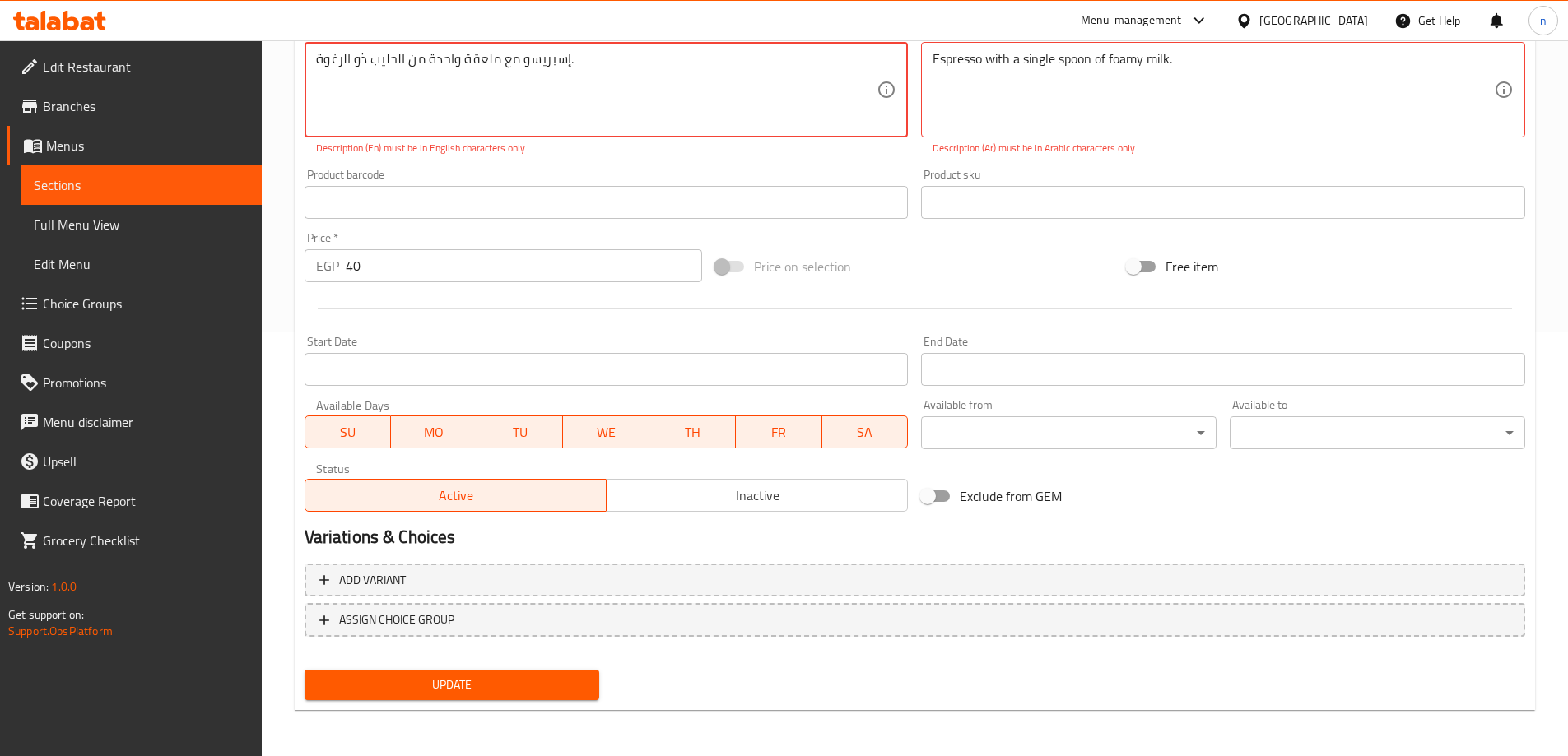
click at [476, 693] on span "Update" at bounding box center [453, 685] width 269 height 21
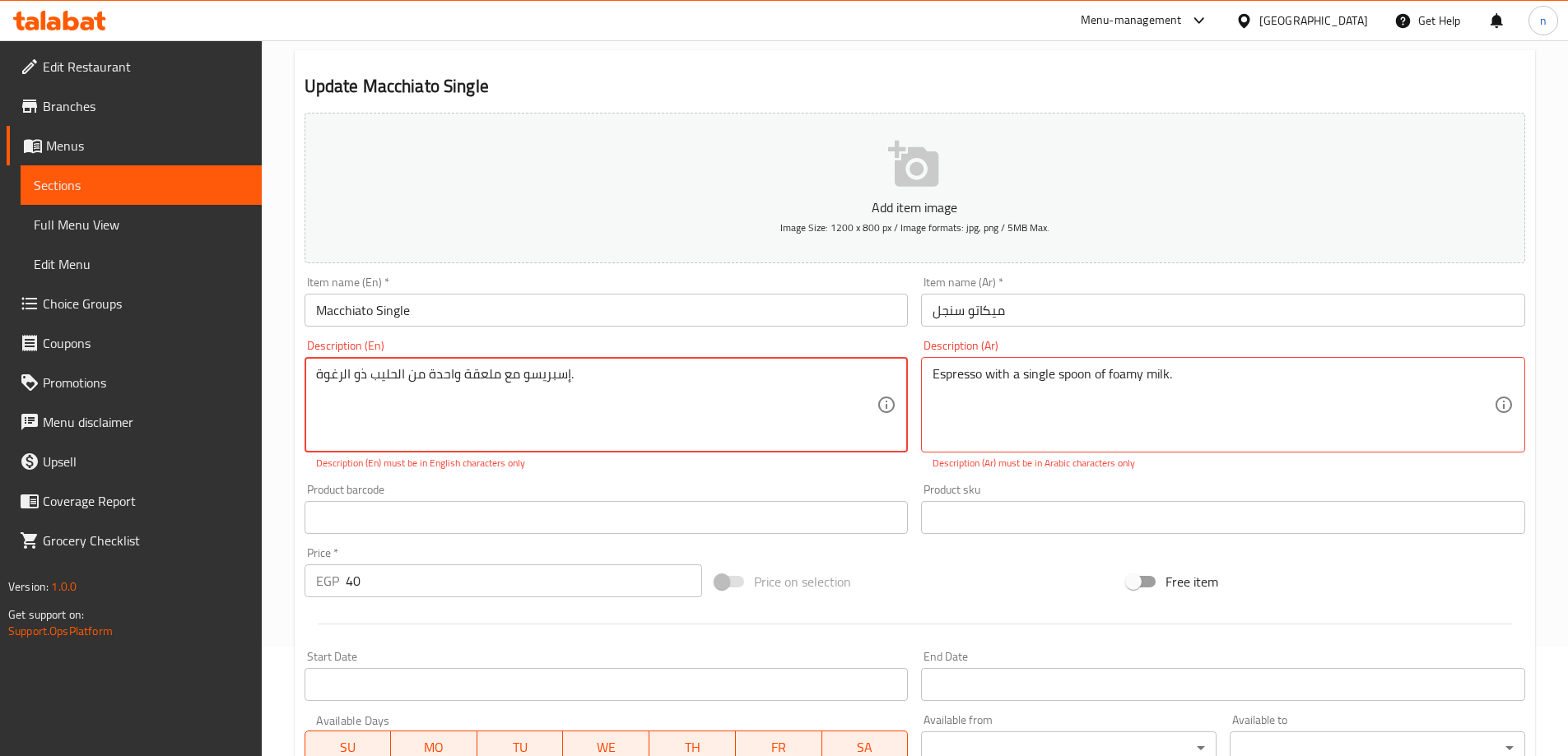
scroll to position [96, 0]
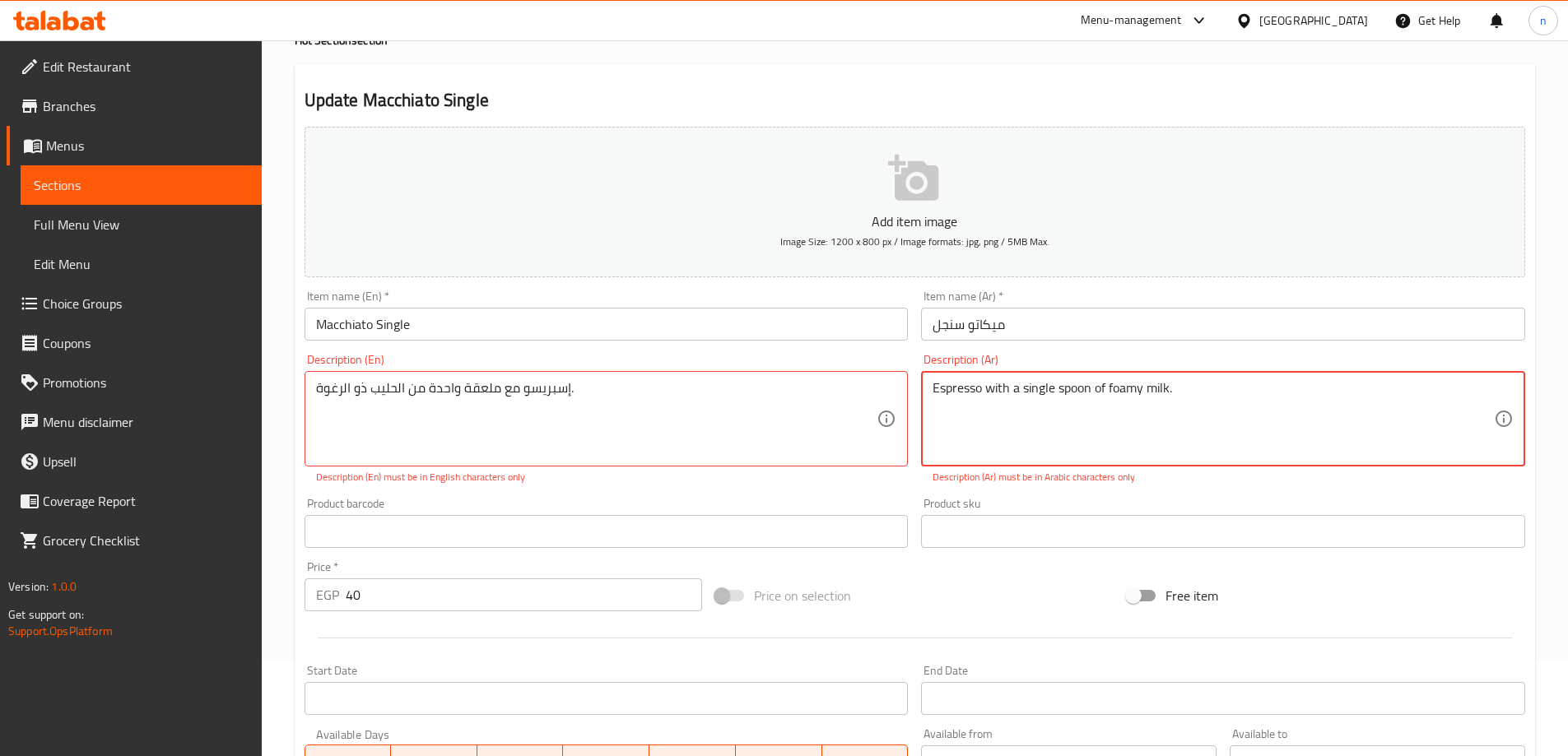
click at [1084, 396] on textarea "Espresso with a single spoon of foamy milk." at bounding box center [1212, 419] width 561 height 79
click at [493, 387] on textarea "إسبريسو مع ملعقة واحدة من الحليب ذو الرغوة." at bounding box center [596, 419] width 561 height 79
paste textarea "Espresso with a single spoon of foamy milk"
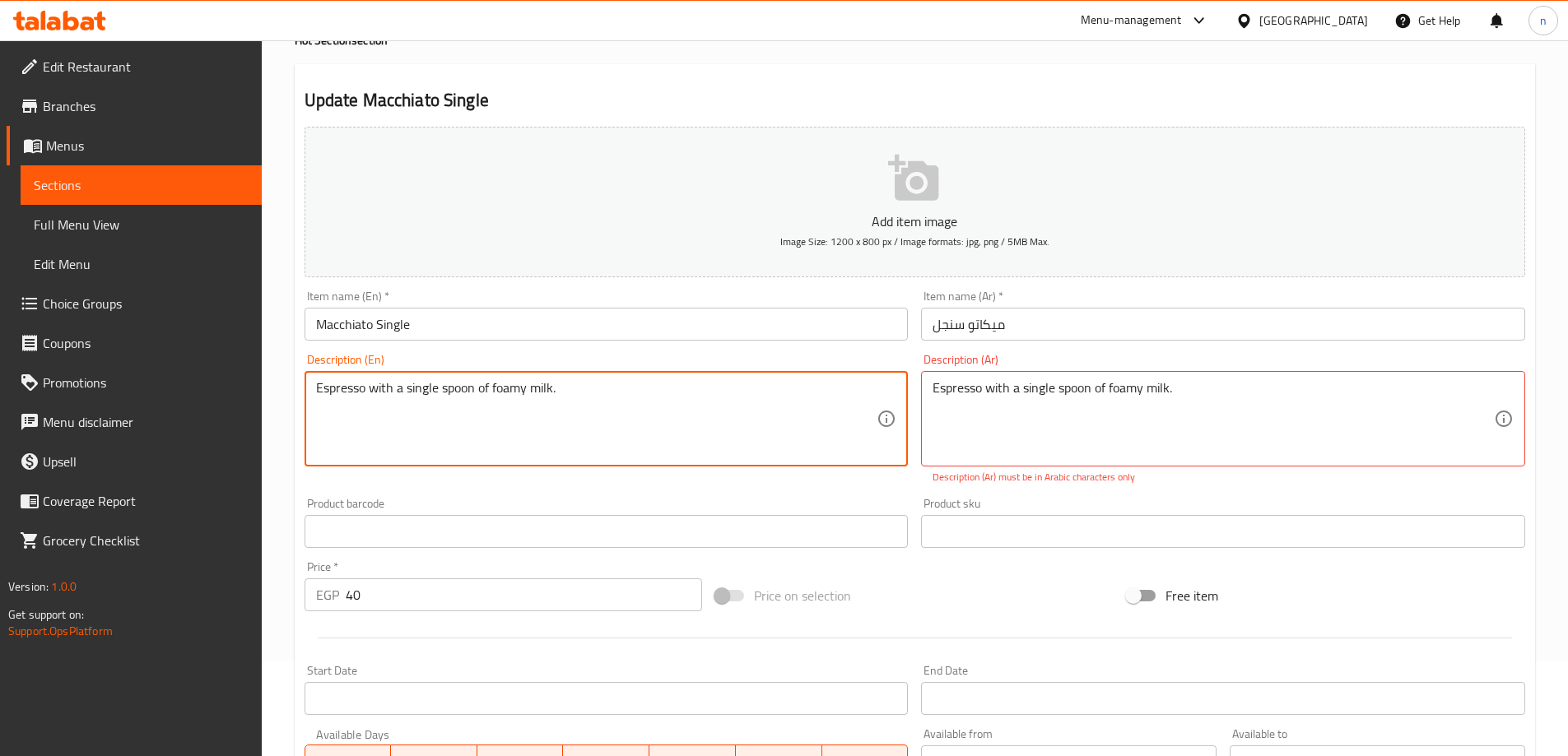
type textarea "Espresso with a single spoon of foamy milk."
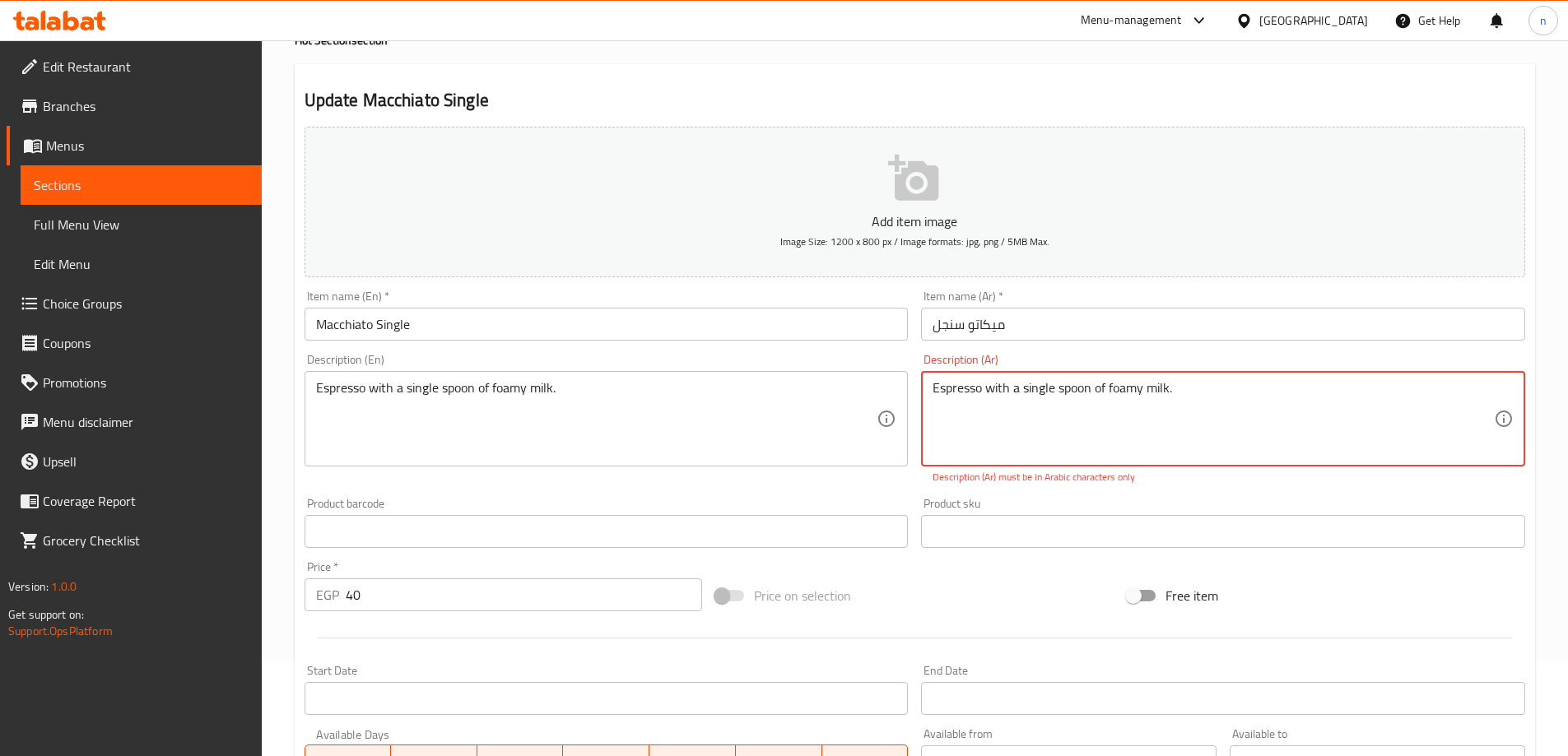
click at [1059, 397] on textarea "Espresso with a single spoon of foamy milk." at bounding box center [1212, 419] width 561 height 79
paste textarea "إسبريسو مع ملعقة واحدة من الحليب ذو الرغوة"
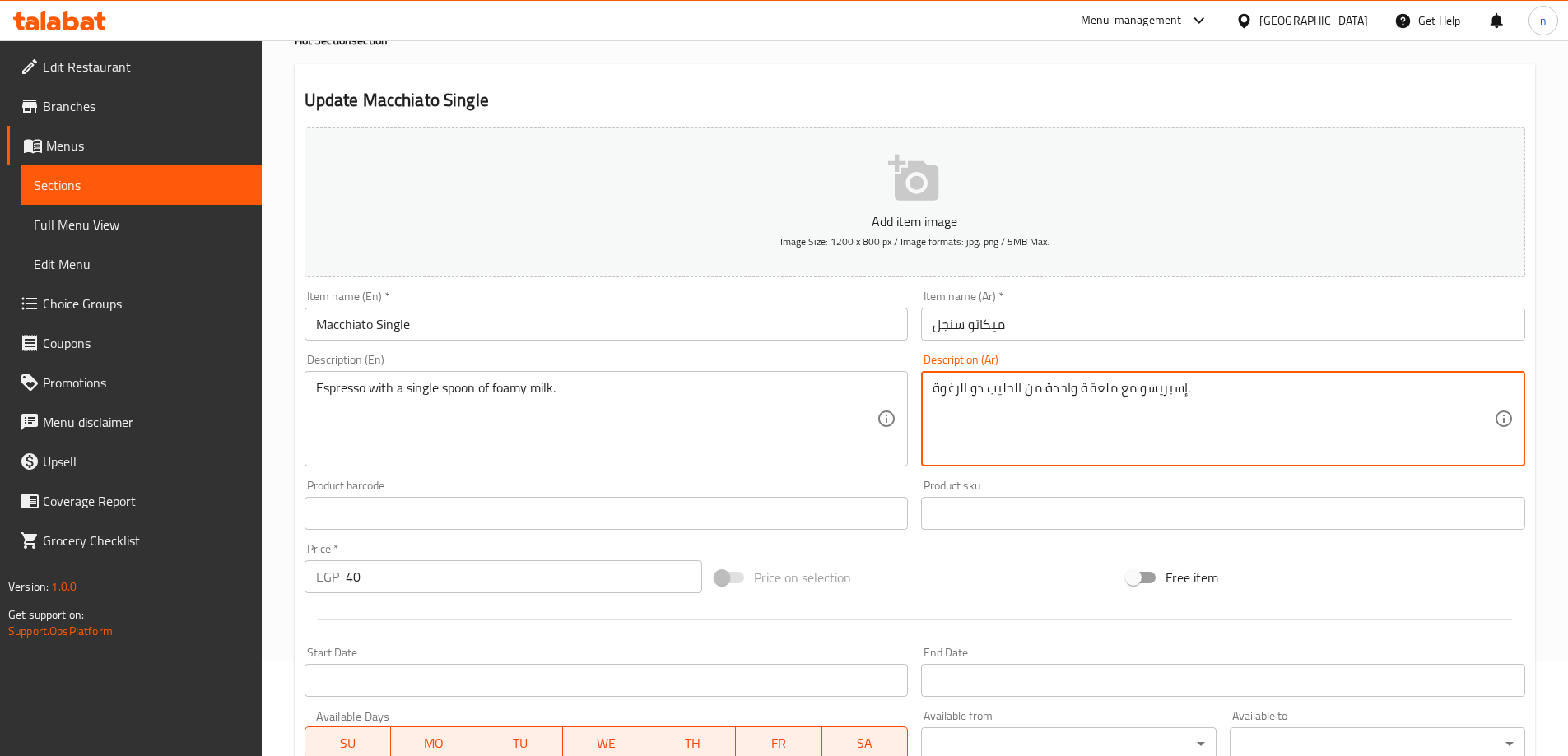
scroll to position [406, 0]
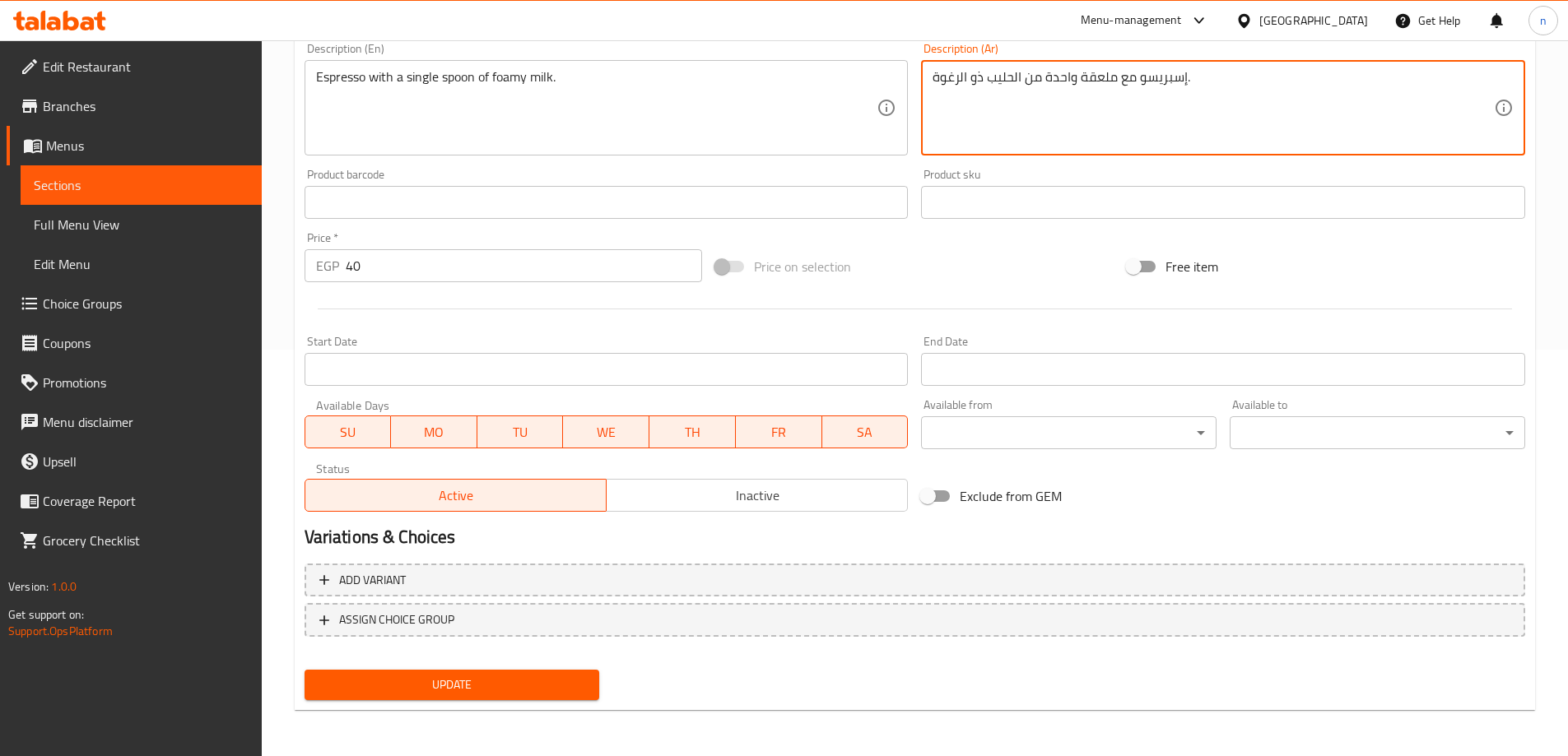
type textarea "إسبريسو مع ملعقة واحدة من الحليب ذو الرغوة."
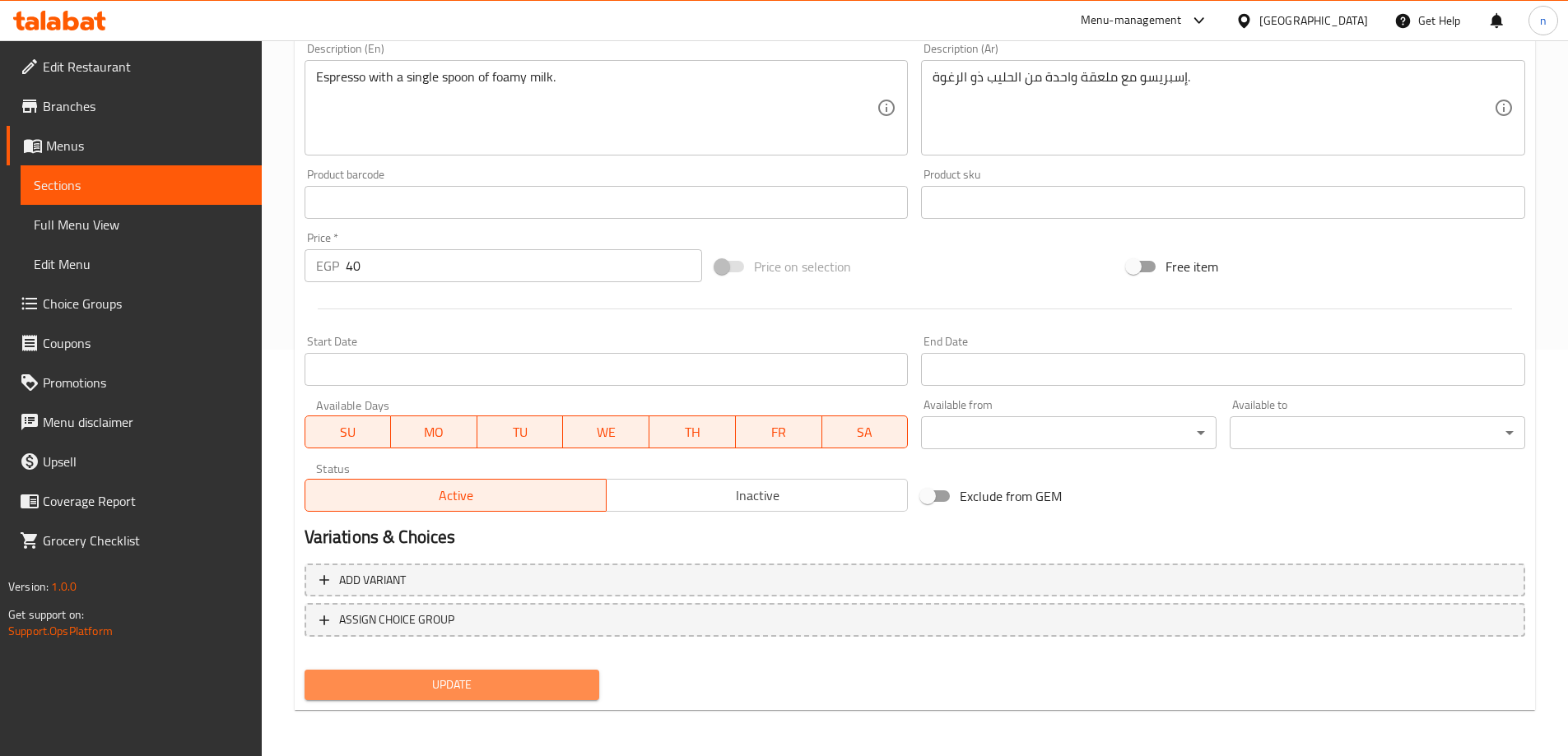
click at [535, 678] on span "Update" at bounding box center [453, 685] width 269 height 21
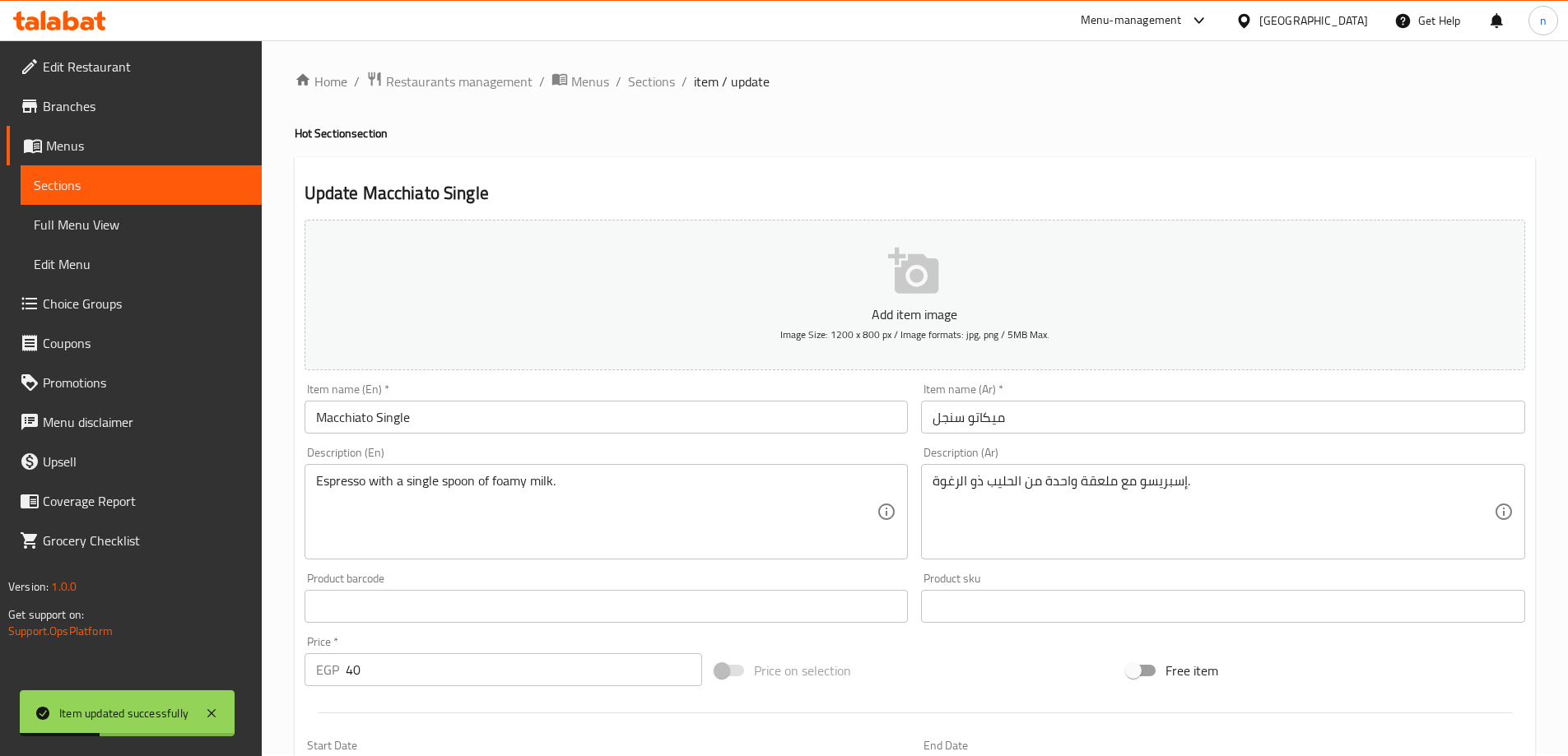
scroll to position [0, 0]
click at [79, 184] on span "Sections" at bounding box center [141, 185] width 215 height 20
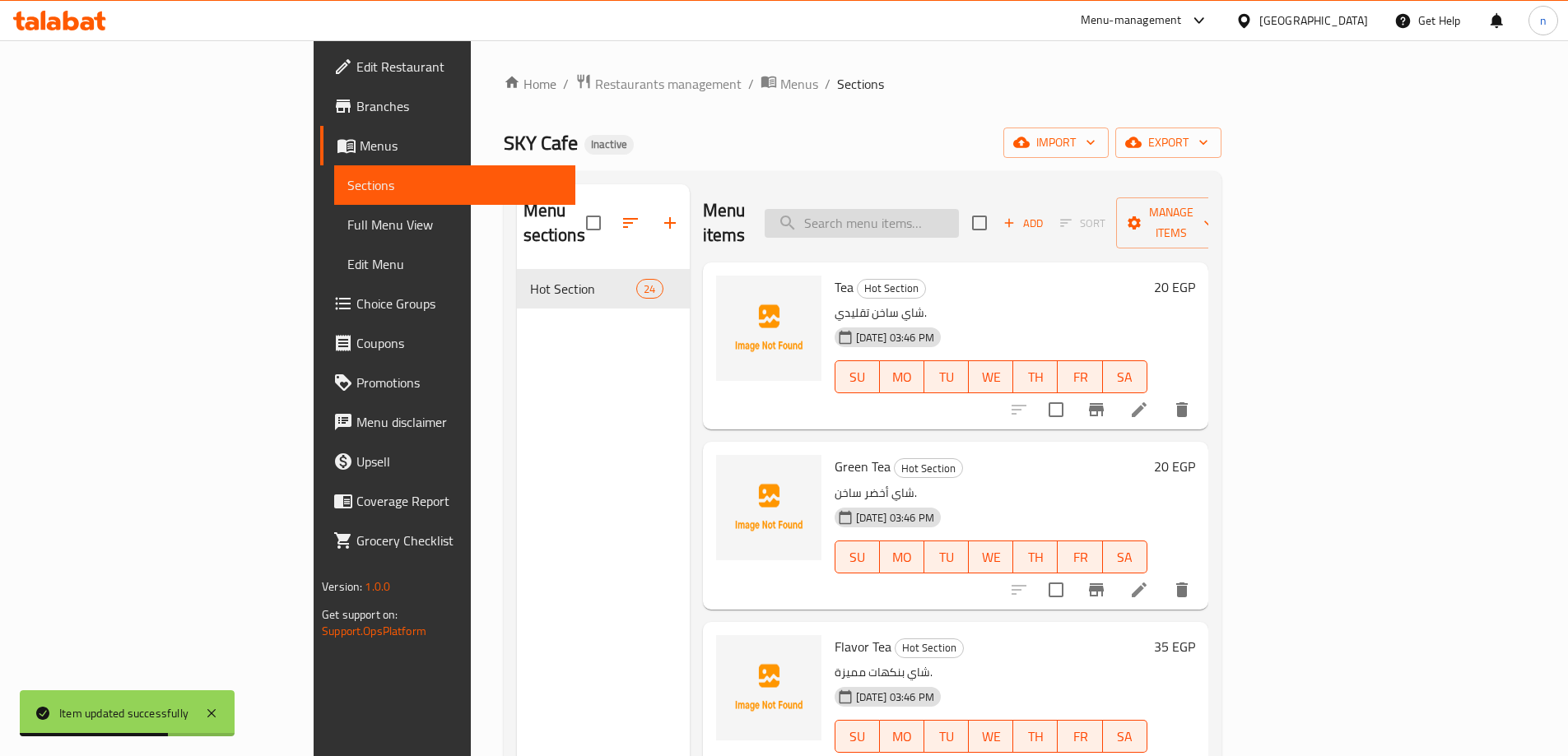
click at [958, 212] on input "search" at bounding box center [861, 223] width 194 height 29
paste input "Macchiato Double"
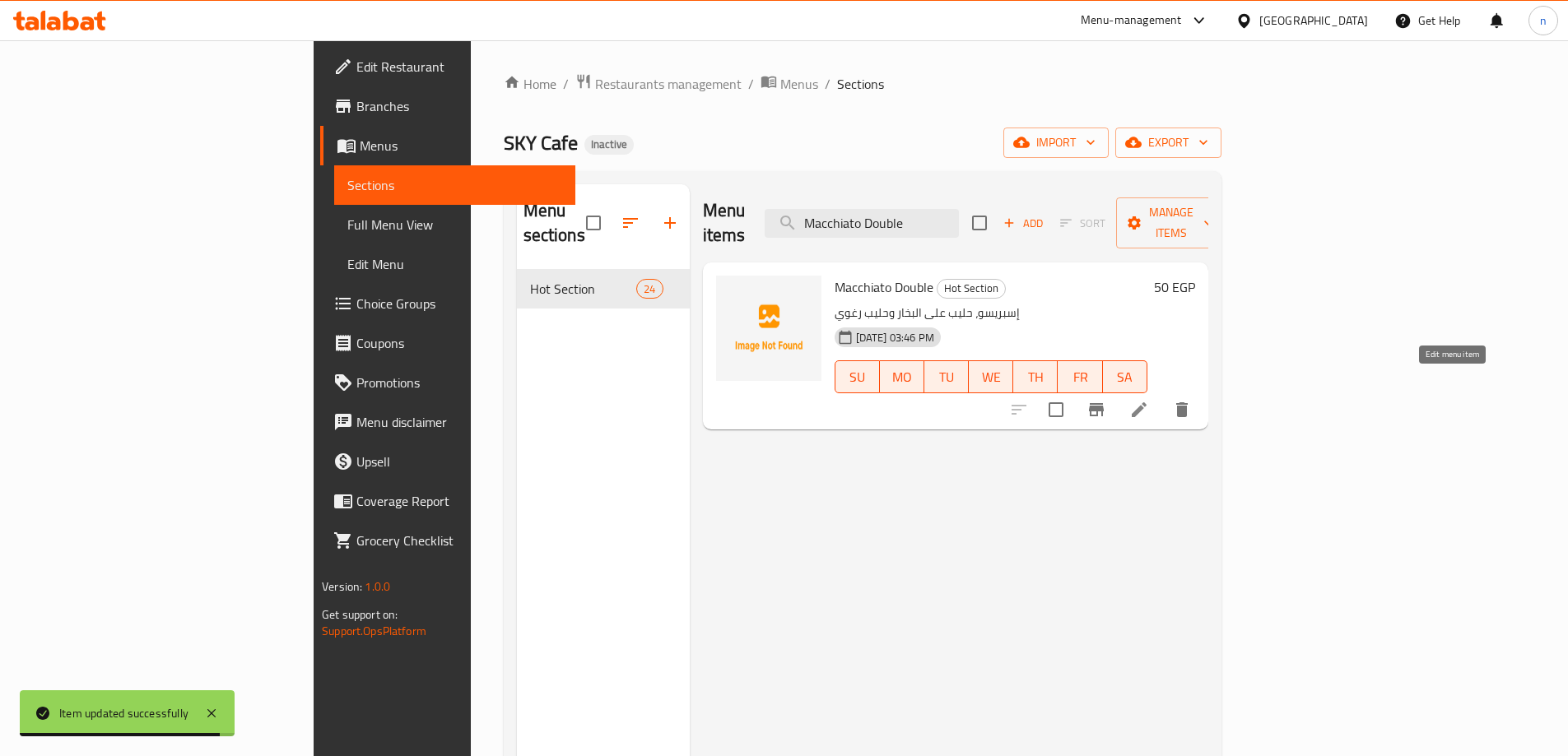
type input "Macchiato Double"
click at [1149, 400] on icon at bounding box center [1139, 410] width 20 height 20
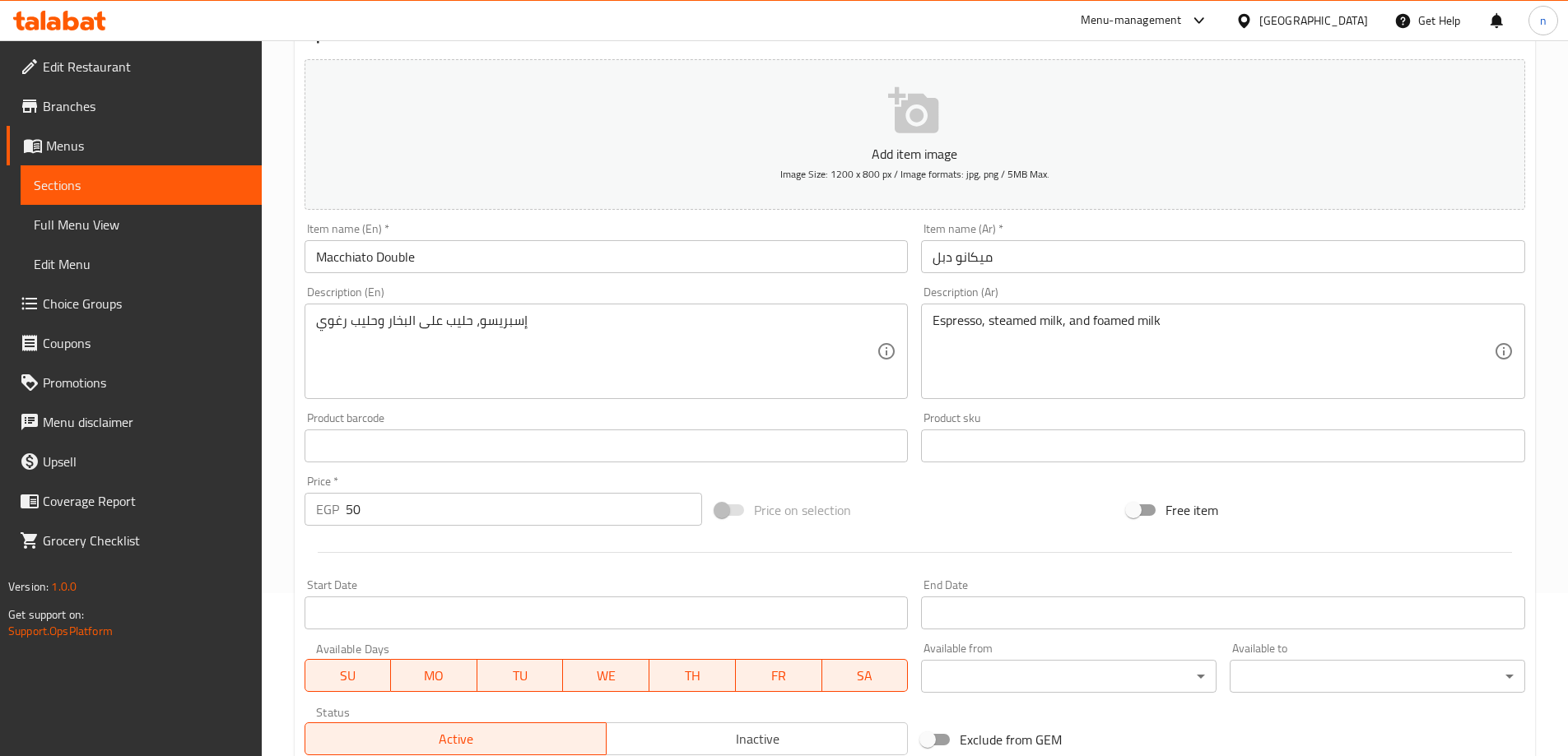
scroll to position [164, 0]
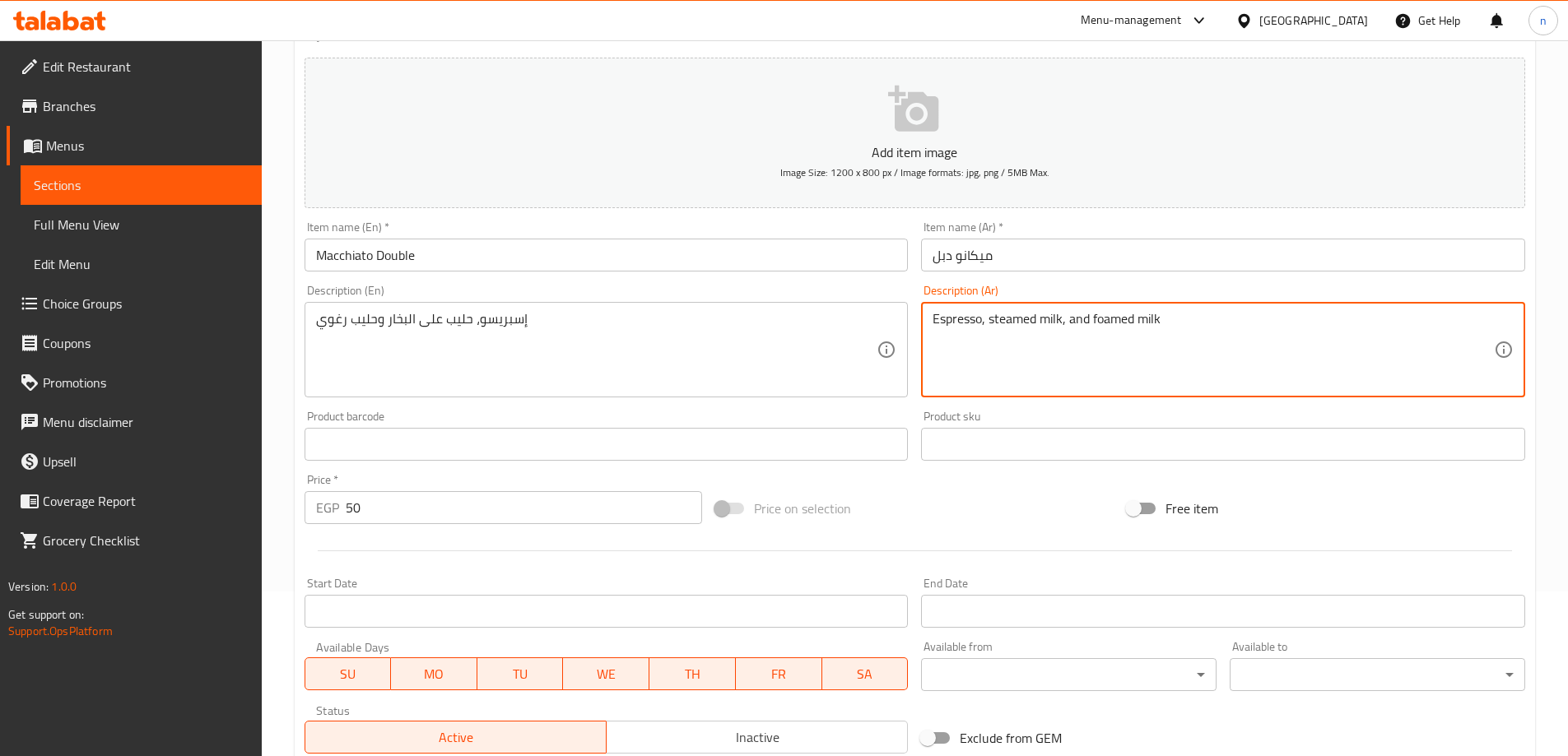
click at [994, 325] on textarea "Espresso, steamed milk, and foamed milk" at bounding box center [1212, 350] width 561 height 79
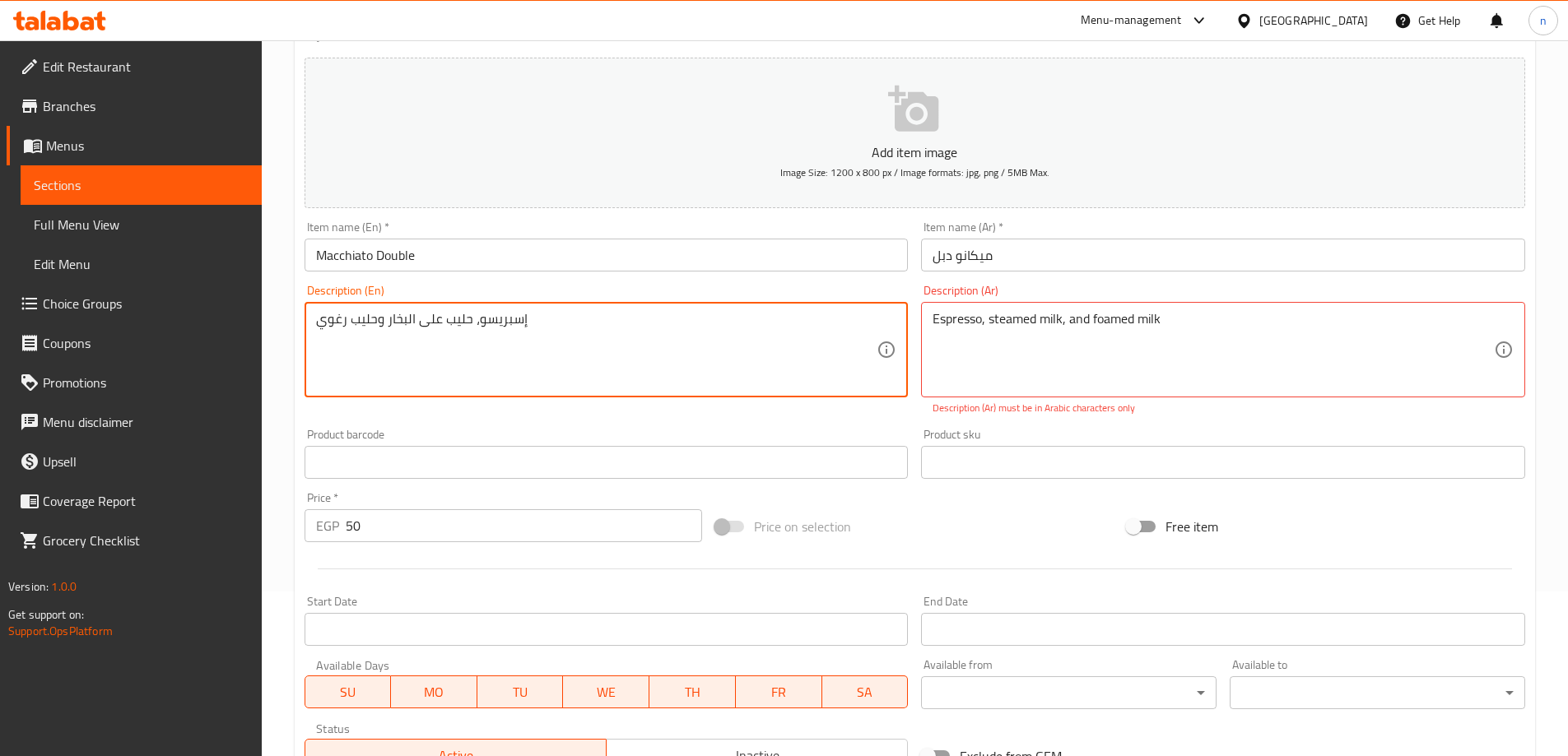
click at [417, 327] on textarea "إسبريسو، حليب على البخار وحليب رغوي" at bounding box center [596, 350] width 561 height 79
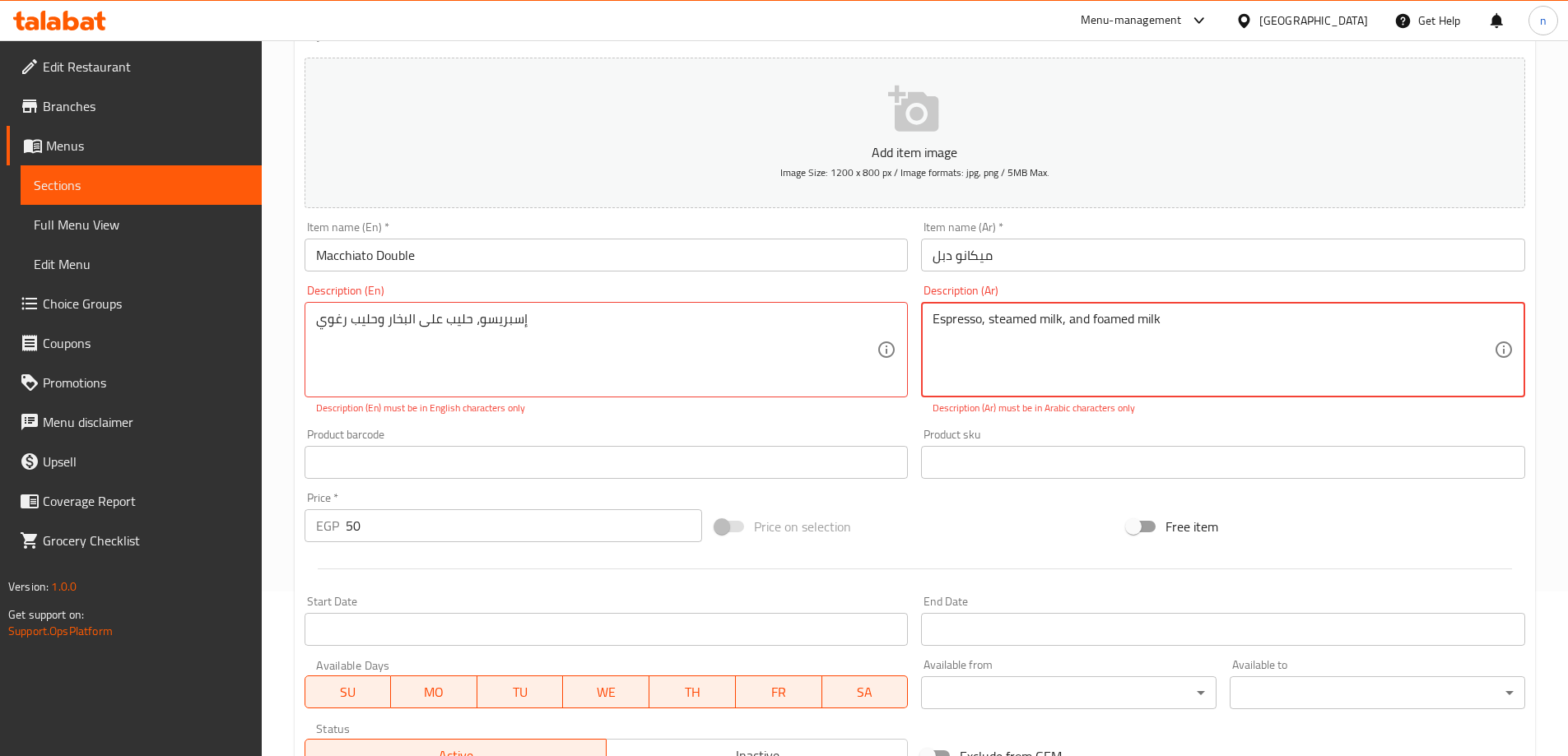
click at [995, 321] on textarea "Espresso, steamed milk, and foamed milk" at bounding box center [1212, 350] width 561 height 79
paste textarea "إسبريسو، حليب على البخار وحليب رغوي"
type textarea "إسبريسو، حليب على البخار وحليب رغوي"
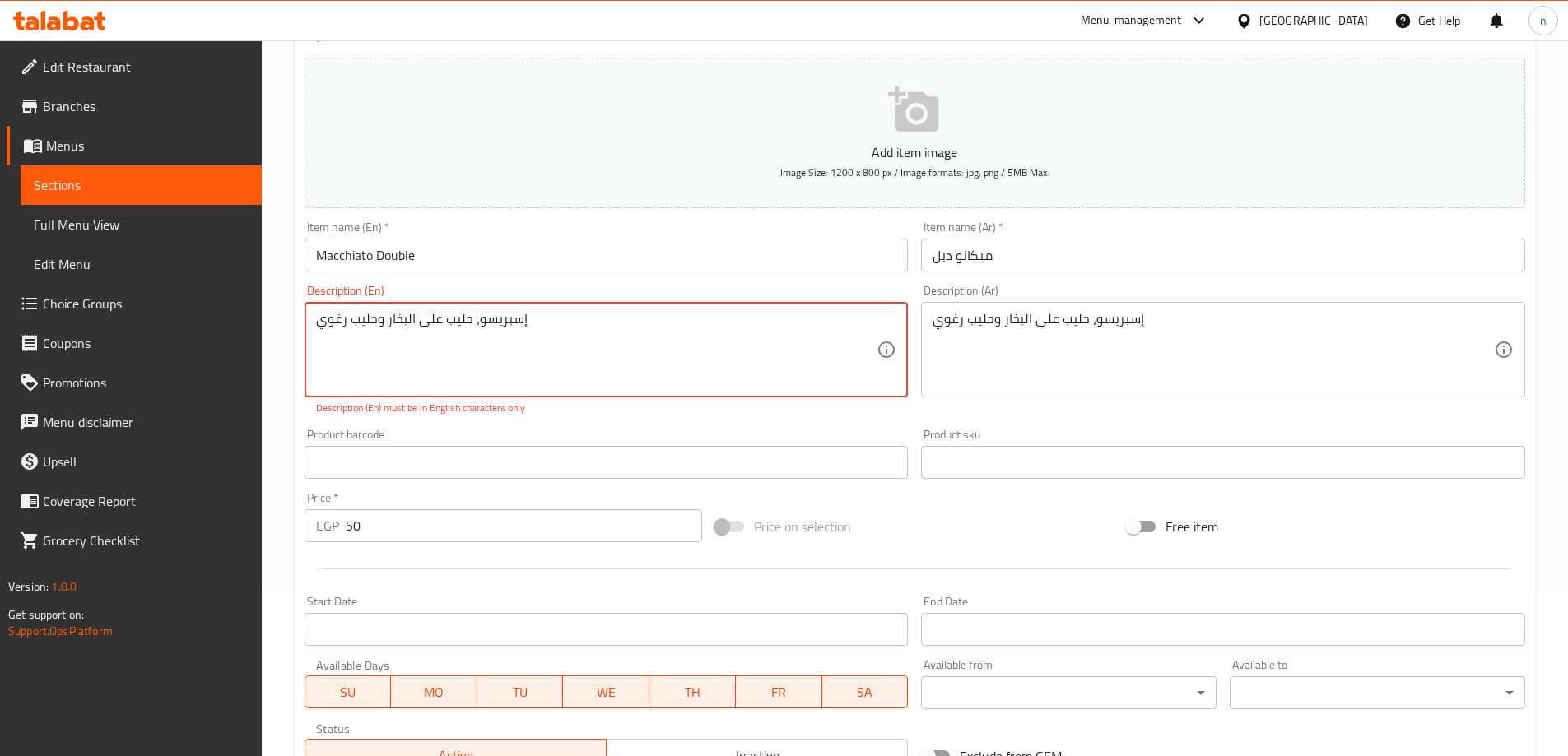
click at [453, 325] on textarea "إسبريسو، حليب على البخار وحليب رغوي" at bounding box center [596, 350] width 561 height 79
paste textarea "Espresso, steamed milk, and foamed milk"
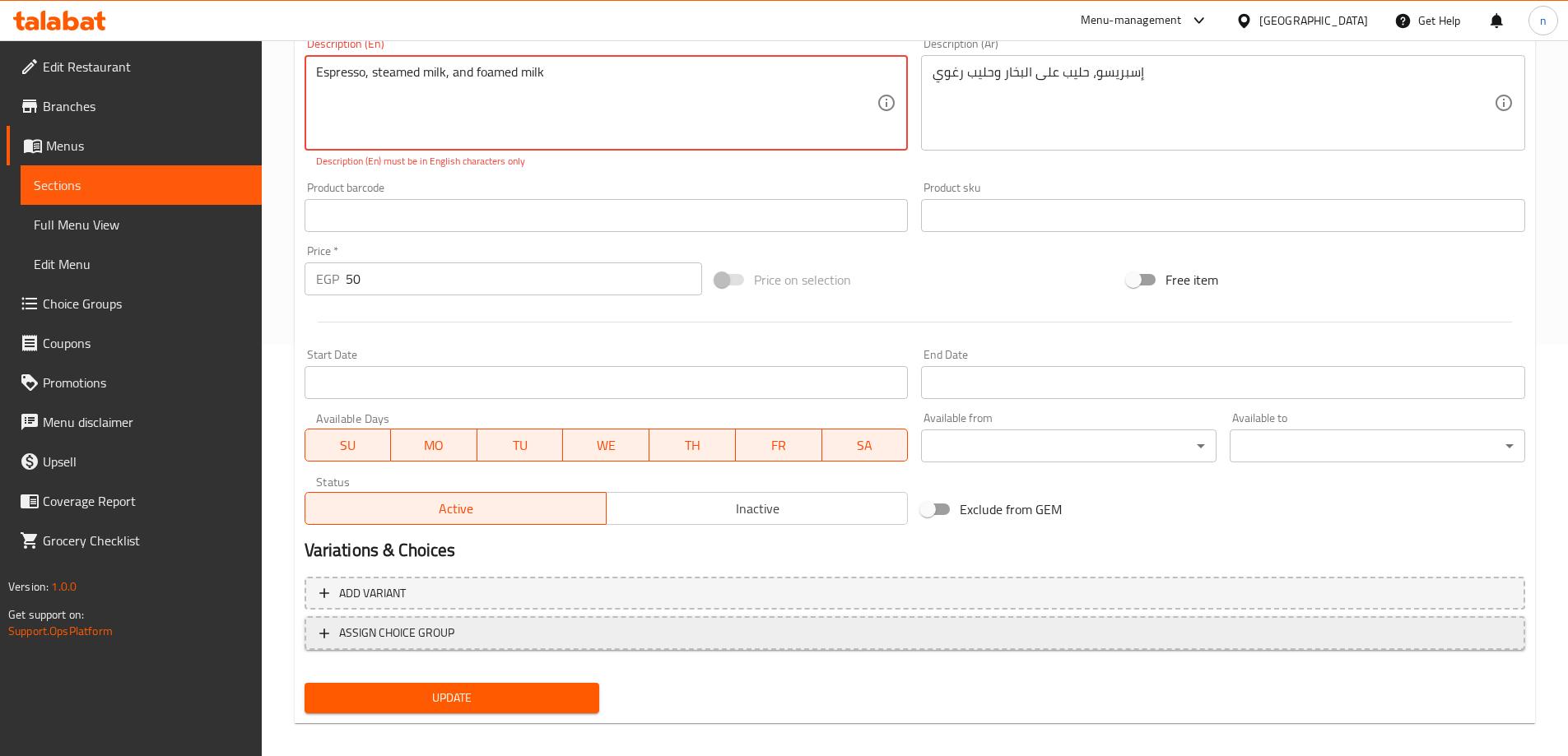
scroll to position [425, 0]
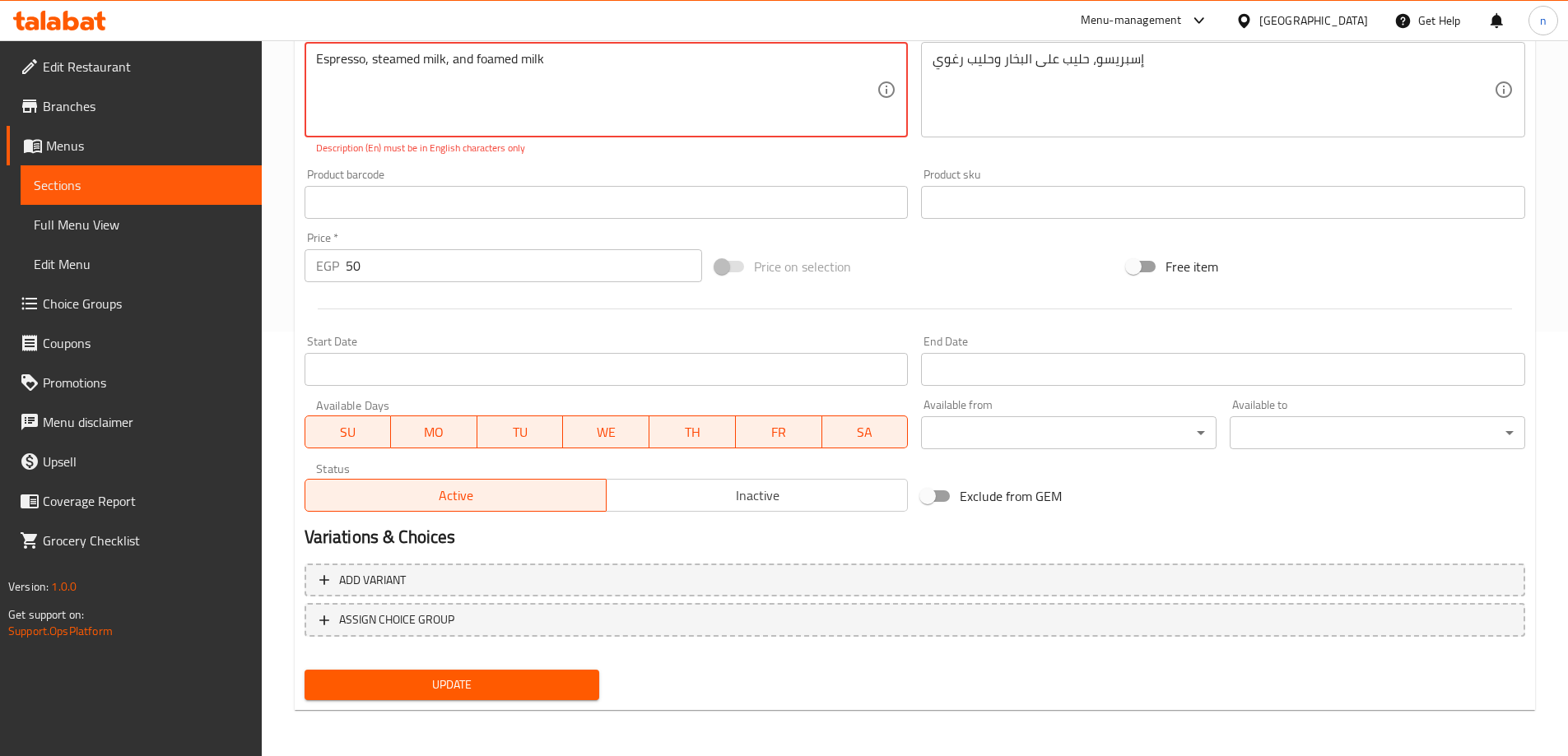
type textarea "Espresso, steamed milk, and foamed milk"
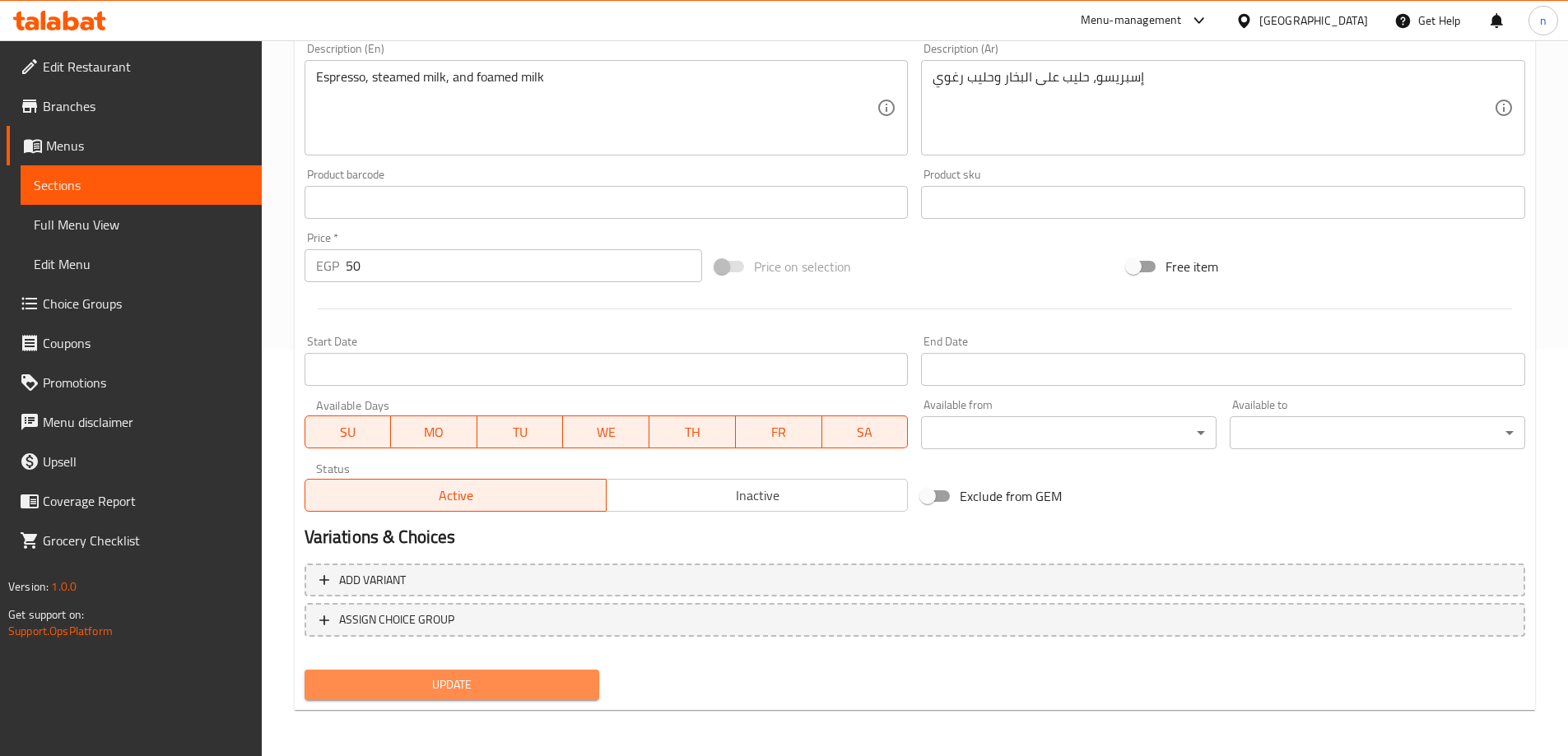
click at [511, 683] on span "Update" at bounding box center [453, 685] width 269 height 21
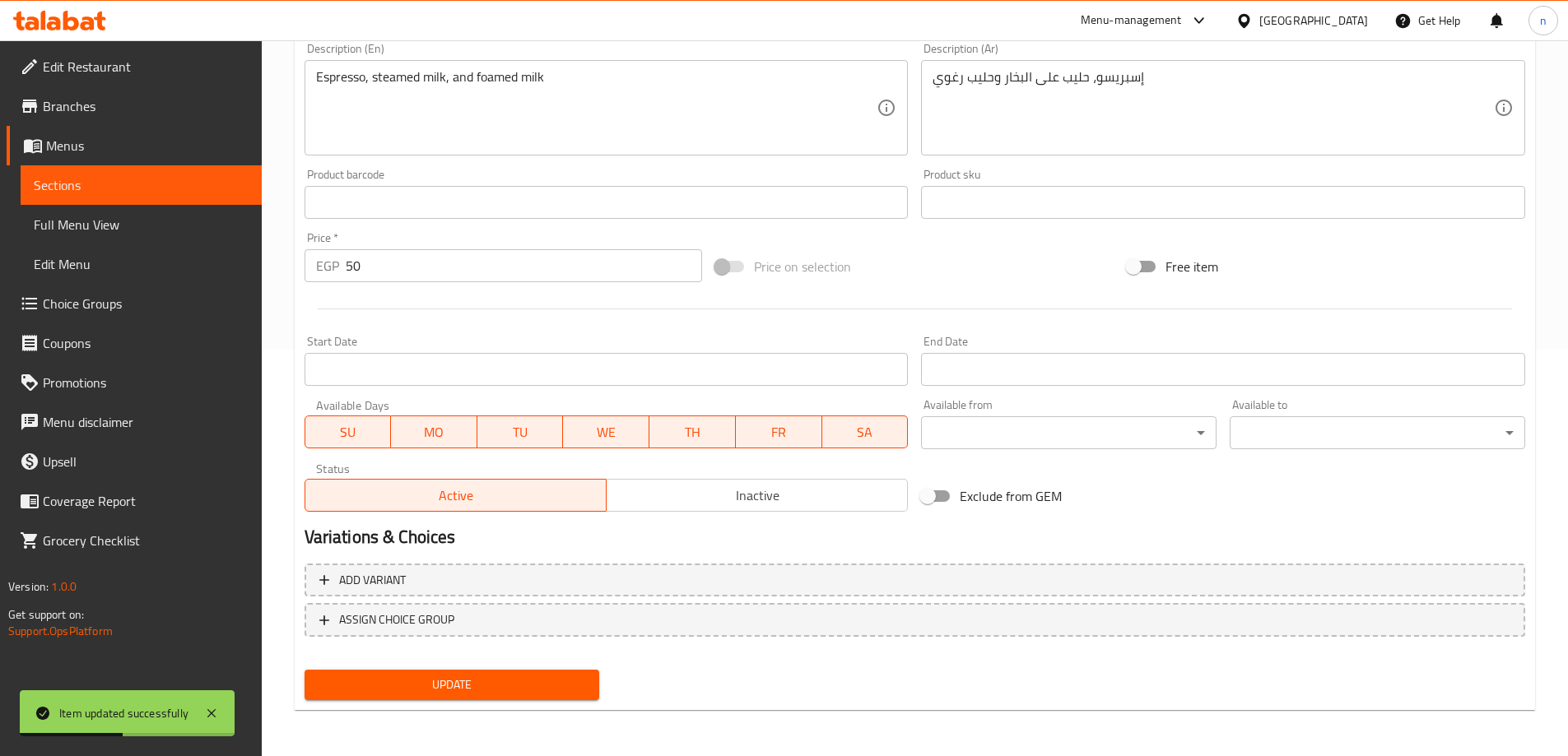
click at [89, 175] on span "Sections" at bounding box center [141, 185] width 215 height 20
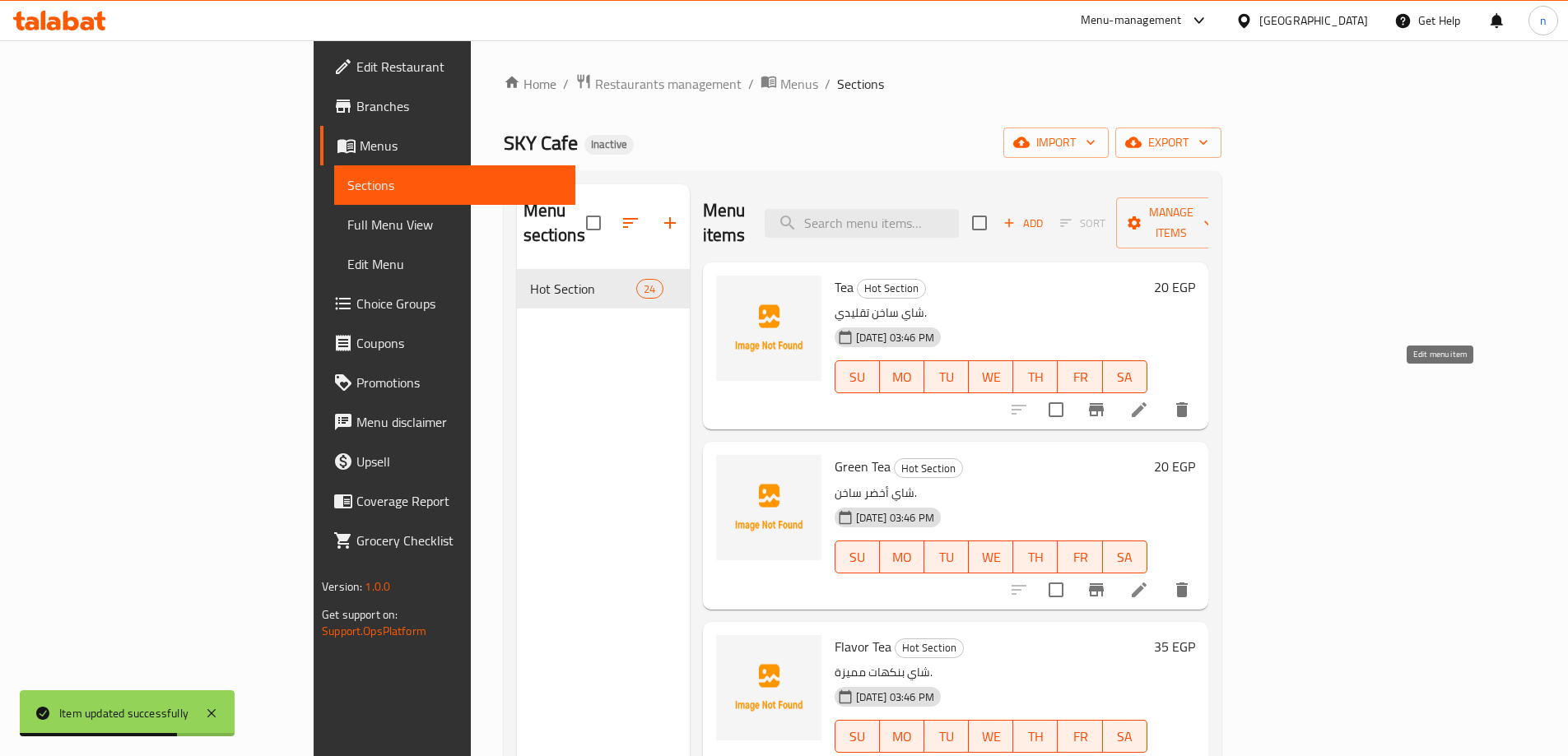
click at [1149, 400] on icon at bounding box center [1139, 410] width 20 height 20
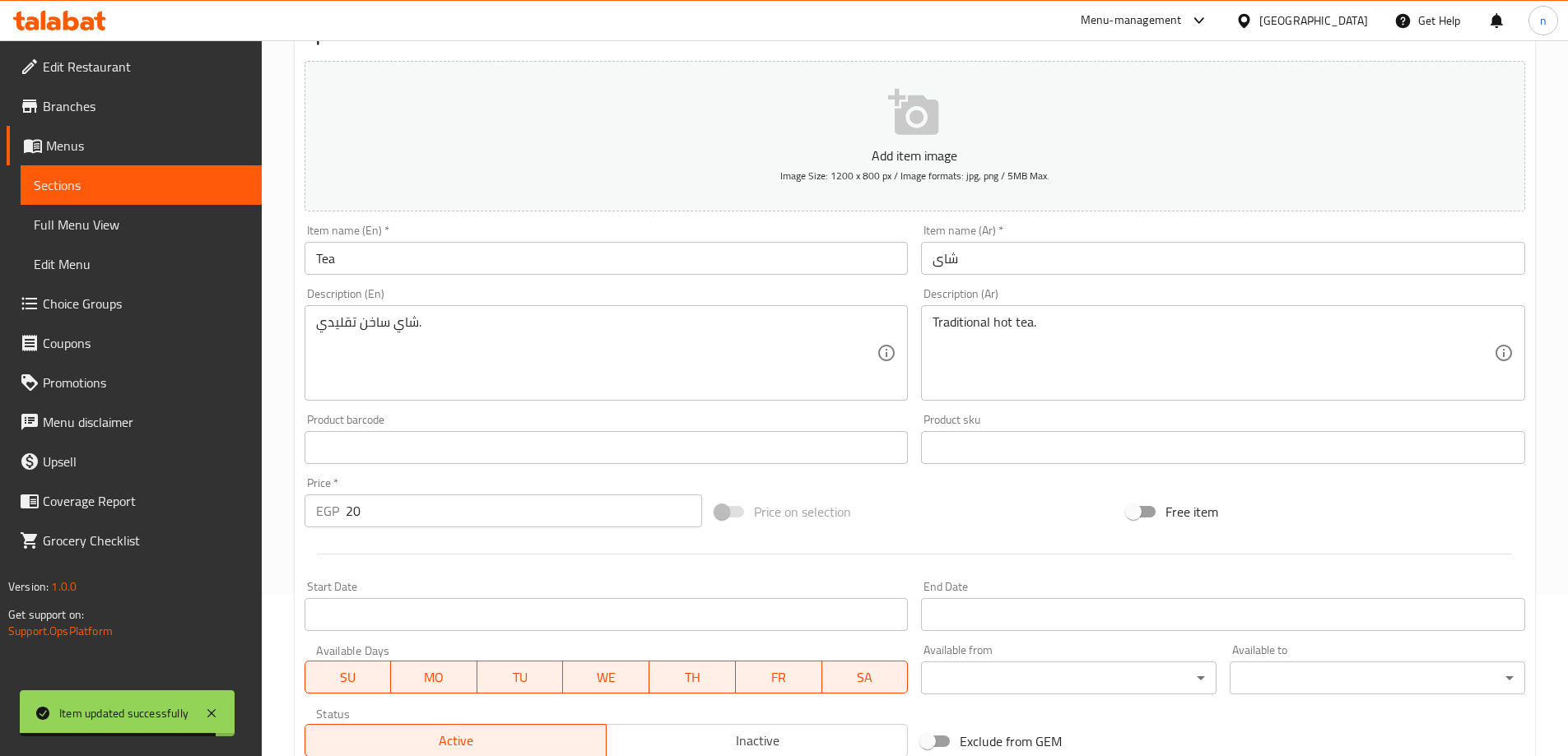
scroll to position [164, 0]
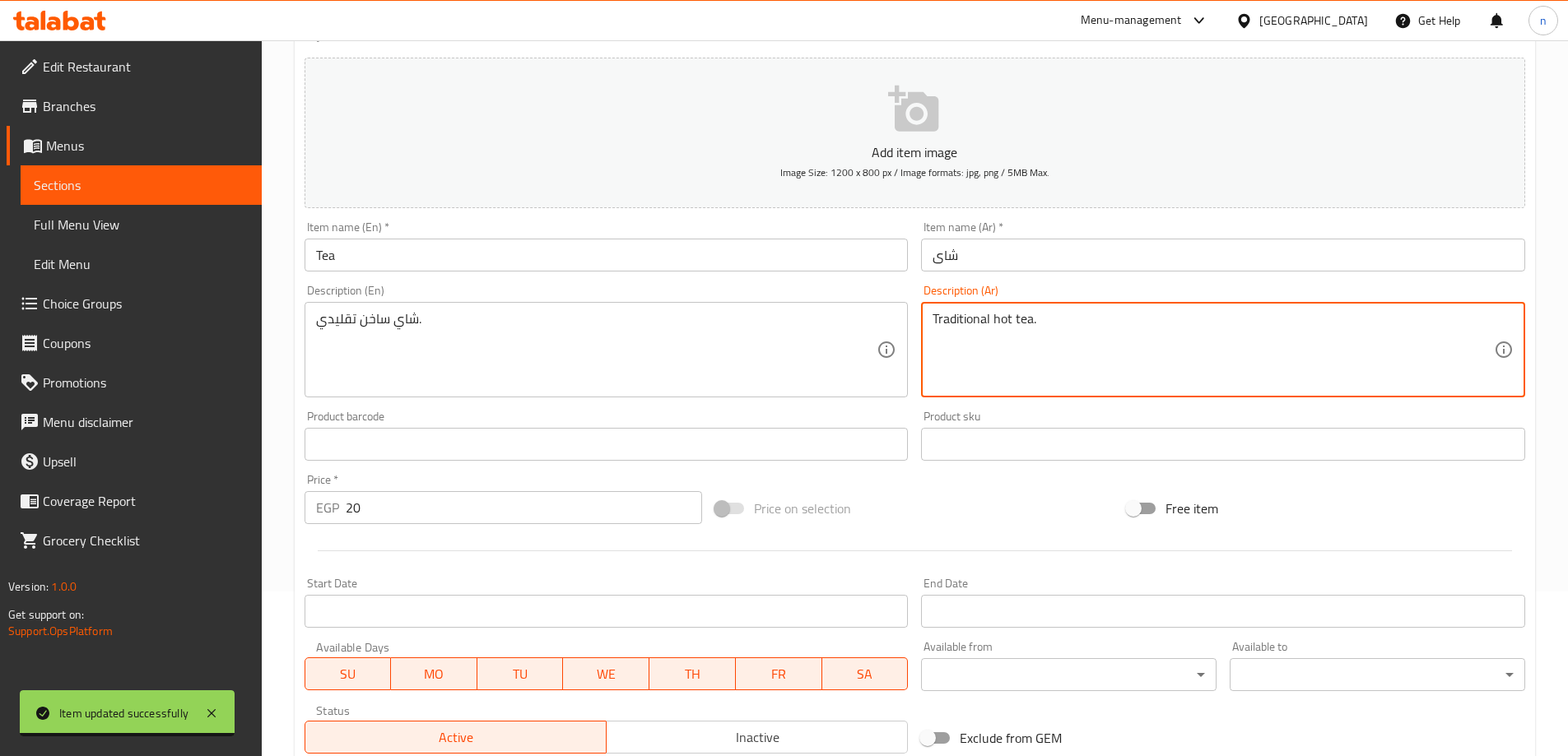
click at [991, 324] on textarea "Traditional hot tea." at bounding box center [1212, 350] width 561 height 79
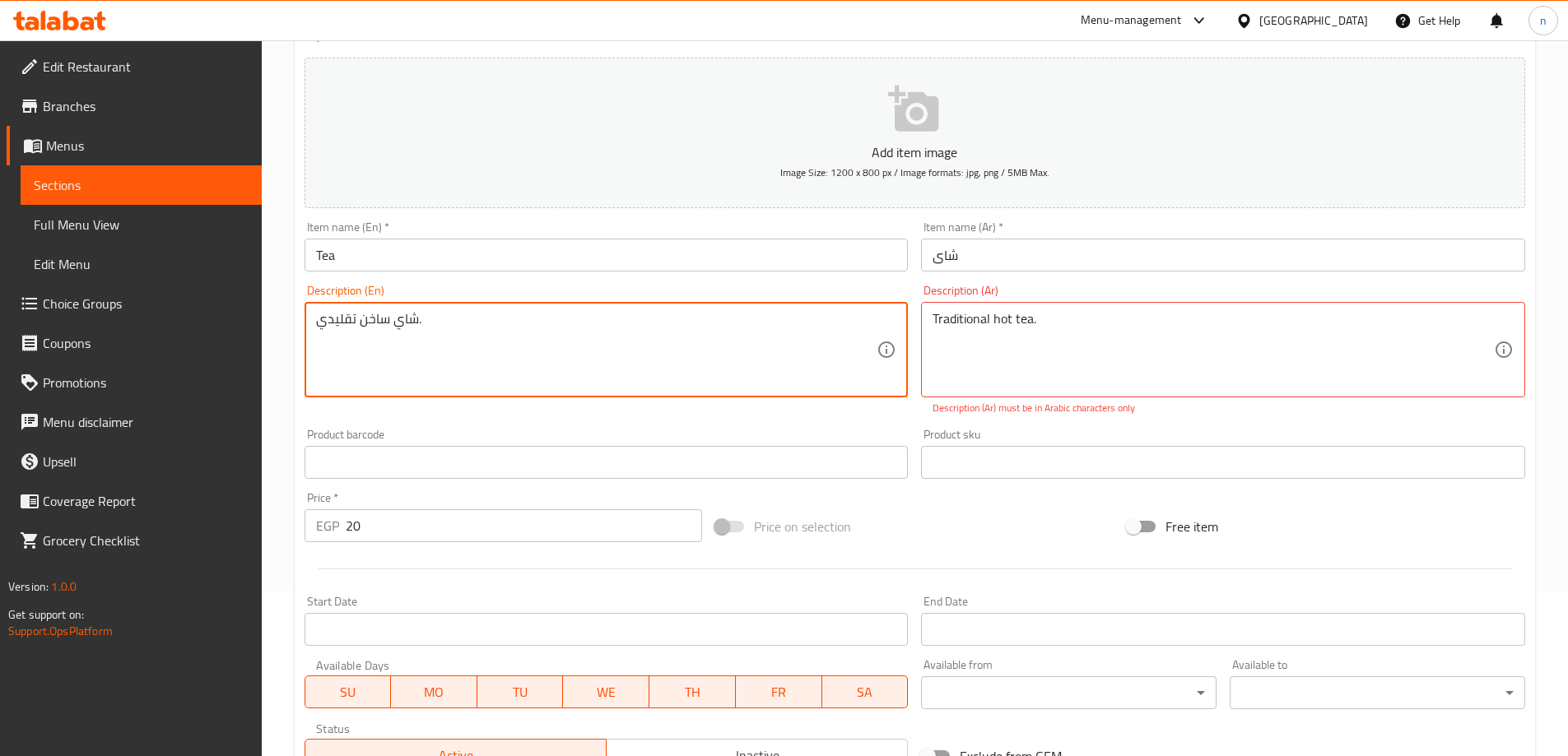
click at [374, 314] on textarea "شاي ساخن تقليدي." at bounding box center [596, 350] width 561 height 79
paste textarea "Traditional hot tea"
type textarea "Traditional hot tea."
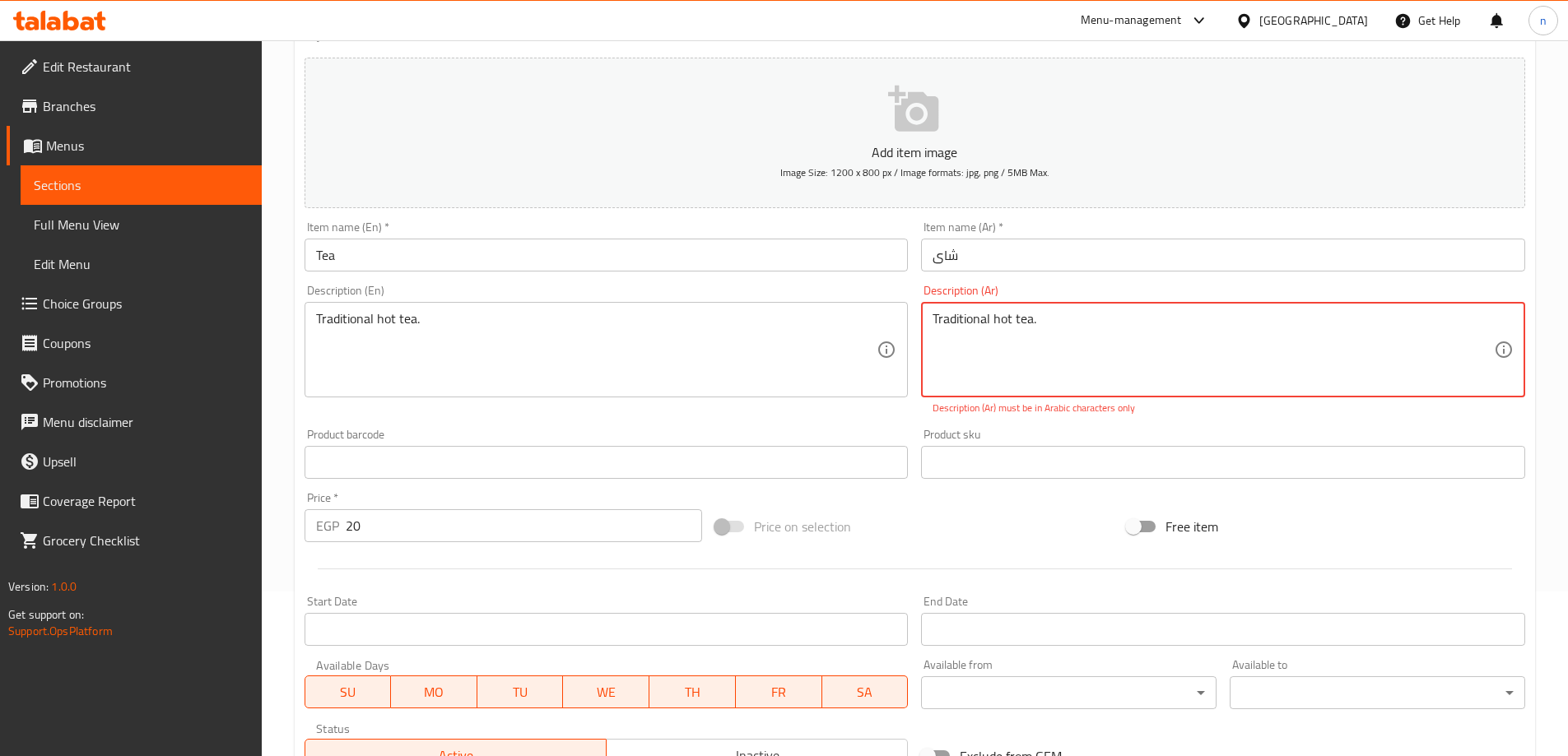
click at [1003, 326] on textarea "Traditional hot tea." at bounding box center [1212, 350] width 561 height 79
paste textarea "شاي ساخن تقليدي"
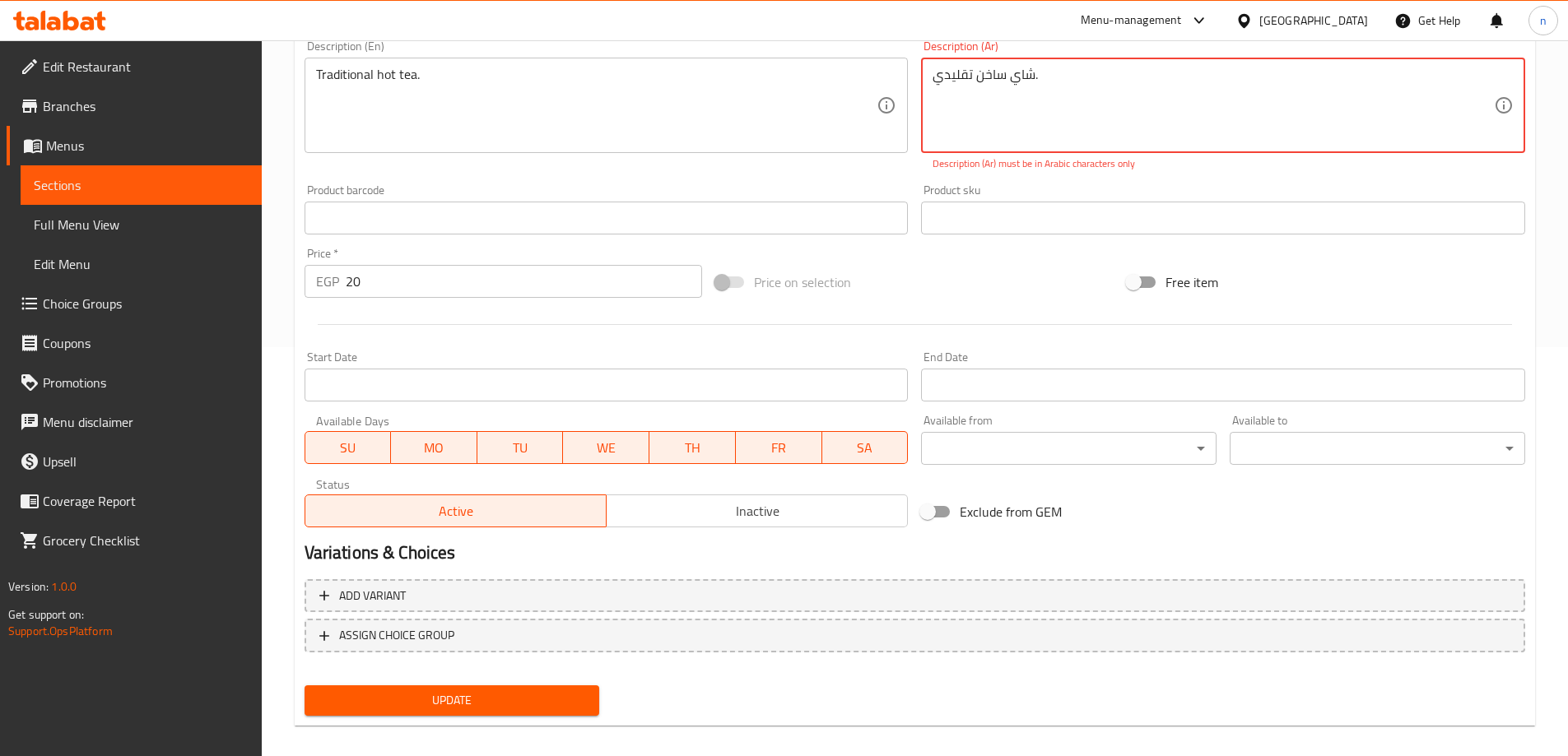
scroll to position [425, 0]
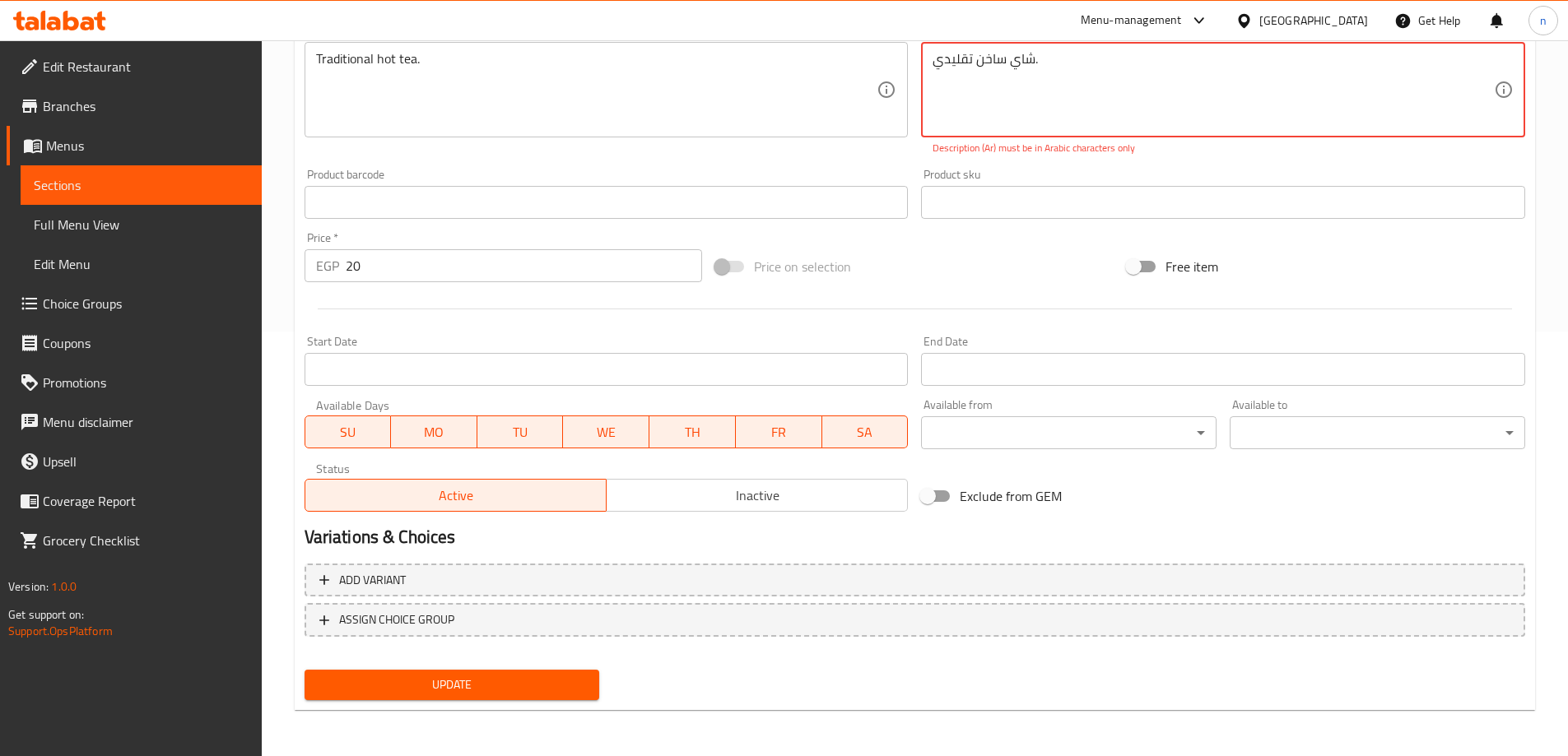
type textarea "شاي ساخن تقليدي."
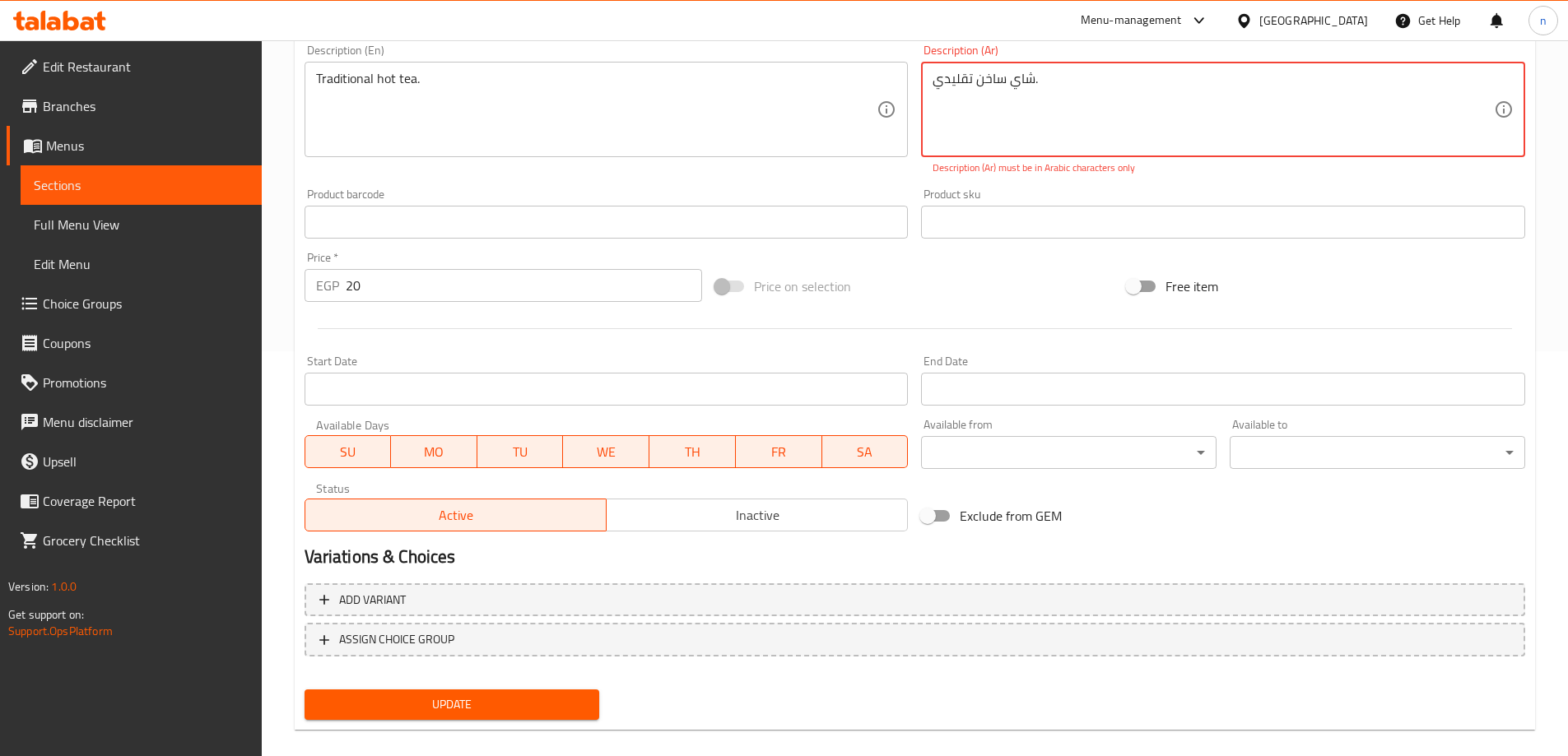
click at [518, 695] on span "Update" at bounding box center [453, 705] width 269 height 21
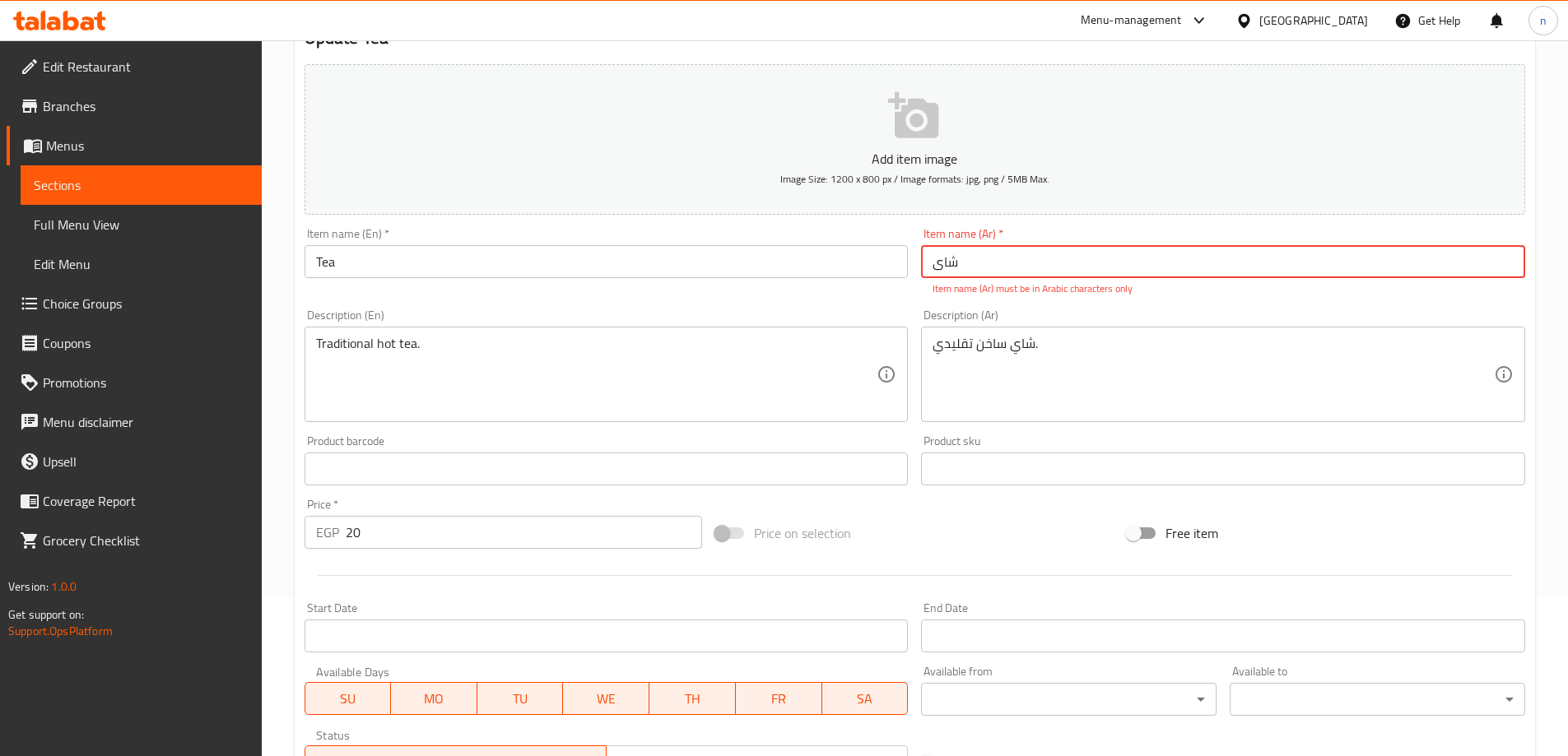
scroll to position [156, 0]
